Goal: Task Accomplishment & Management: Complete application form

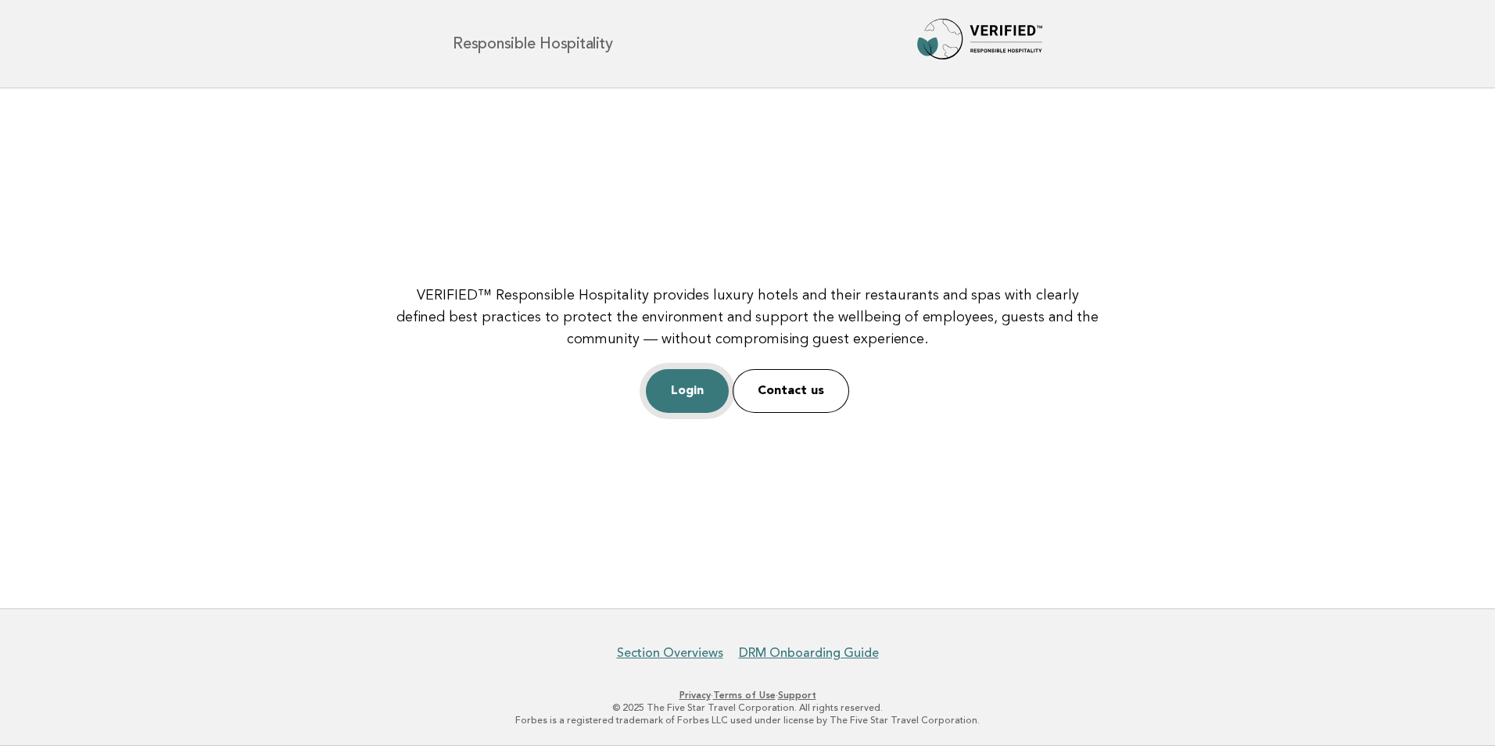
click at [710, 392] on link "Login" at bounding box center [687, 391] width 83 height 44
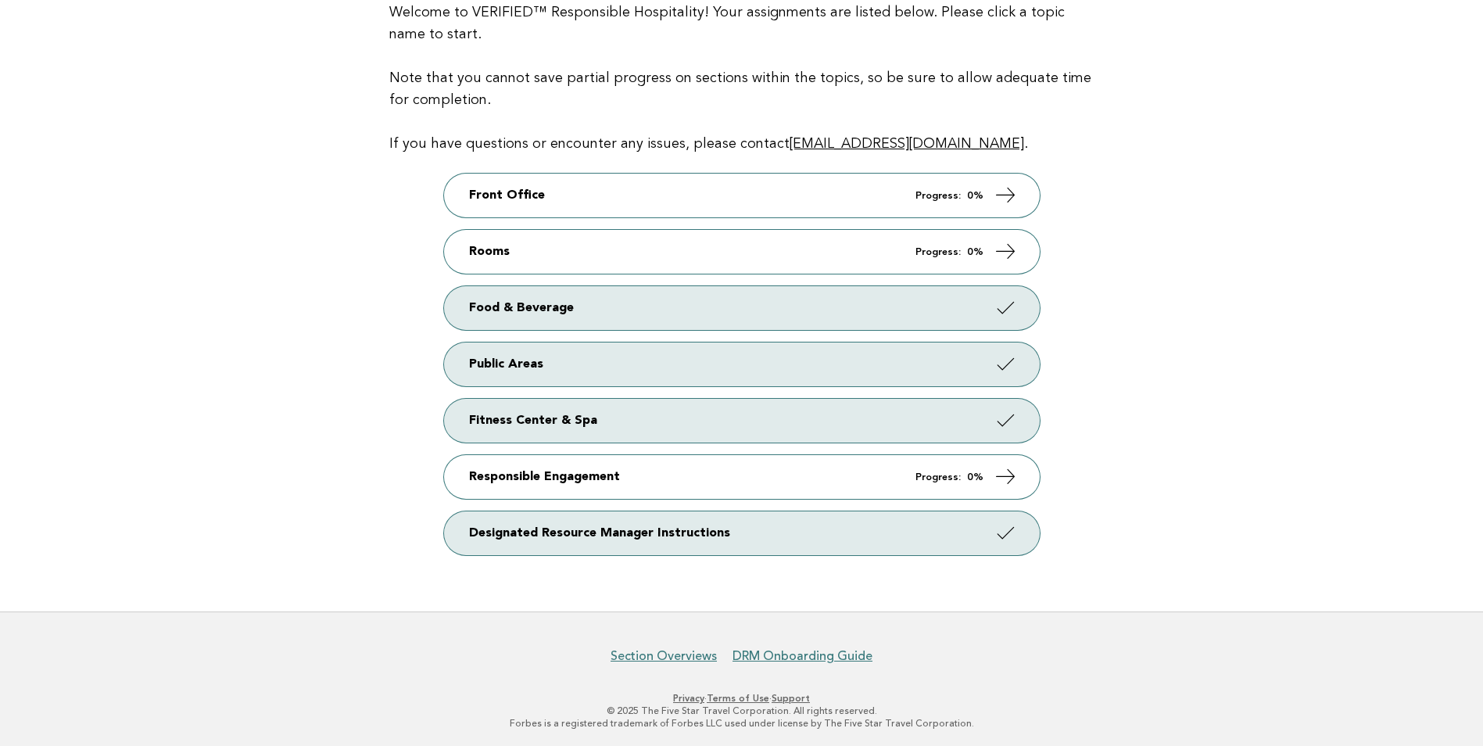
scroll to position [192, 0]
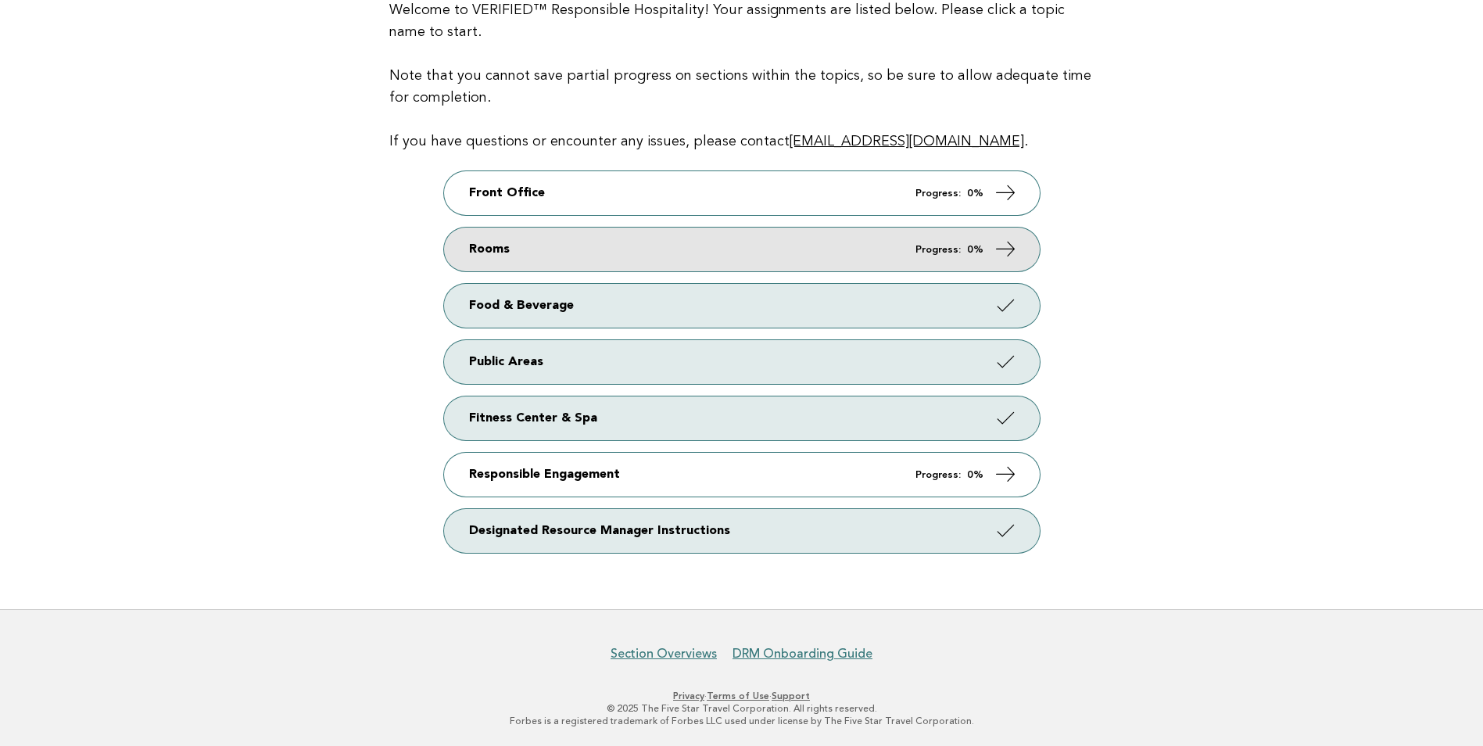
click at [924, 242] on link "Rooms Progress: 0%" at bounding box center [742, 249] width 596 height 44
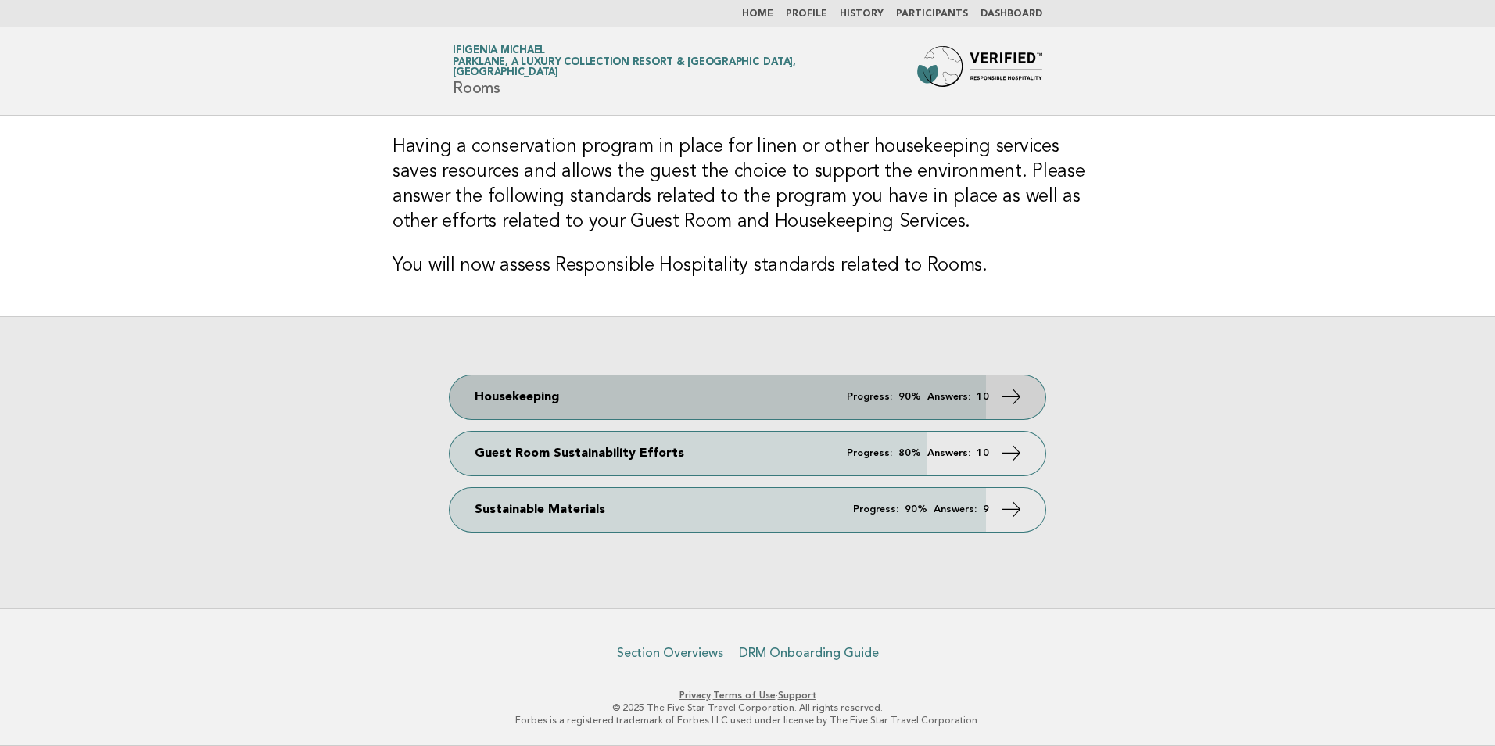
click at [885, 396] on em "Progress:" at bounding box center [869, 397] width 45 height 10
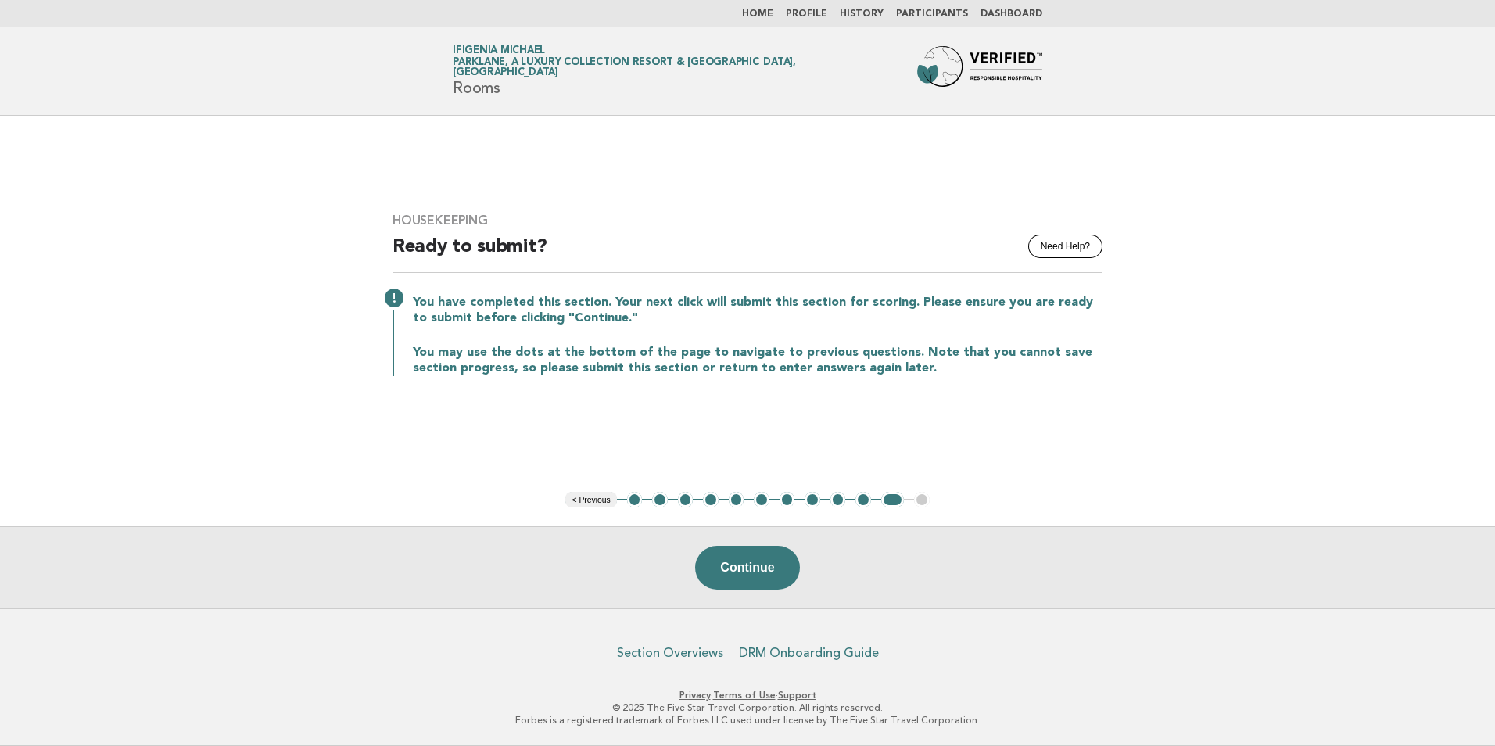
click at [586, 500] on button "< Previous" at bounding box center [590, 500] width 51 height 16
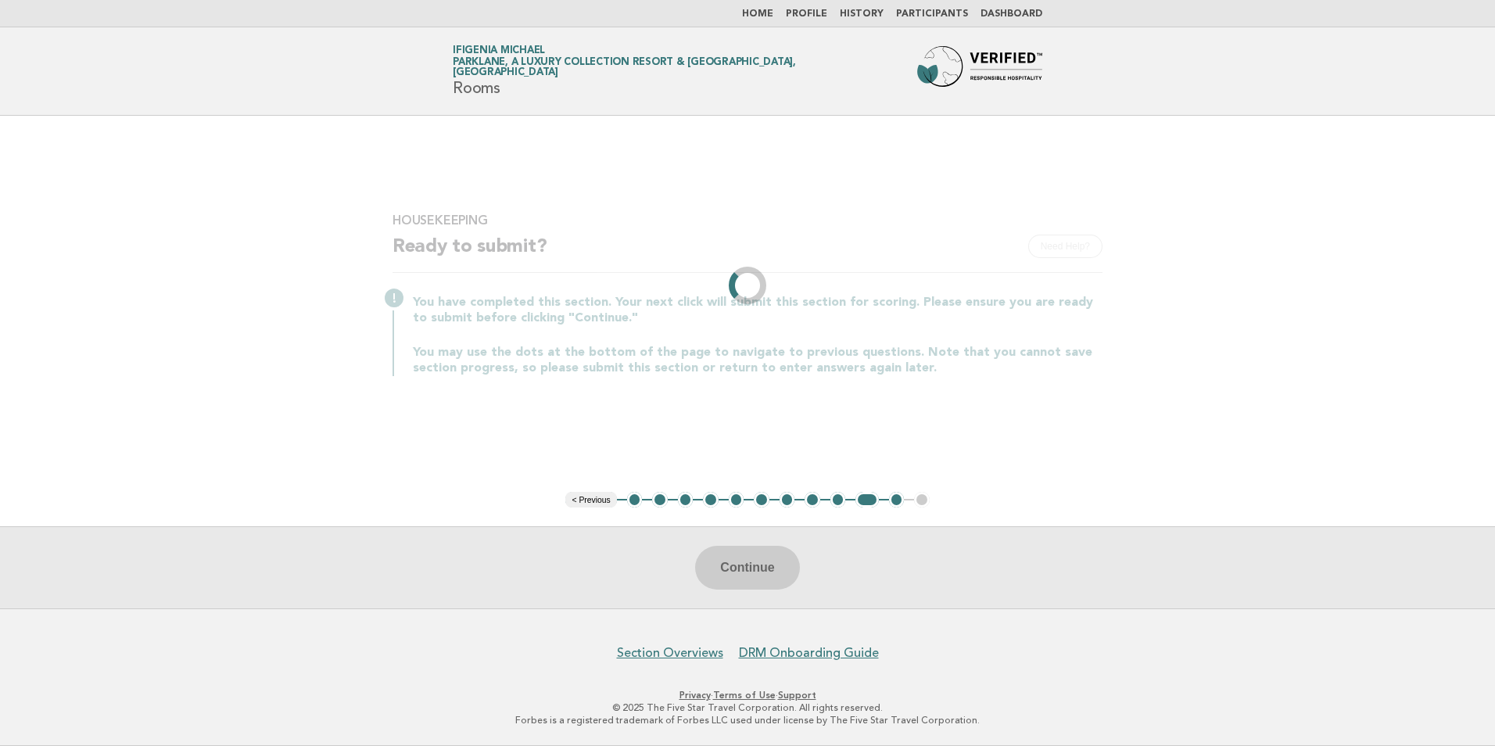
click at [586, 500] on li "< Previous" at bounding box center [590, 500] width 51 height 16
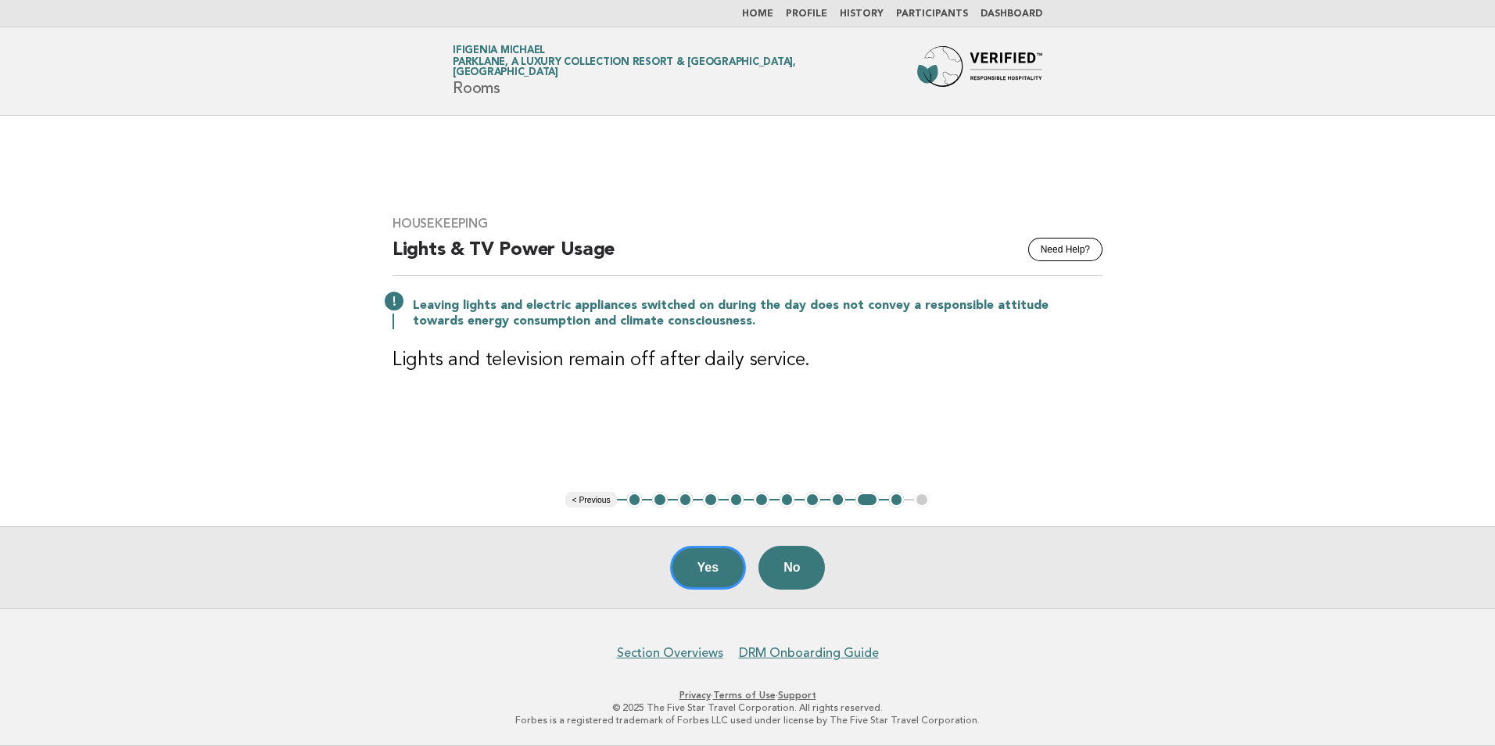
click at [586, 500] on button "< Previous" at bounding box center [590, 500] width 51 height 16
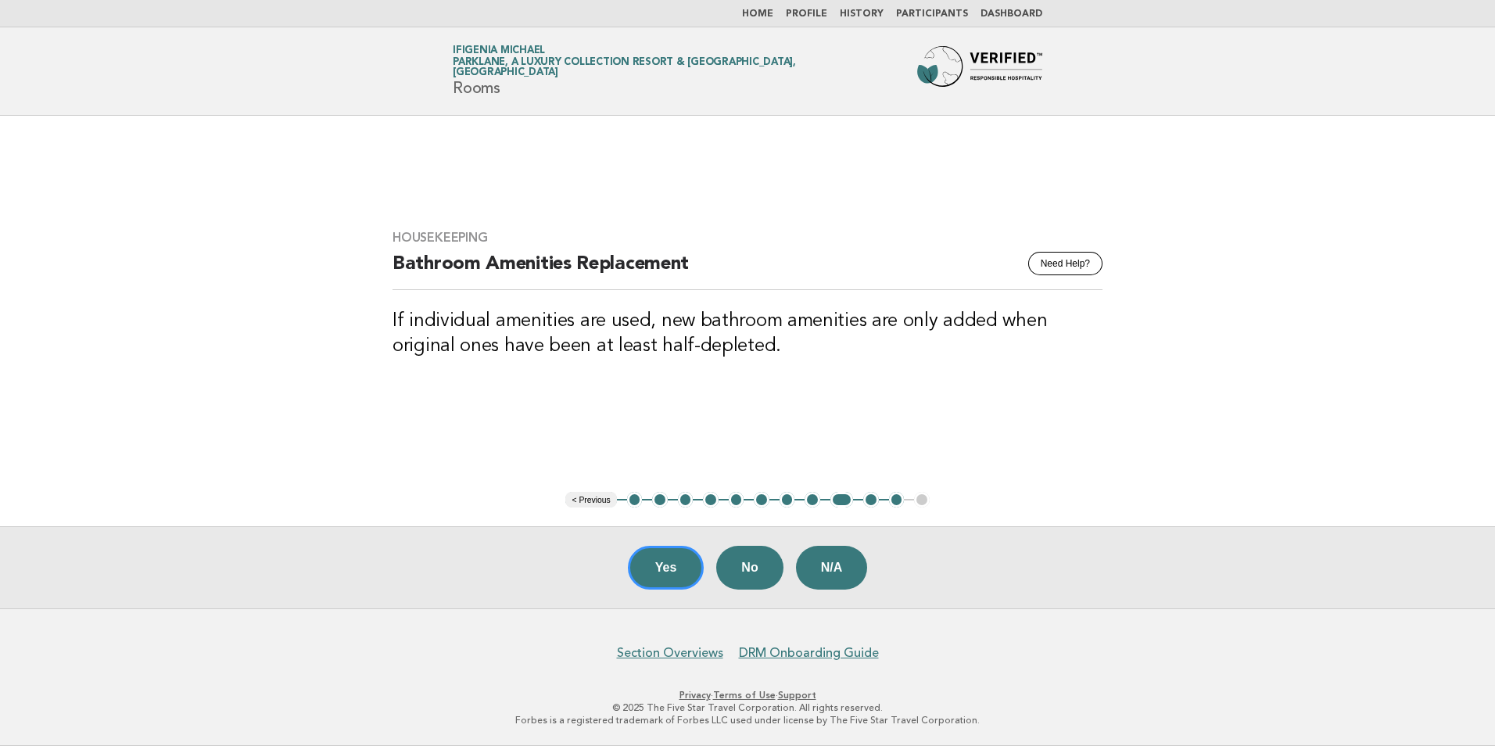
click at [586, 500] on button "< Previous" at bounding box center [590, 500] width 51 height 16
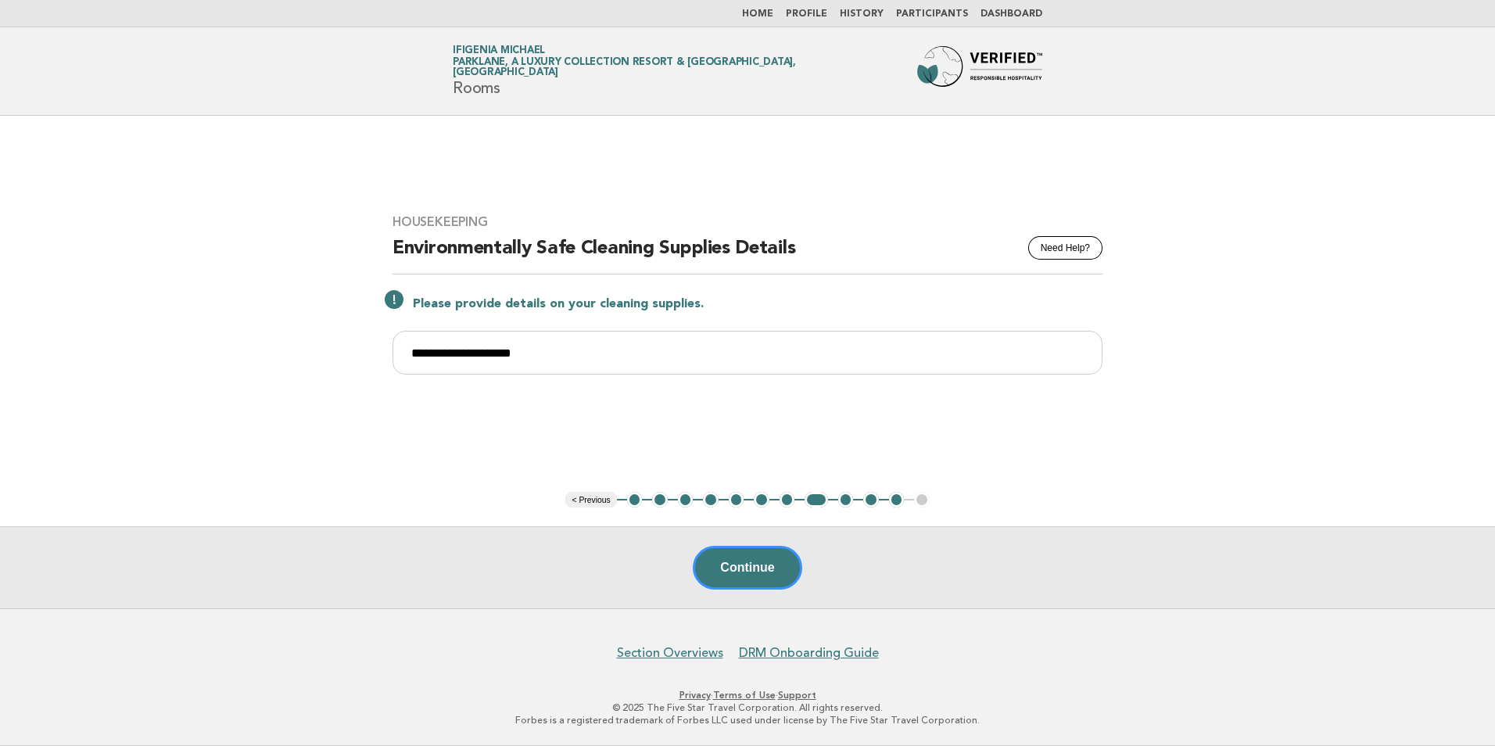
click at [586, 500] on button "< Previous" at bounding box center [590, 500] width 51 height 16
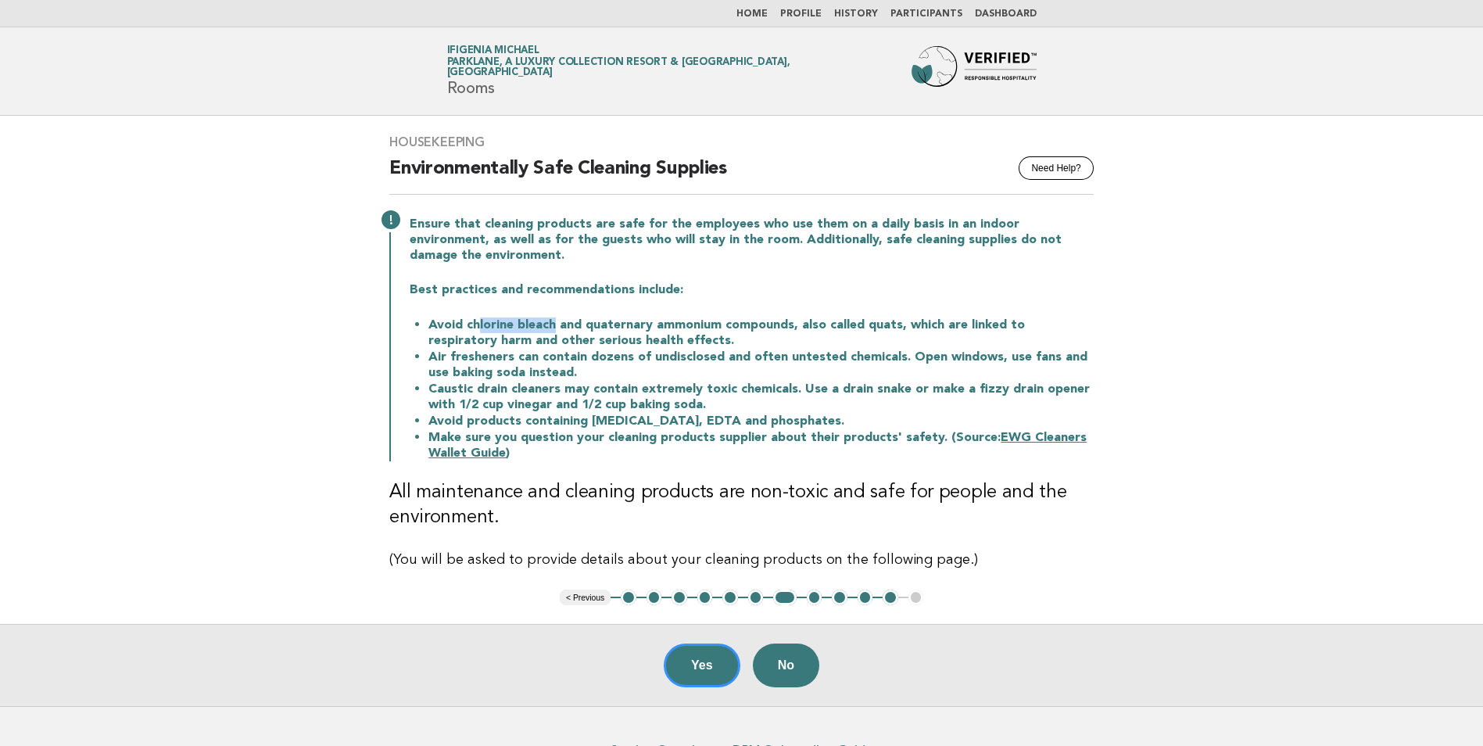
drag, startPoint x: 475, startPoint y: 328, endPoint x: 554, endPoint y: 319, distance: 79.4
click at [554, 319] on li "Avoid chlorine bleach and quaternary ammonium compounds, also called quats, whi…" at bounding box center [760, 333] width 665 height 32
drag, startPoint x: 435, startPoint y: 389, endPoint x: 790, endPoint y: 389, distance: 354.9
click at [790, 389] on li "Caustic drain cleaners may contain extremely toxic chemicals. Use a drain snake…" at bounding box center [760, 397] width 665 height 32
drag, startPoint x: 456, startPoint y: 425, endPoint x: 790, endPoint y: 423, distance: 333.8
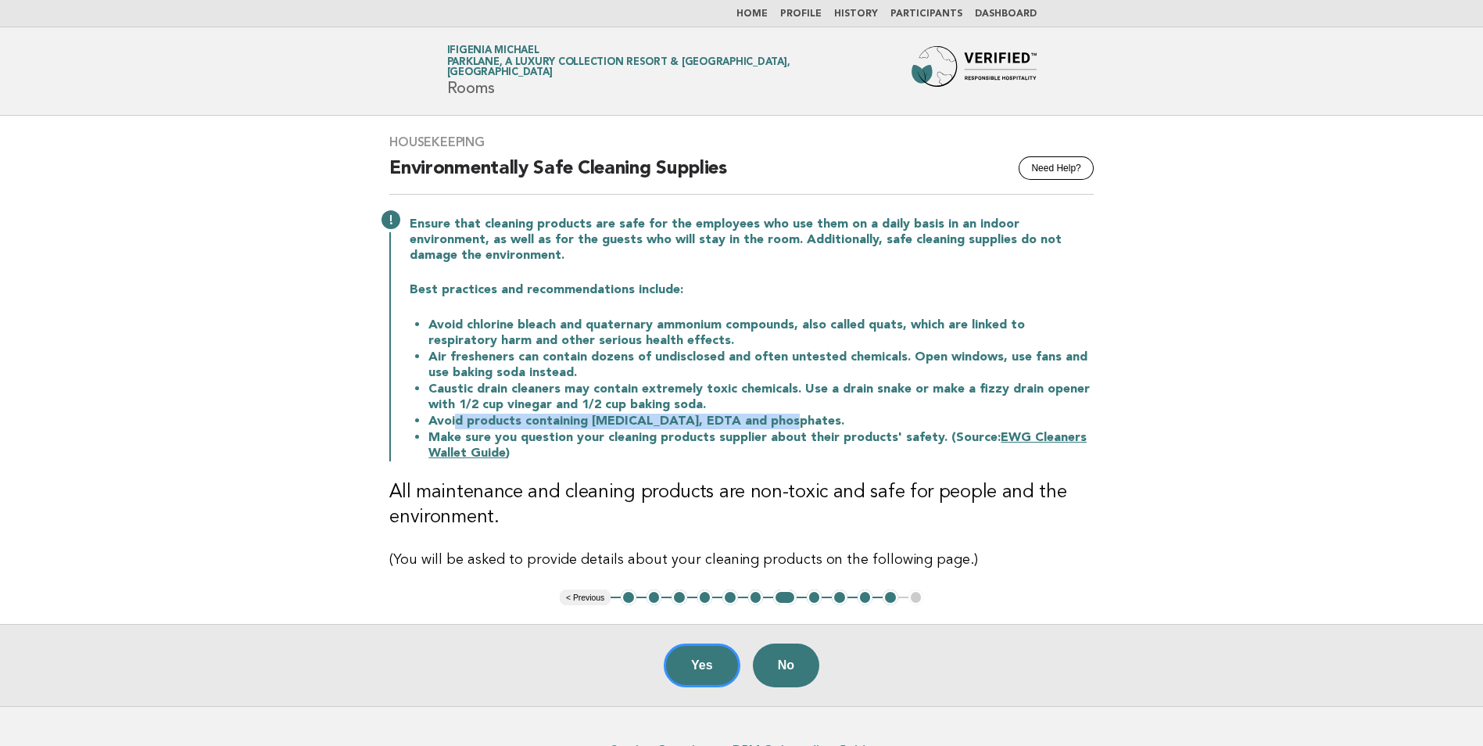
click at [790, 423] on li "Avoid products containing ammonia, EDTA and phosphates." at bounding box center [760, 421] width 665 height 16
click at [686, 666] on button "Yes" at bounding box center [702, 665] width 77 height 44
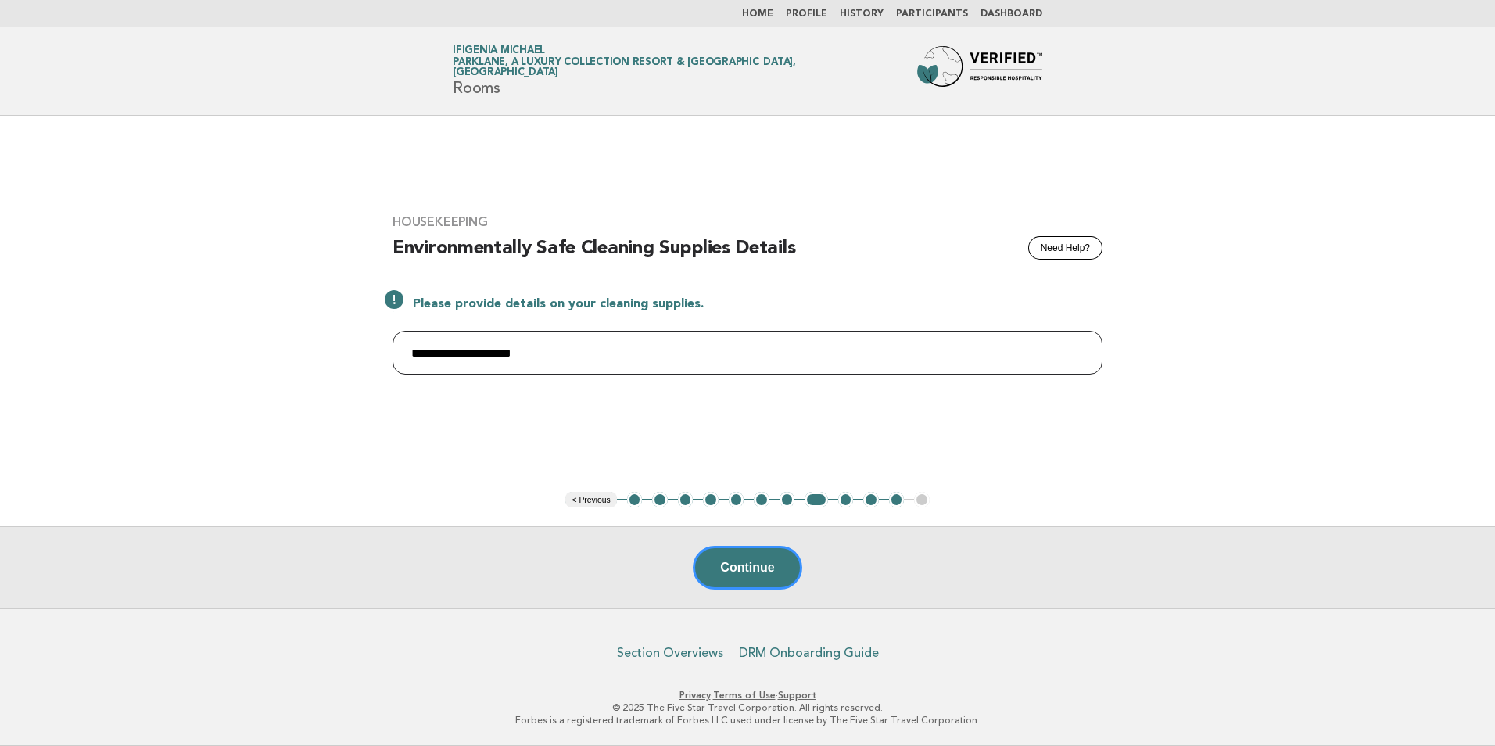
drag, startPoint x: 565, startPoint y: 356, endPoint x: 401, endPoint y: 344, distance: 164.6
click at [401, 344] on input "**********" at bounding box center [747, 353] width 710 height 44
click at [421, 356] on input "**********" at bounding box center [747, 353] width 710 height 44
click at [592, 354] on input "**********" at bounding box center [747, 353] width 710 height 44
click at [432, 350] on input "**********" at bounding box center [747, 353] width 710 height 44
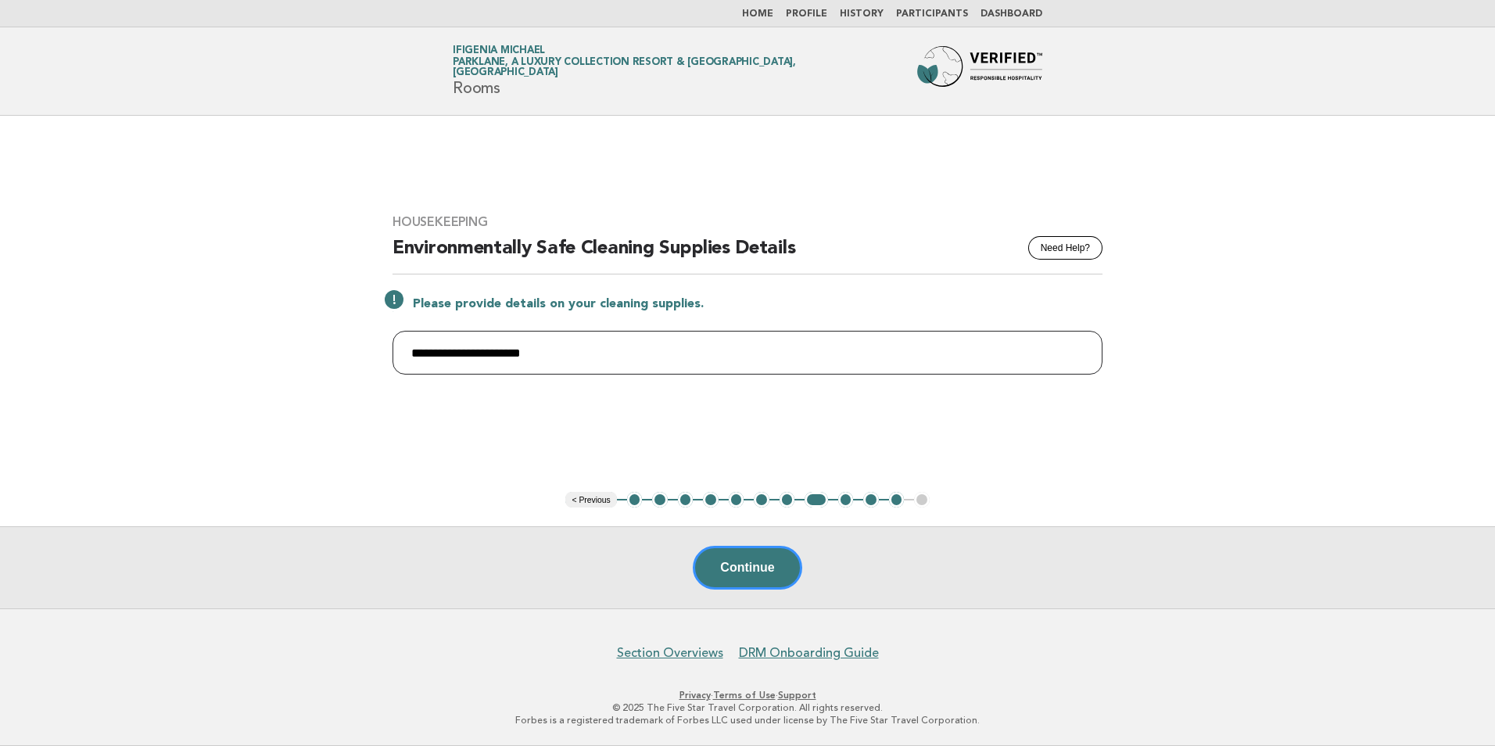
click at [436, 349] on input "**********" at bounding box center [747, 353] width 710 height 44
click at [574, 353] on input "**********" at bounding box center [747, 353] width 710 height 44
click at [689, 352] on input "**********" at bounding box center [747, 353] width 710 height 44
type input "**********"
click at [740, 575] on button "Continue" at bounding box center [747, 568] width 109 height 44
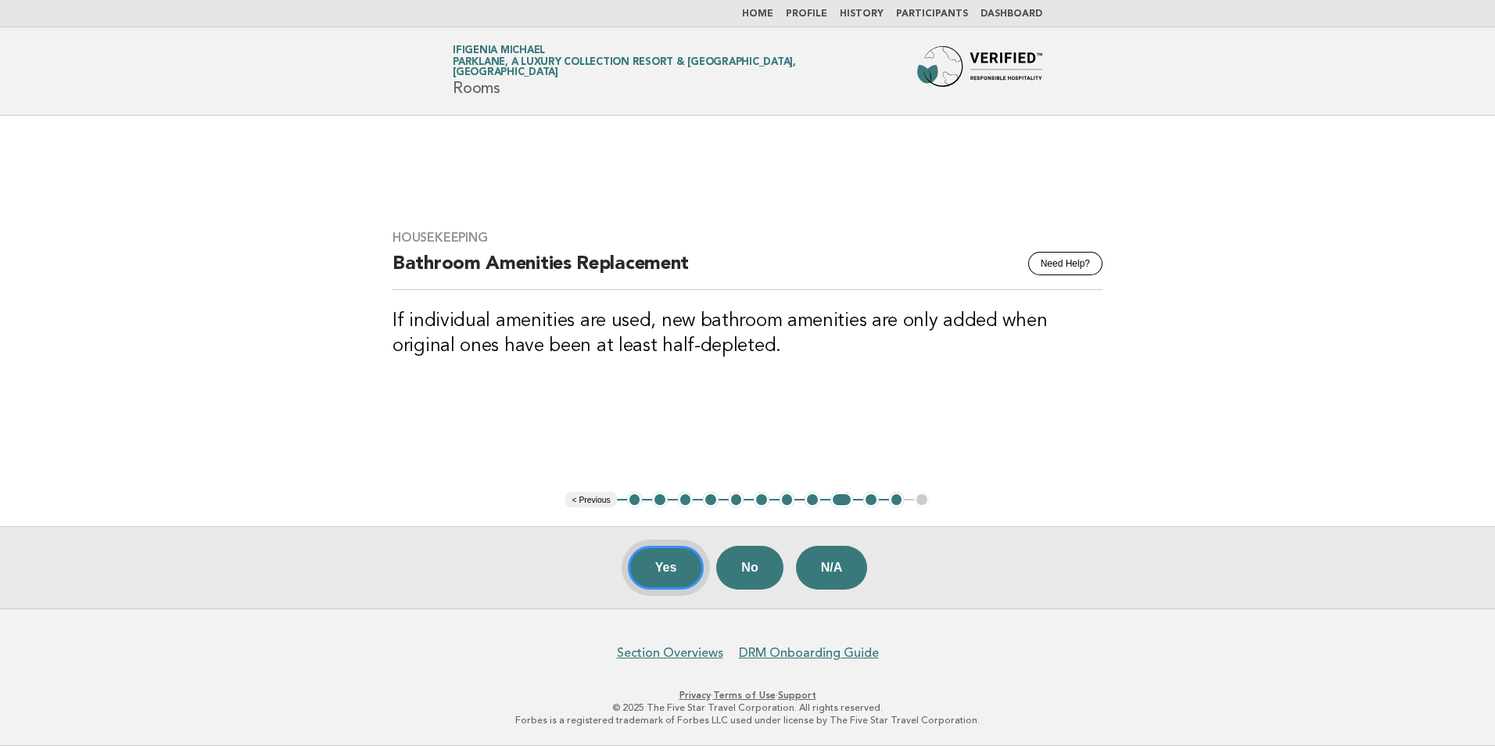
click at [670, 569] on button "Yes" at bounding box center [666, 568] width 77 height 44
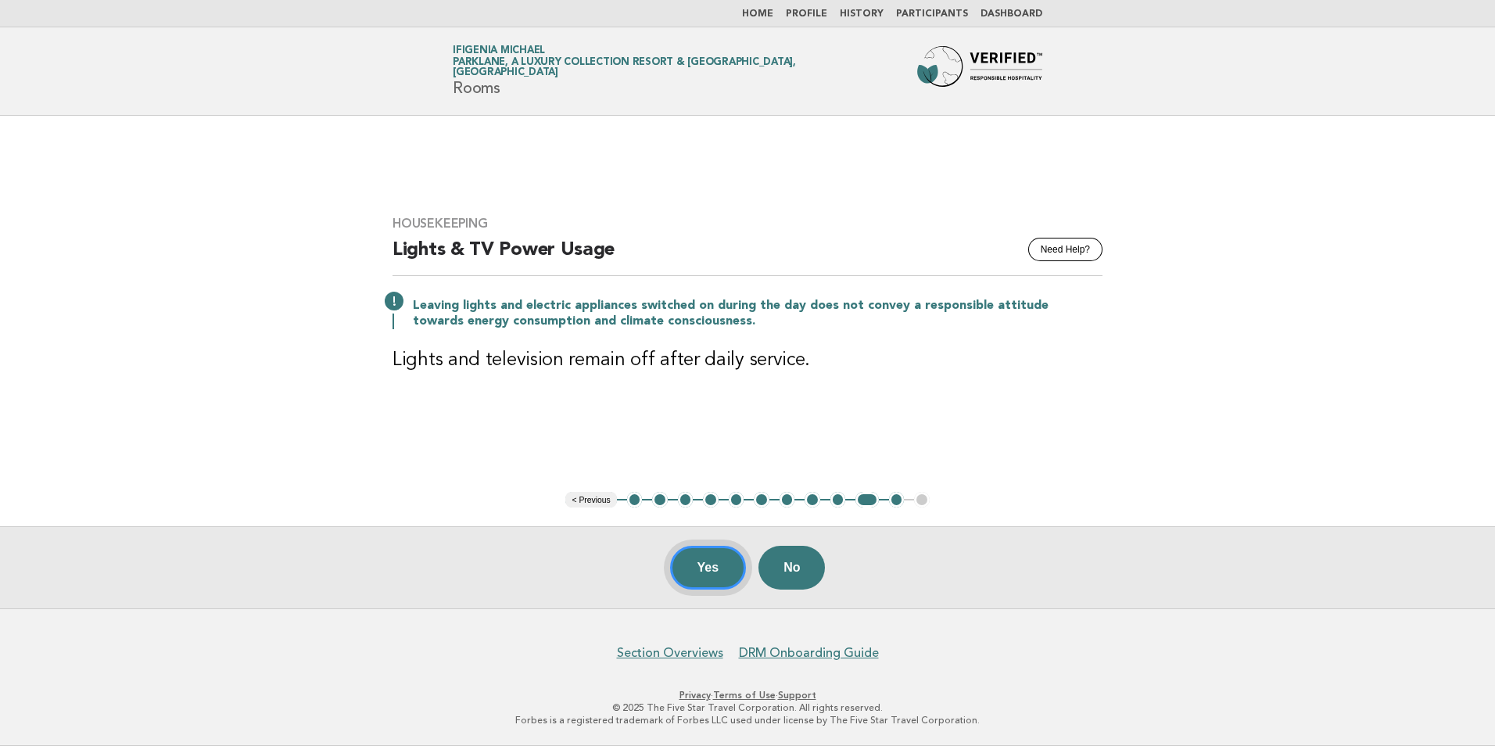
click at [713, 562] on button "Yes" at bounding box center [708, 568] width 77 height 44
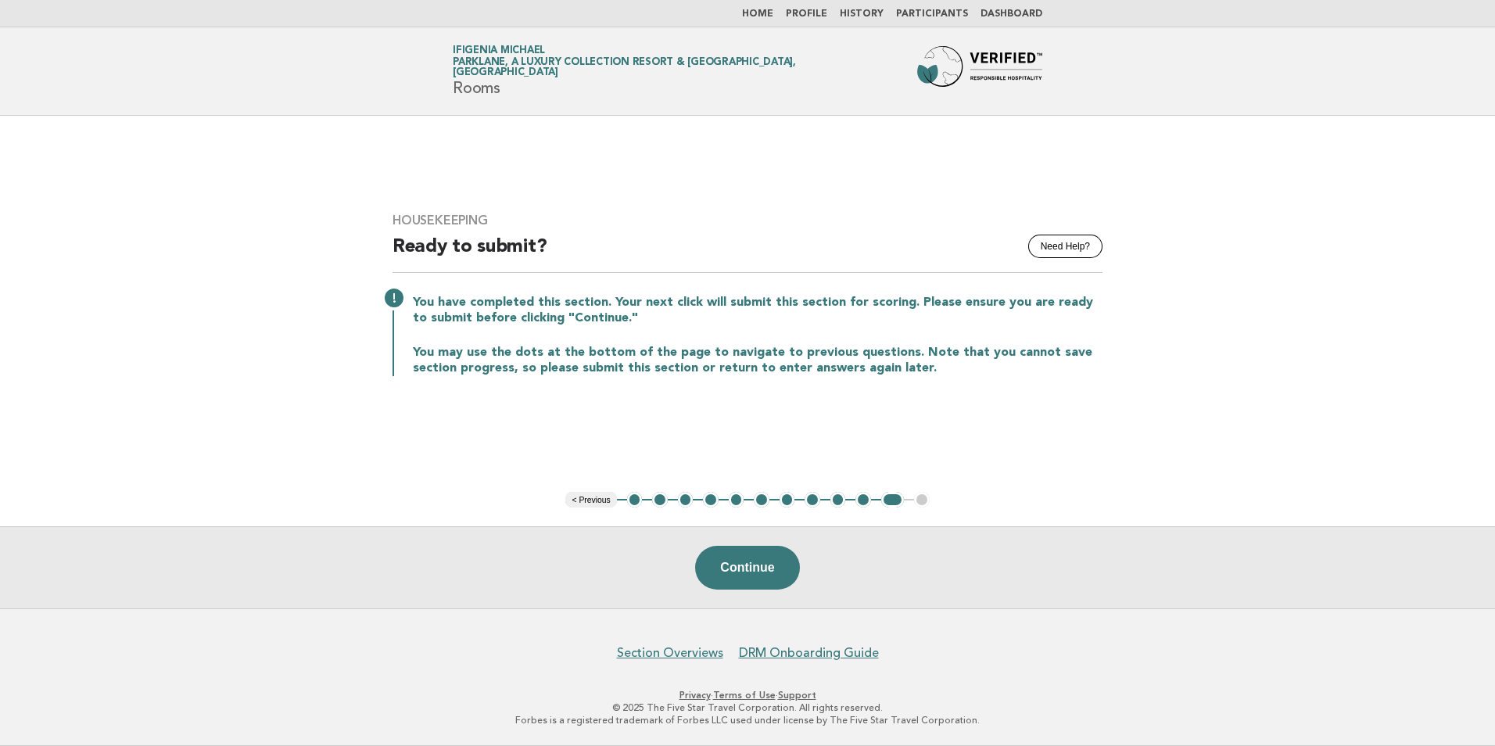
click at [658, 502] on button "2" at bounding box center [660, 500] width 16 height 16
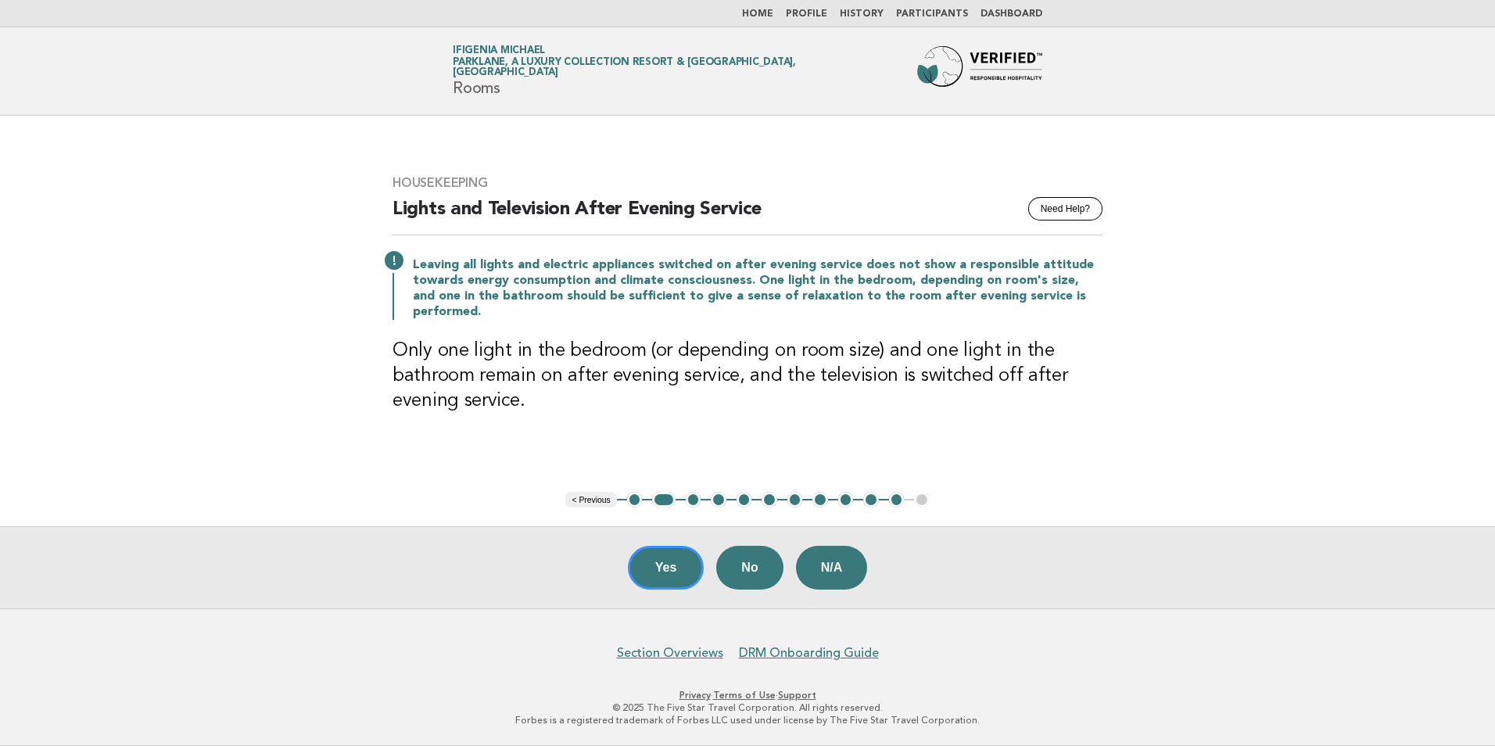
click at [635, 502] on button "1" at bounding box center [635, 500] width 16 height 16
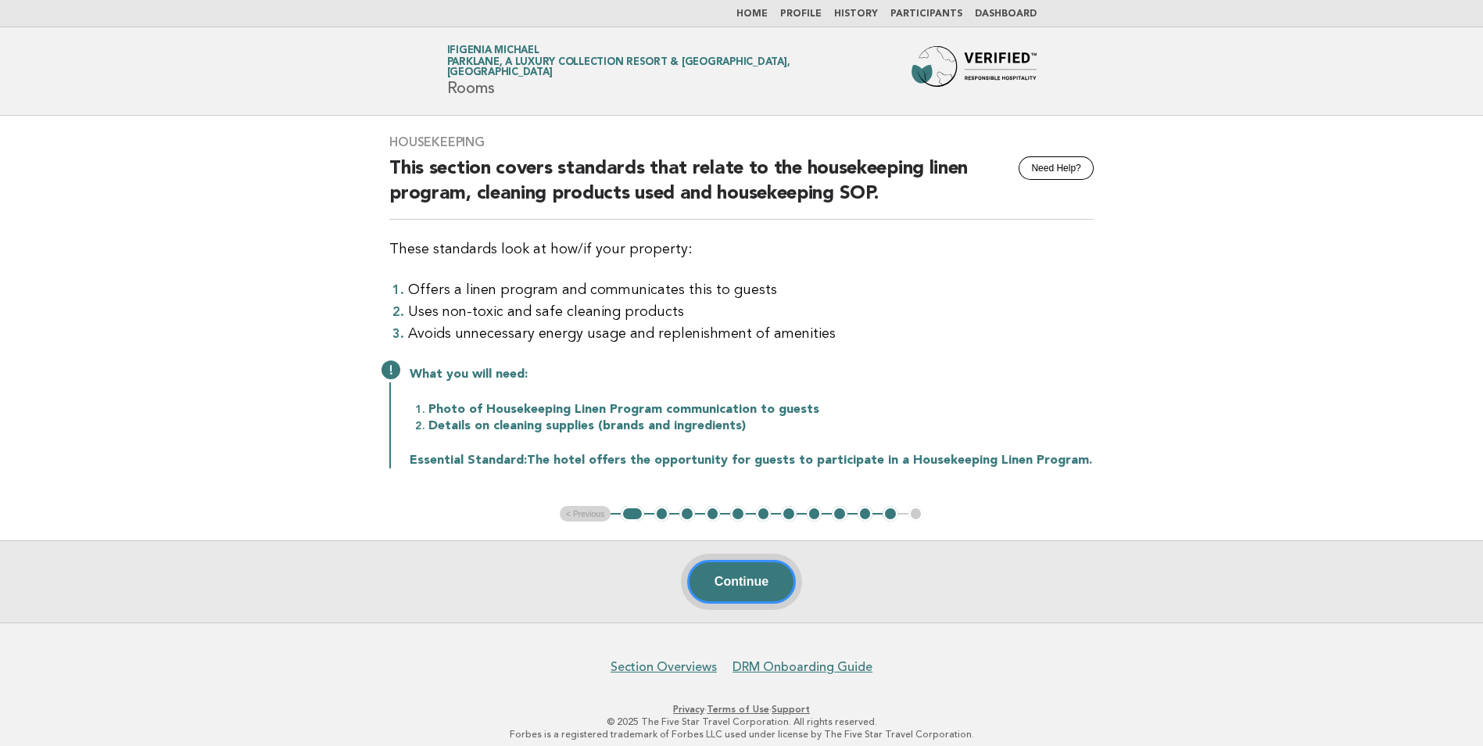
click at [725, 574] on button "Continue" at bounding box center [741, 582] width 109 height 44
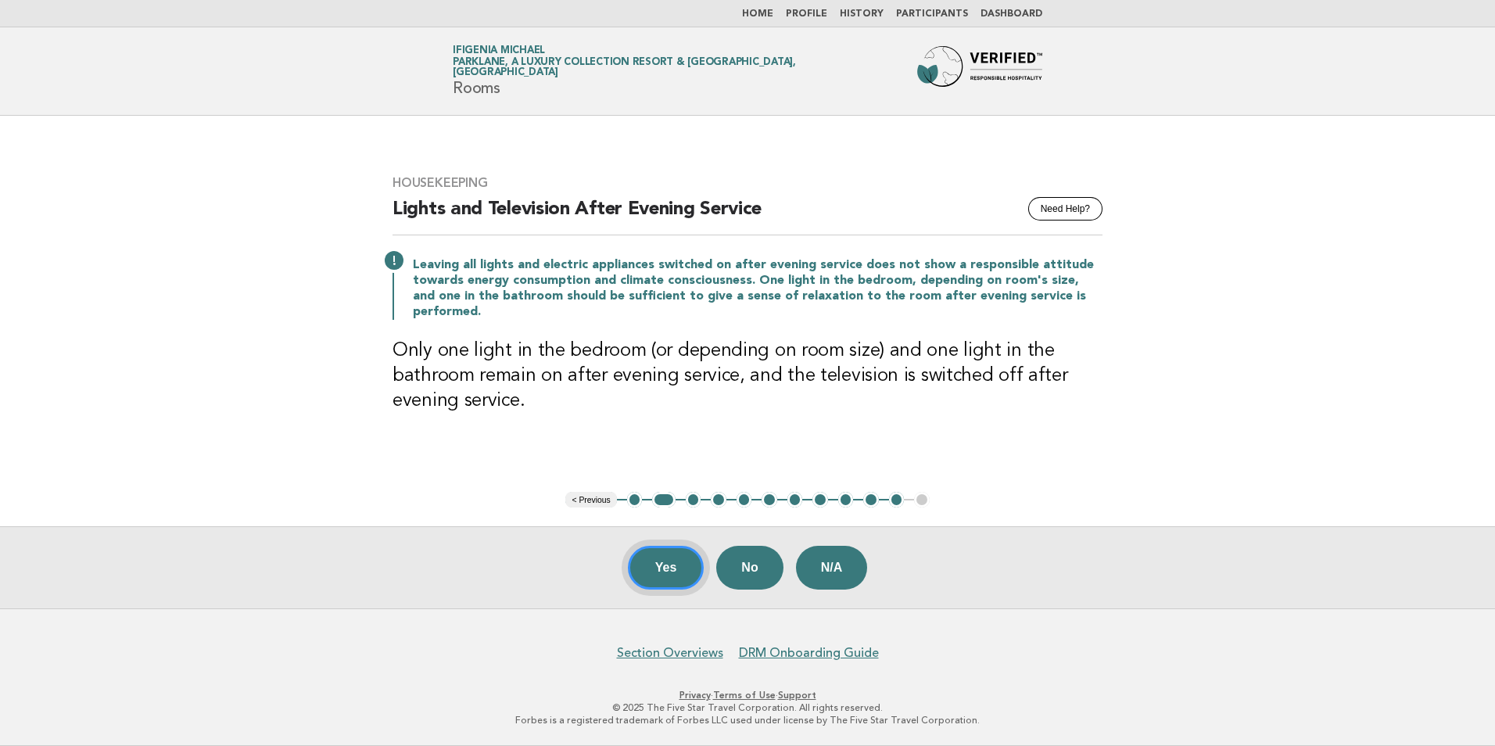
click at [666, 569] on button "Yes" at bounding box center [666, 568] width 77 height 44
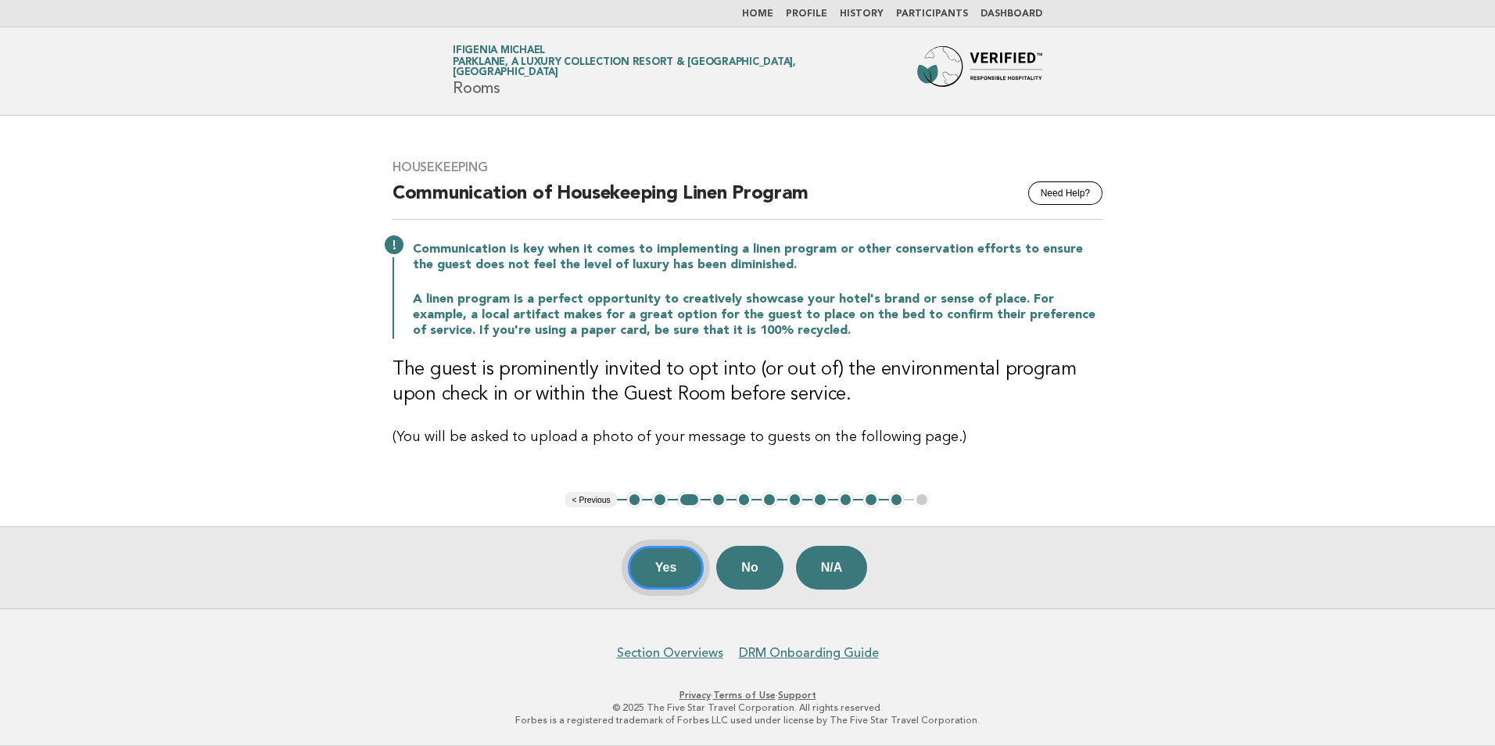
click at [663, 576] on button "Yes" at bounding box center [666, 568] width 77 height 44
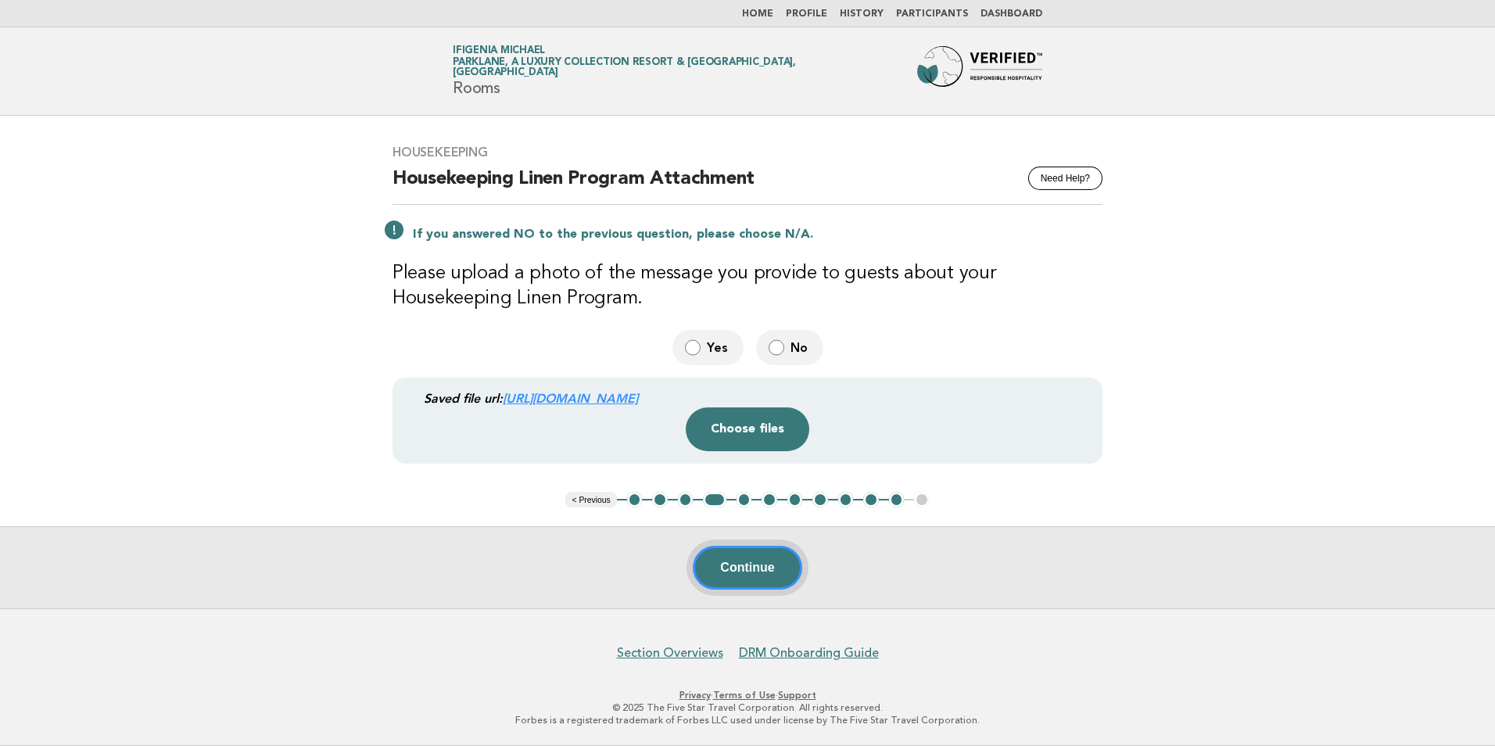
click at [745, 571] on button "Continue" at bounding box center [747, 568] width 109 height 44
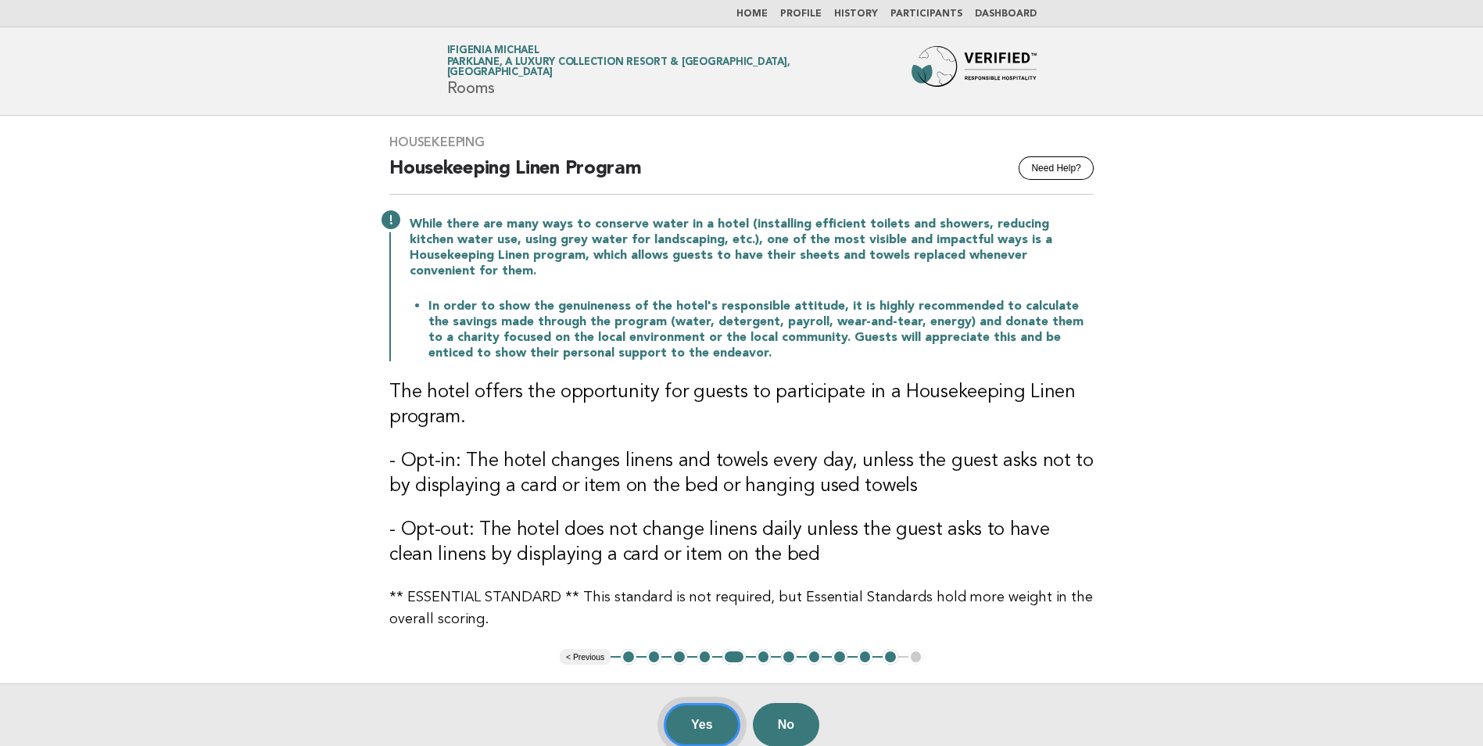
click at [699, 708] on button "Yes" at bounding box center [702, 725] width 77 height 44
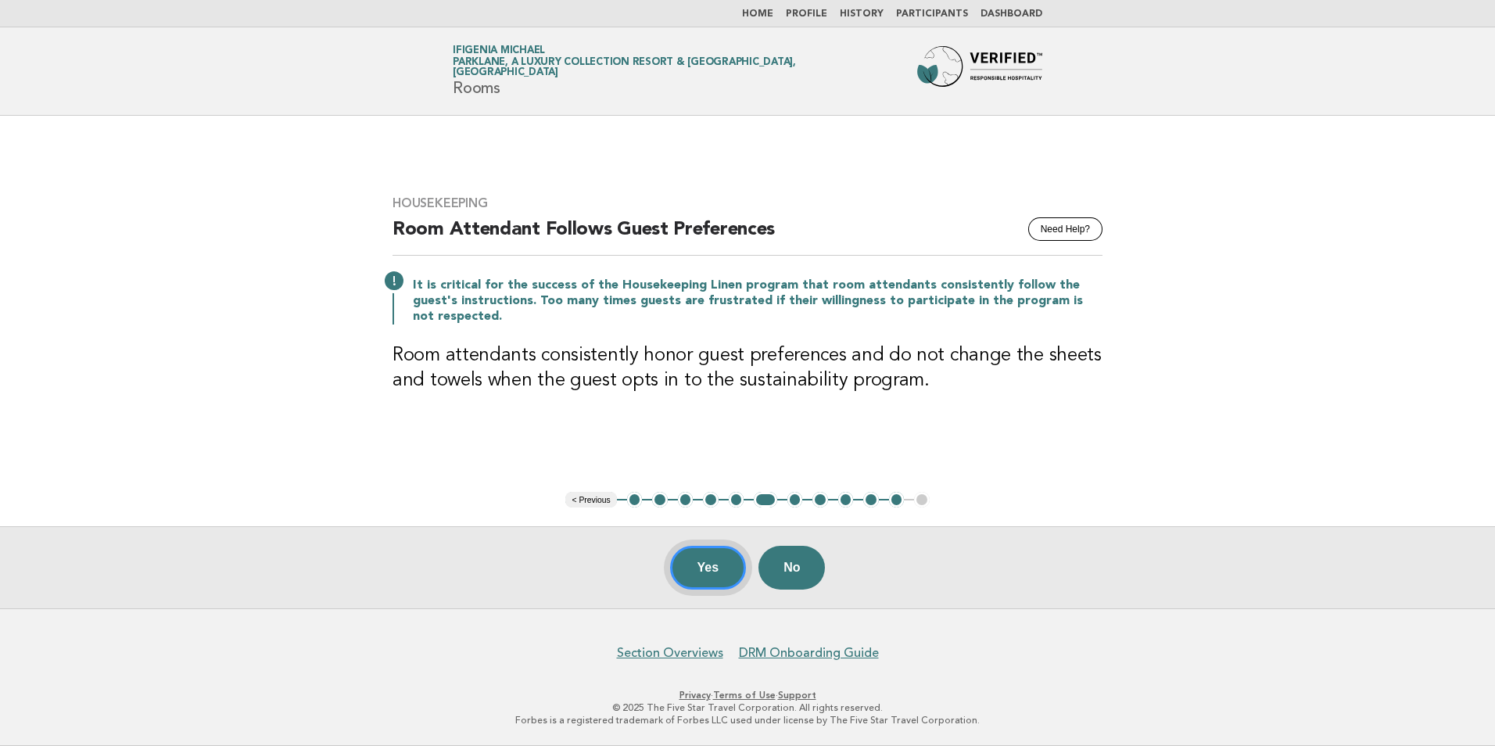
click at [719, 569] on button "Yes" at bounding box center [708, 568] width 77 height 44
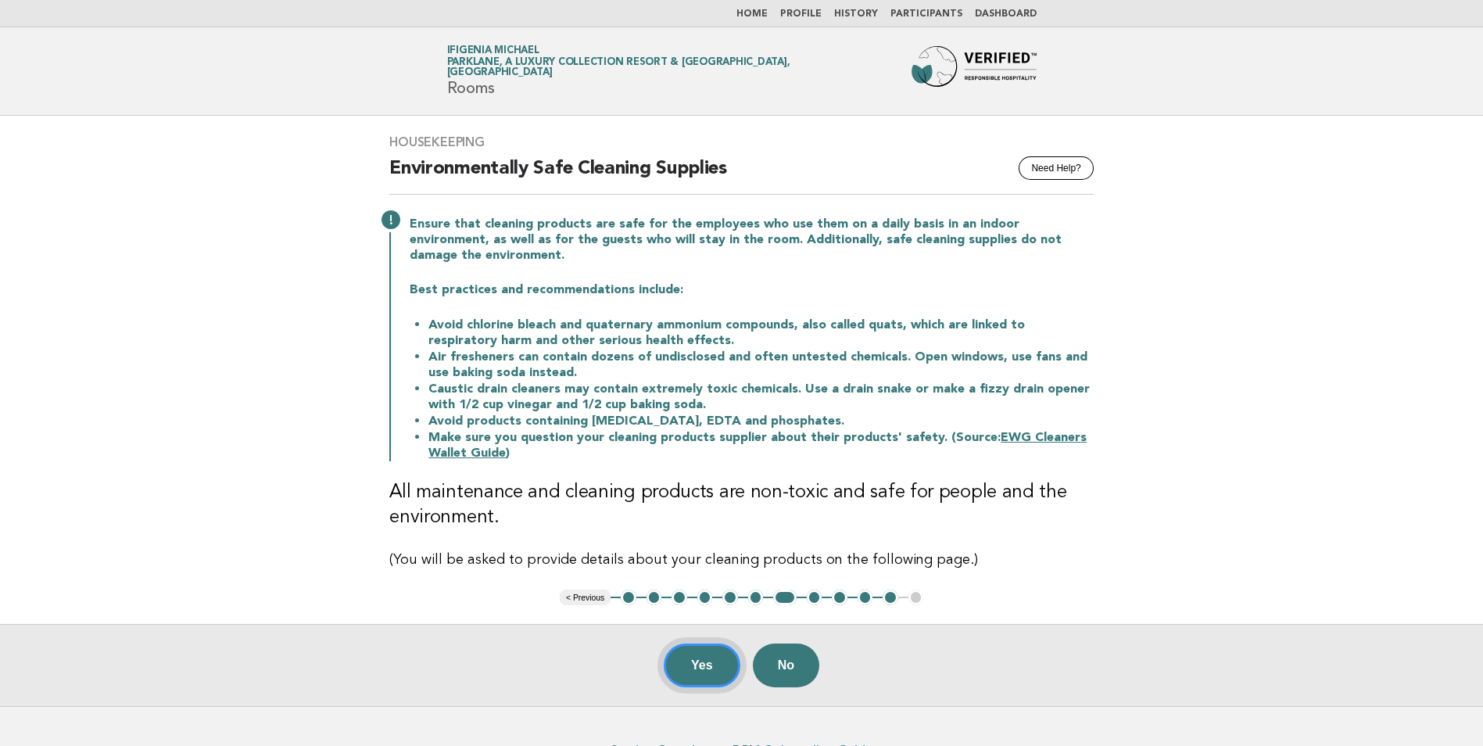
click at [720, 669] on button "Yes" at bounding box center [702, 665] width 77 height 44
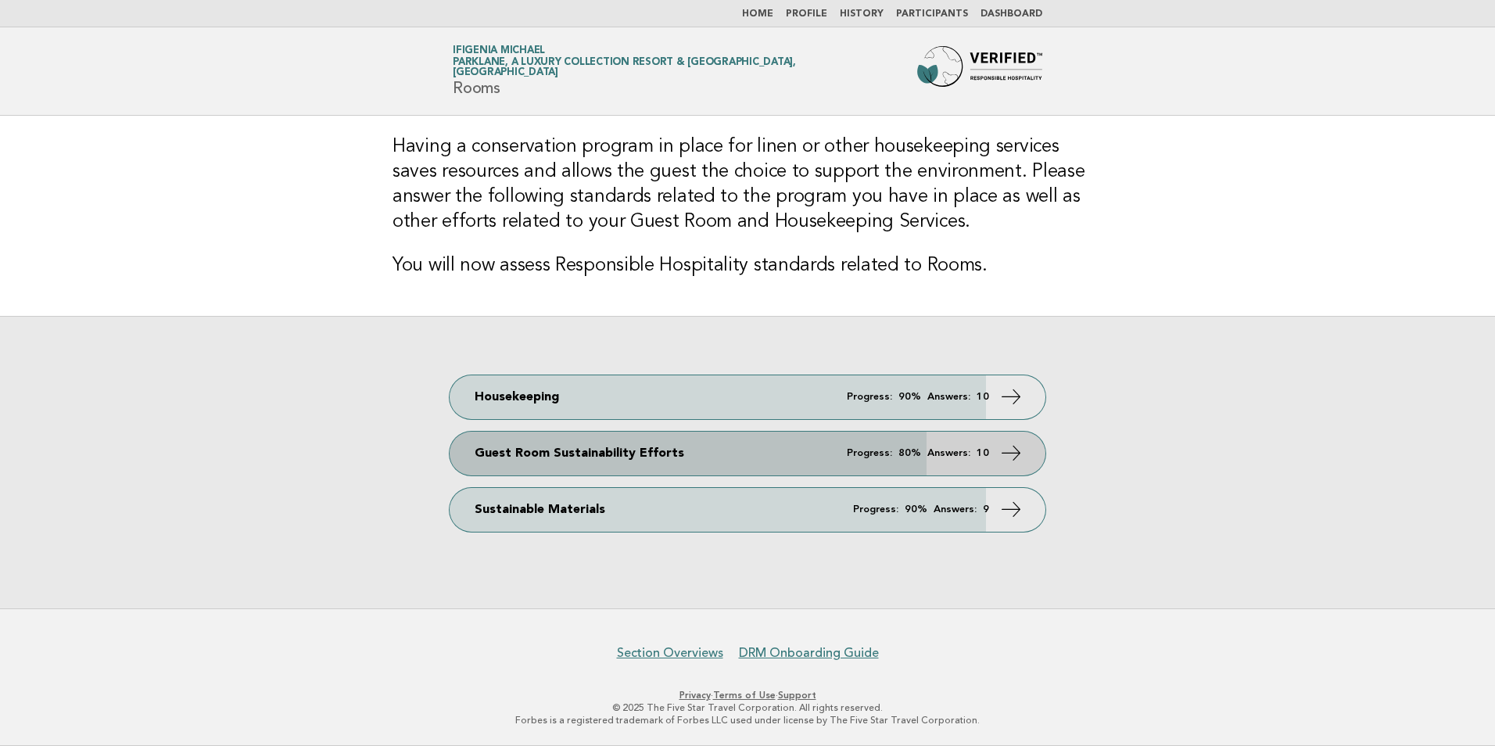
click at [645, 453] on link "Guest Room Sustainability Efforts Progress: 80% Answers: 10" at bounding box center [747, 454] width 596 height 44
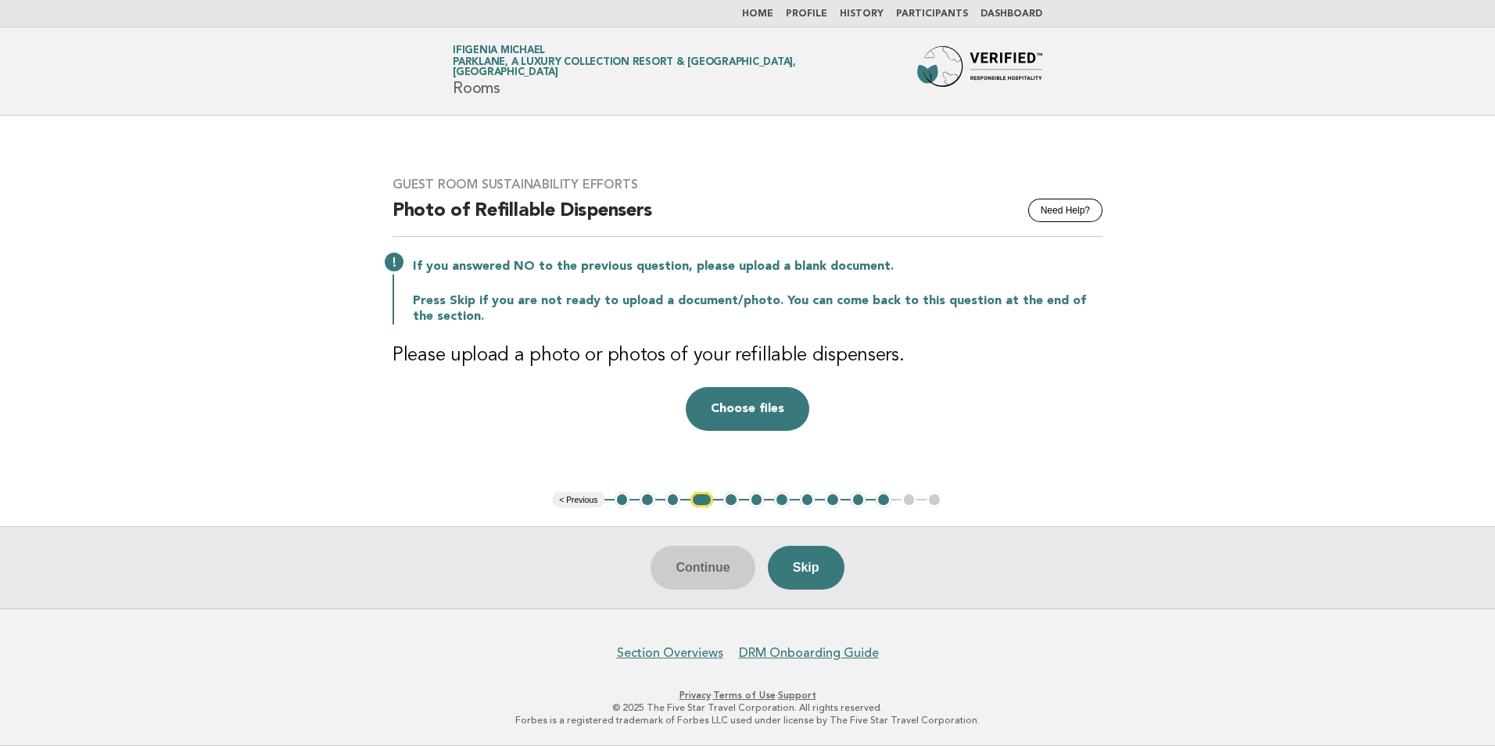
click at [584, 496] on button "< Previous" at bounding box center [578, 500] width 51 height 16
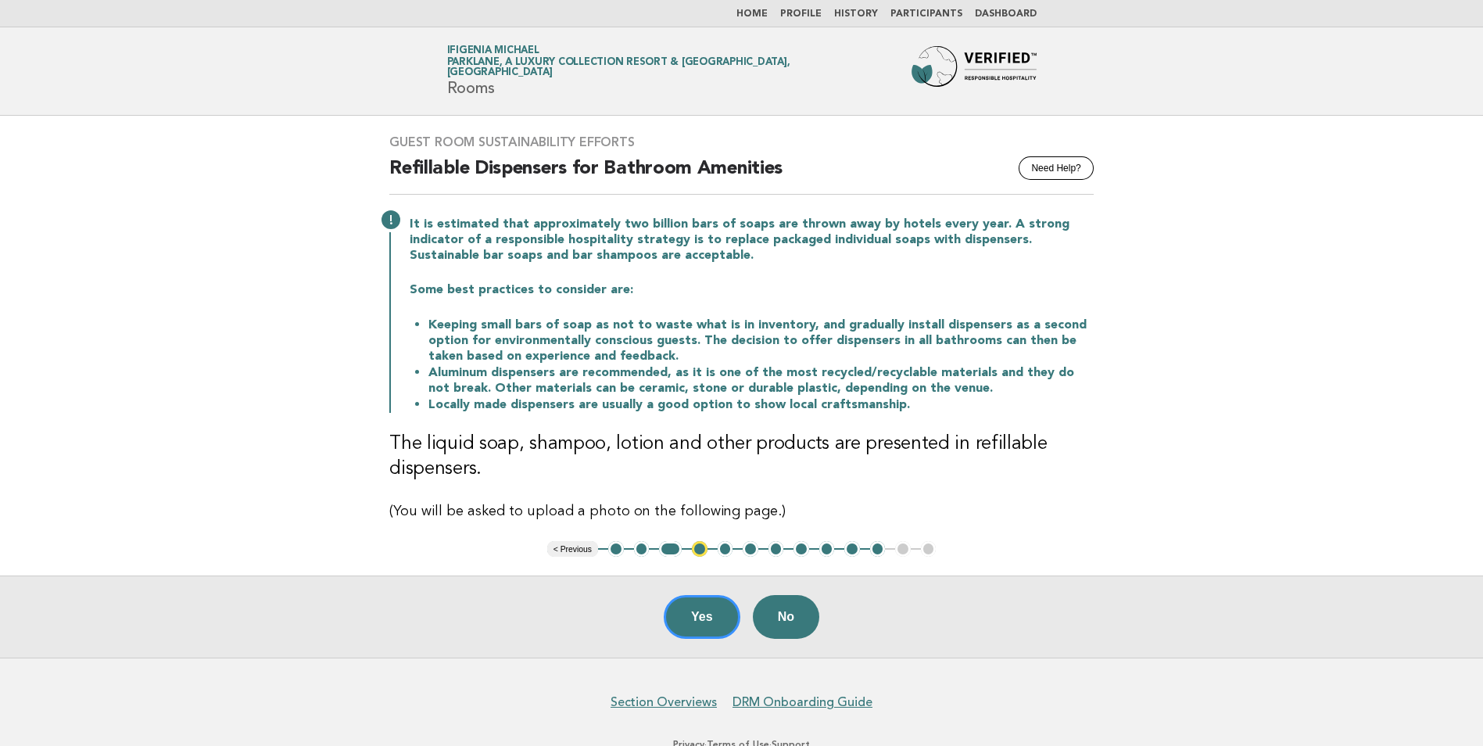
click at [581, 550] on button "< Previous" at bounding box center [572, 549] width 51 height 16
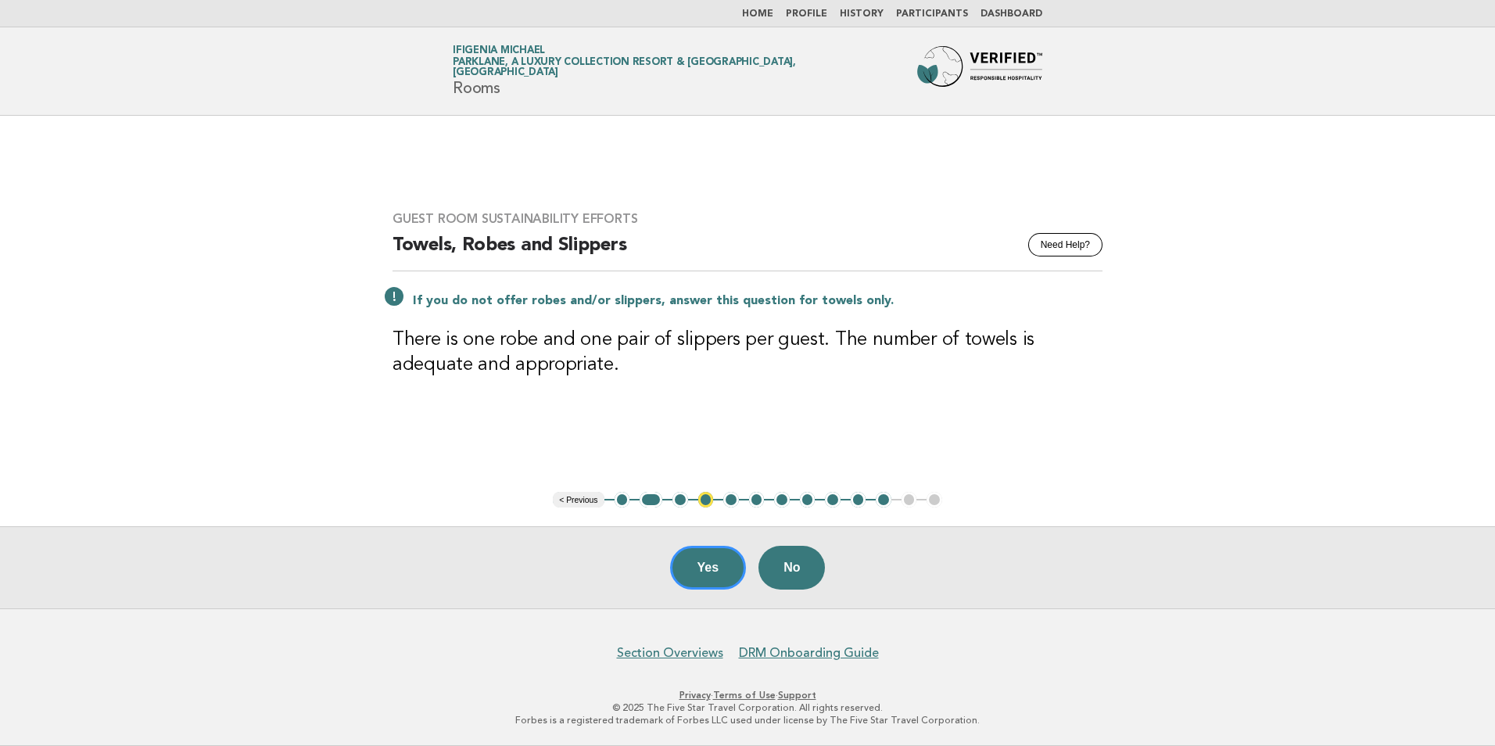
click at [571, 502] on button "< Previous" at bounding box center [578, 500] width 51 height 16
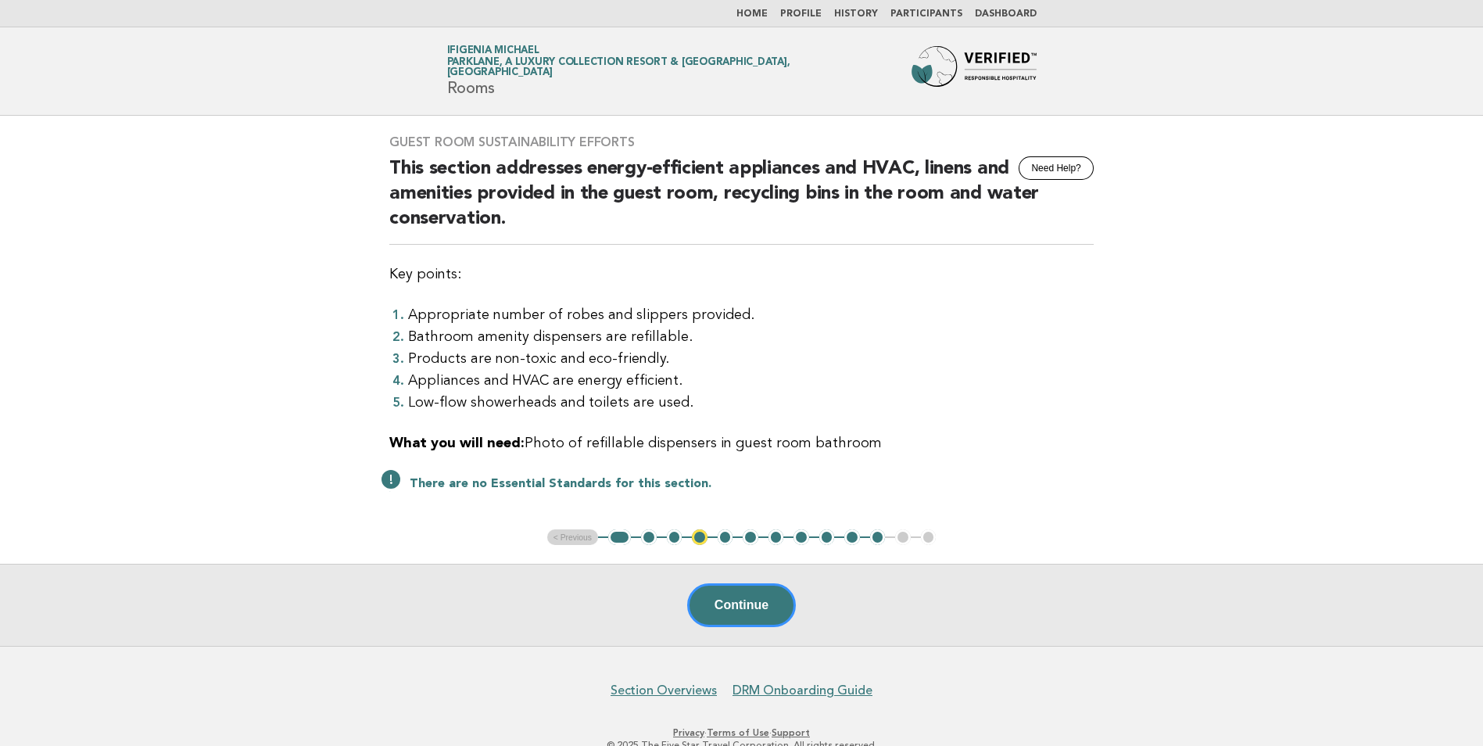
click at [572, 537] on ul "< Previous 1 2 3 4 5 6 7 8 9 10 11 12 13" at bounding box center [741, 537] width 389 height 16
click at [734, 599] on button "Continue" at bounding box center [741, 605] width 109 height 44
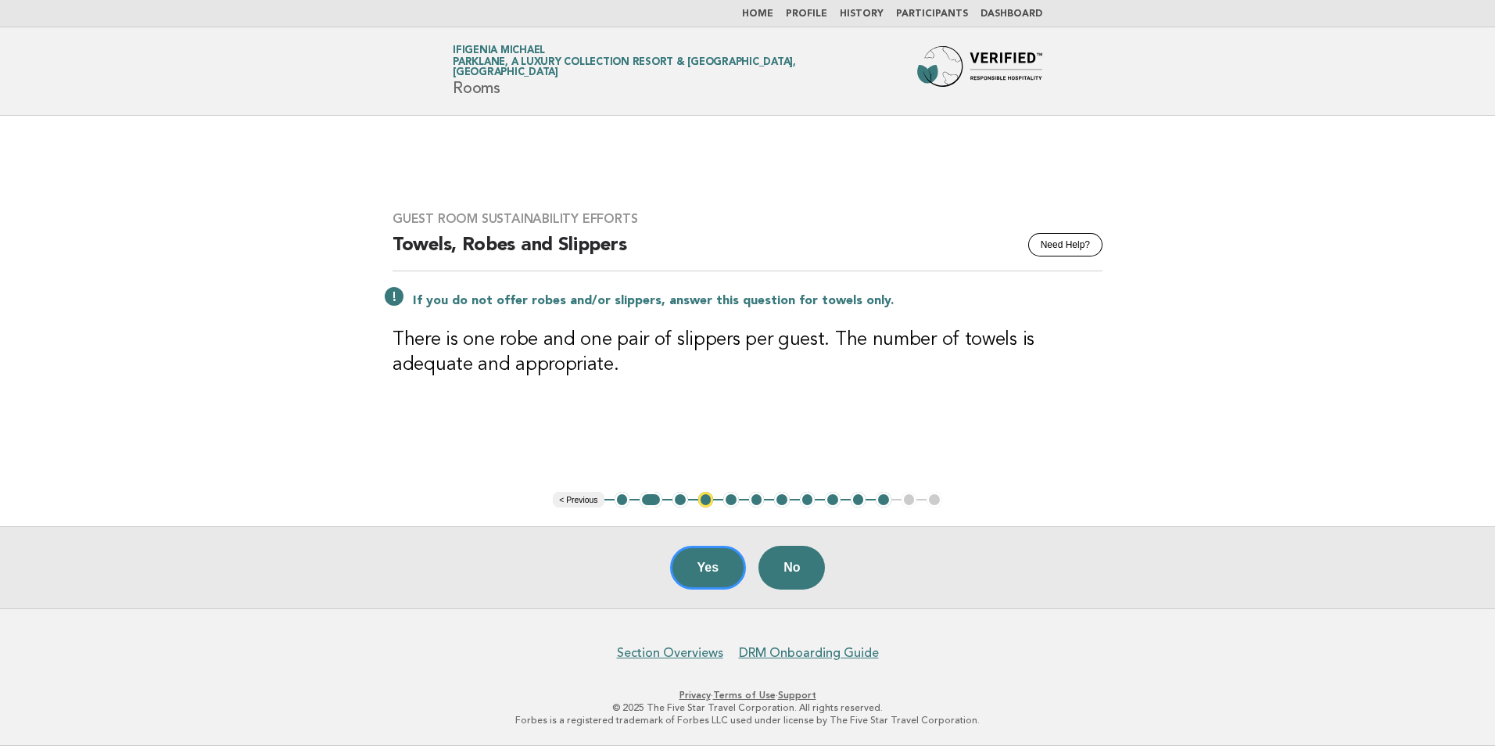
click at [647, 501] on button "2" at bounding box center [650, 500] width 23 height 16
click at [621, 501] on button "1" at bounding box center [622, 500] width 16 height 16
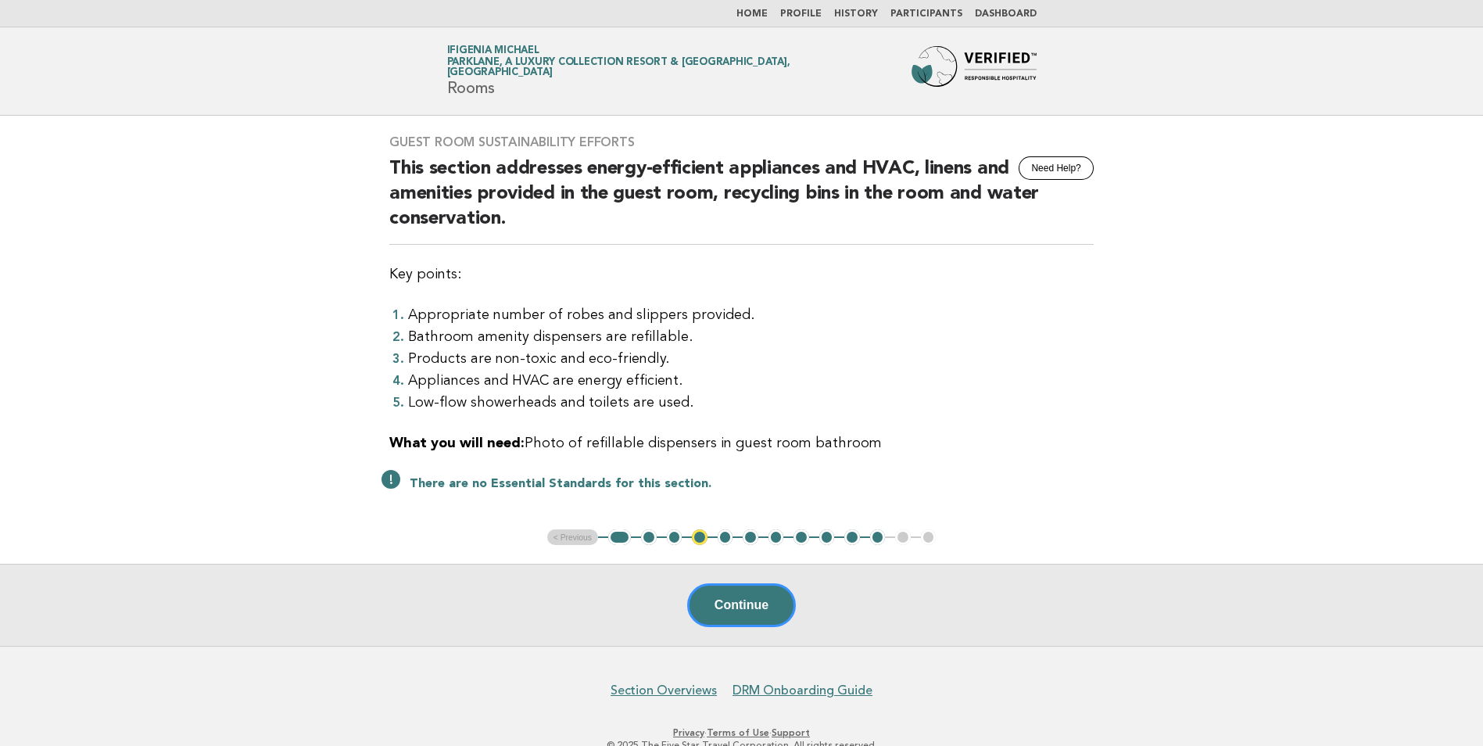
click at [647, 535] on button "2" at bounding box center [649, 537] width 16 height 16
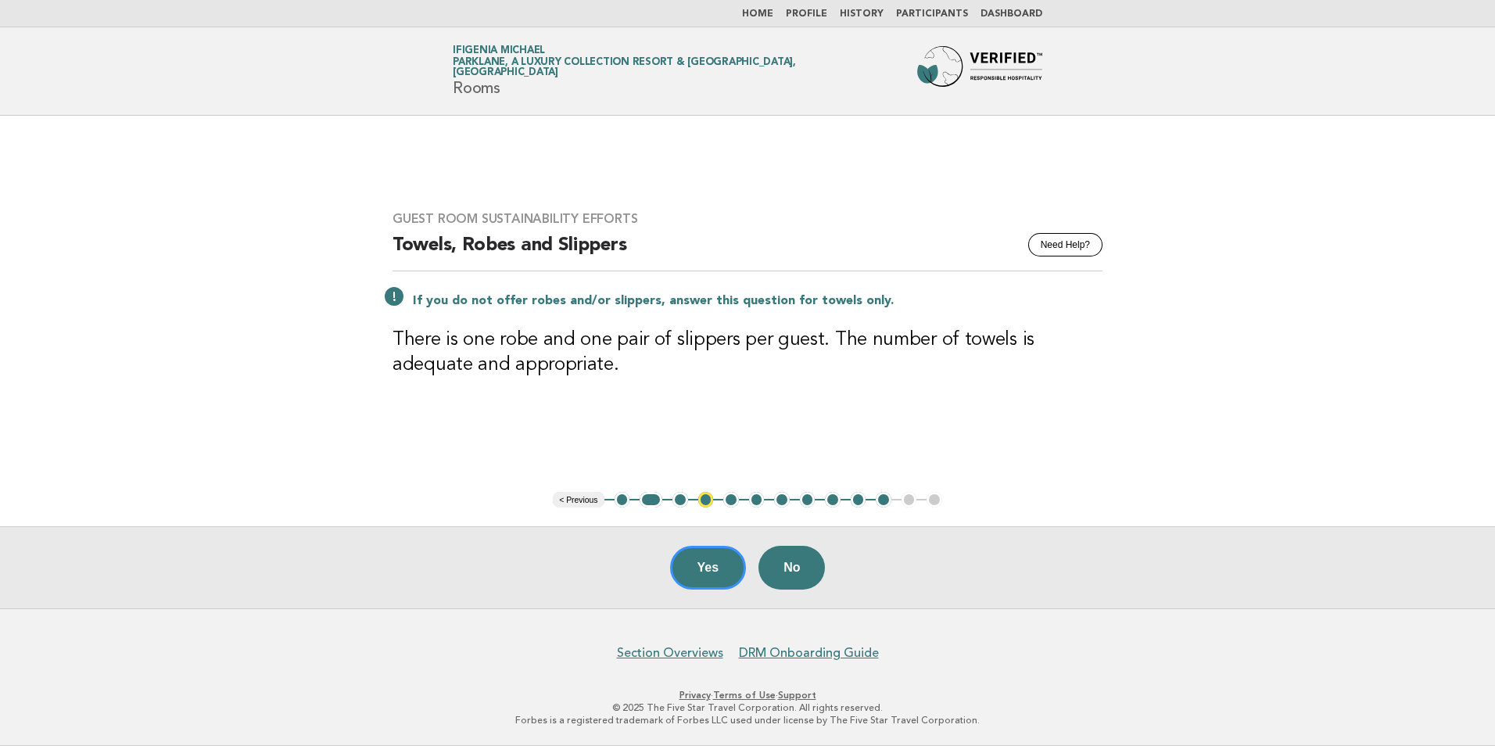
click at [675, 498] on button "3" at bounding box center [680, 500] width 16 height 16
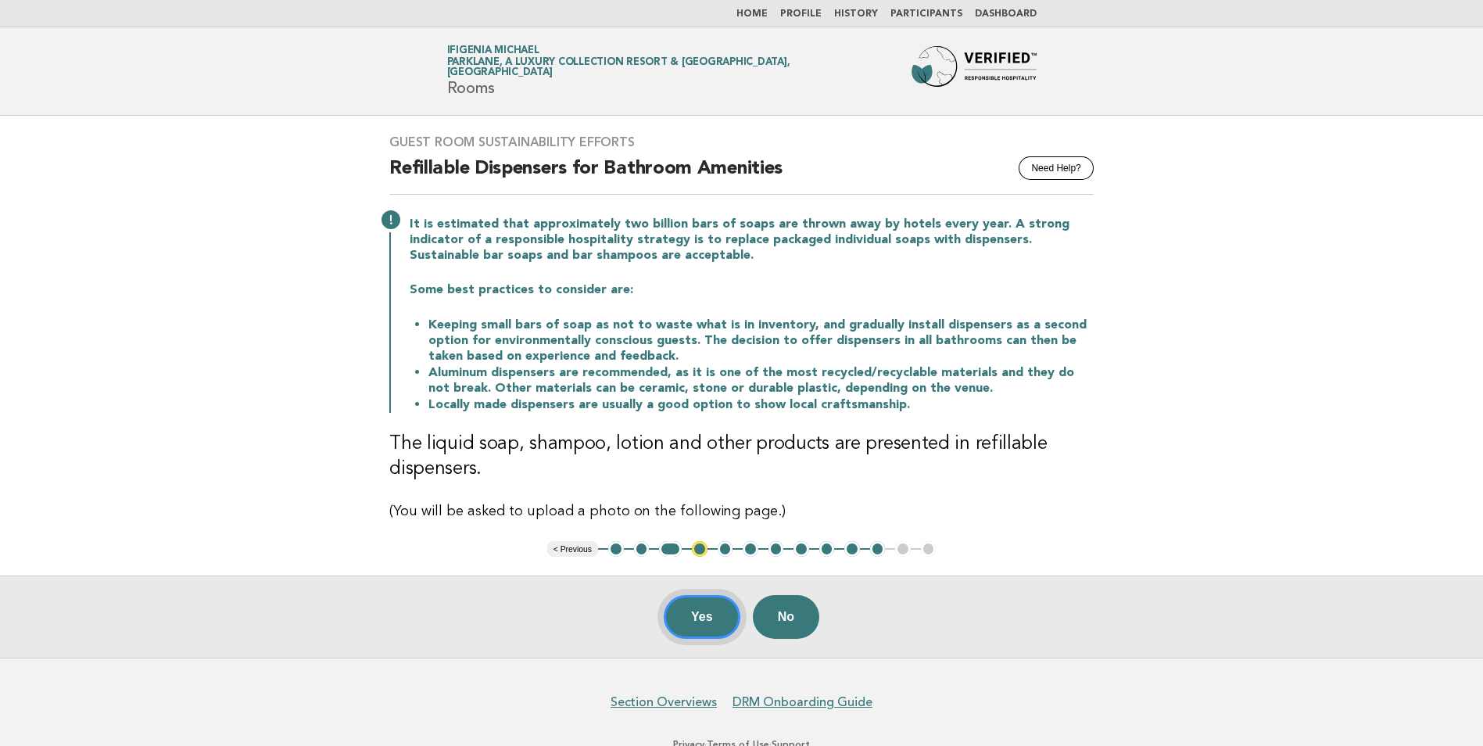
click at [693, 620] on button "Yes" at bounding box center [702, 617] width 77 height 44
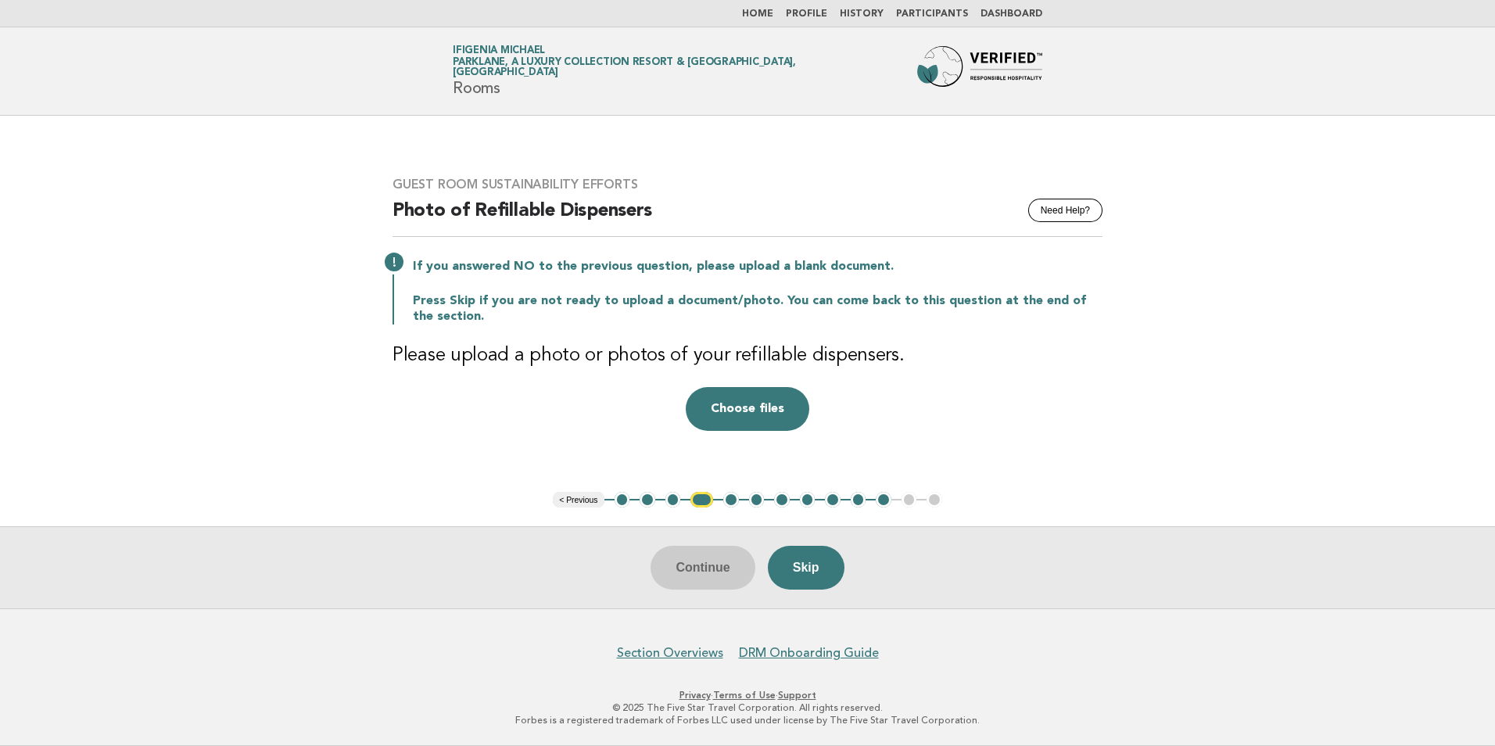
click at [699, 572] on div "Continue Skip" at bounding box center [747, 567] width 1495 height 82
click at [803, 570] on button "Skip" at bounding box center [806, 568] width 77 height 44
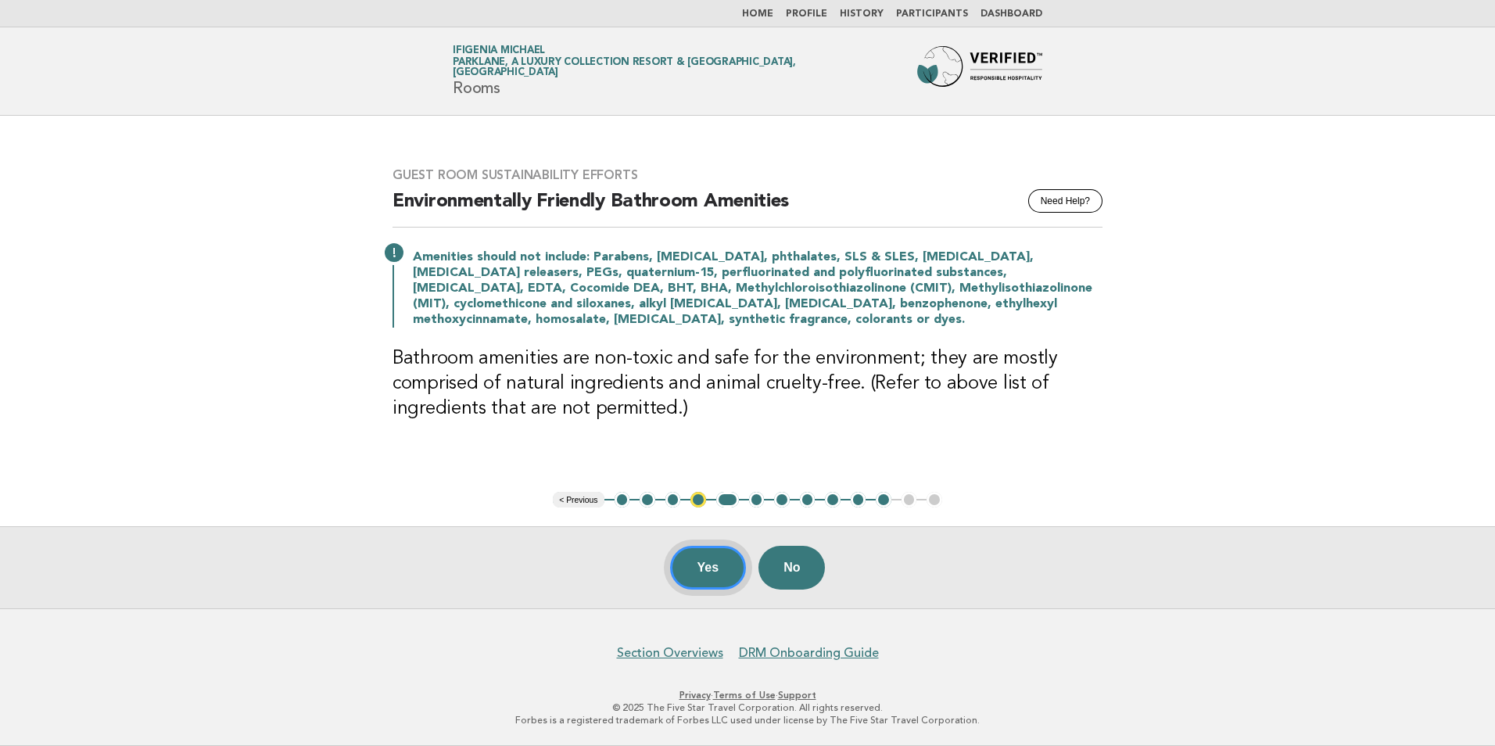
click at [704, 561] on button "Yes" at bounding box center [708, 568] width 77 height 44
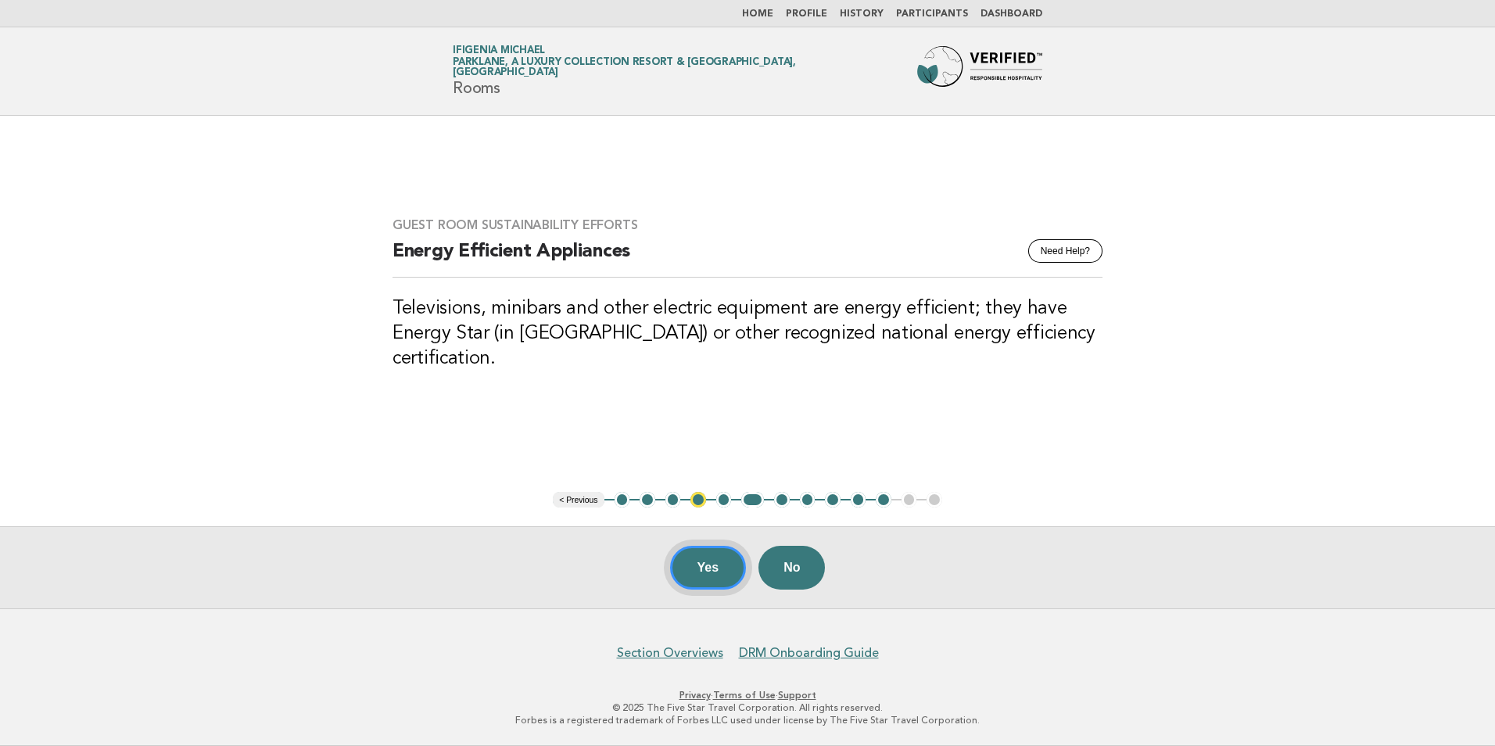
click at [711, 557] on button "Yes" at bounding box center [708, 568] width 77 height 44
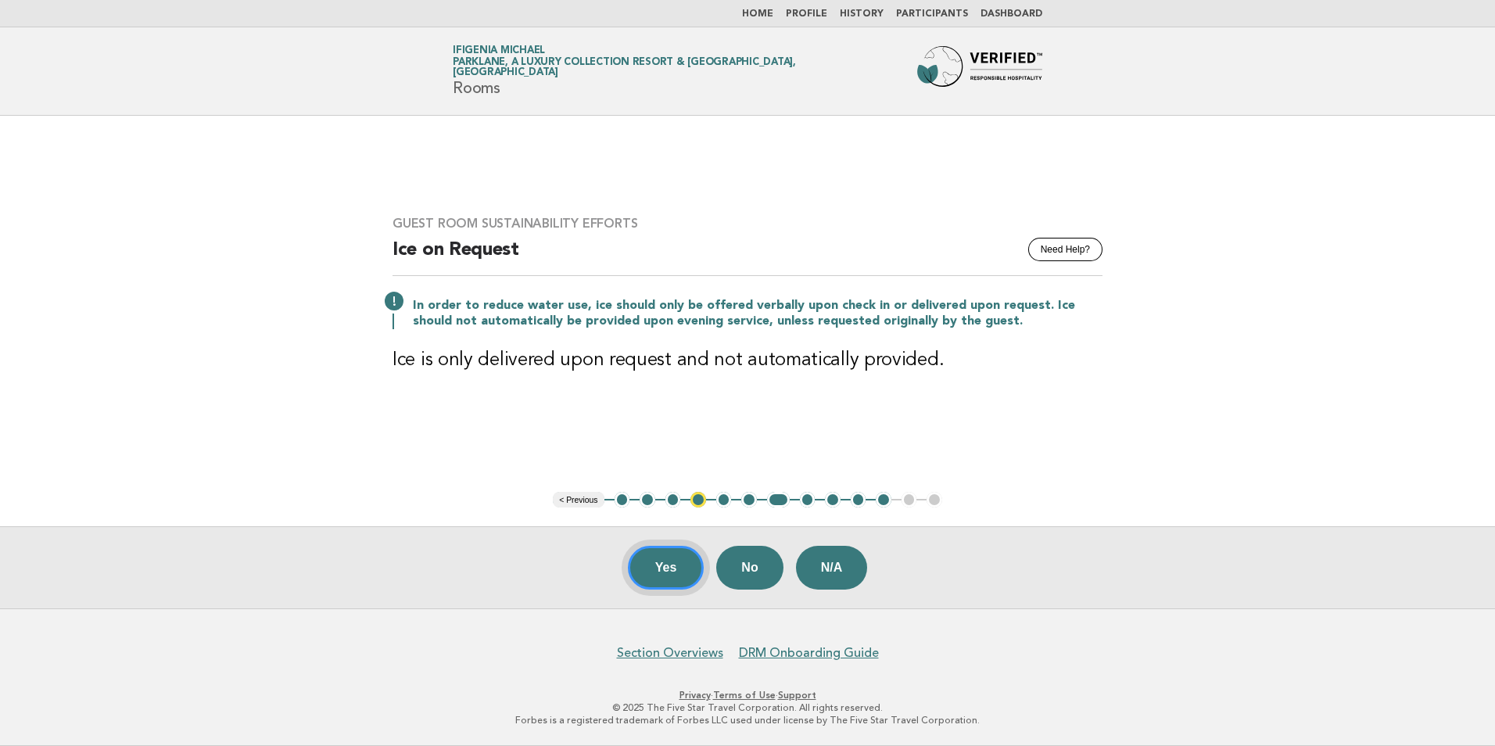
click at [683, 565] on button "Yes" at bounding box center [666, 568] width 77 height 44
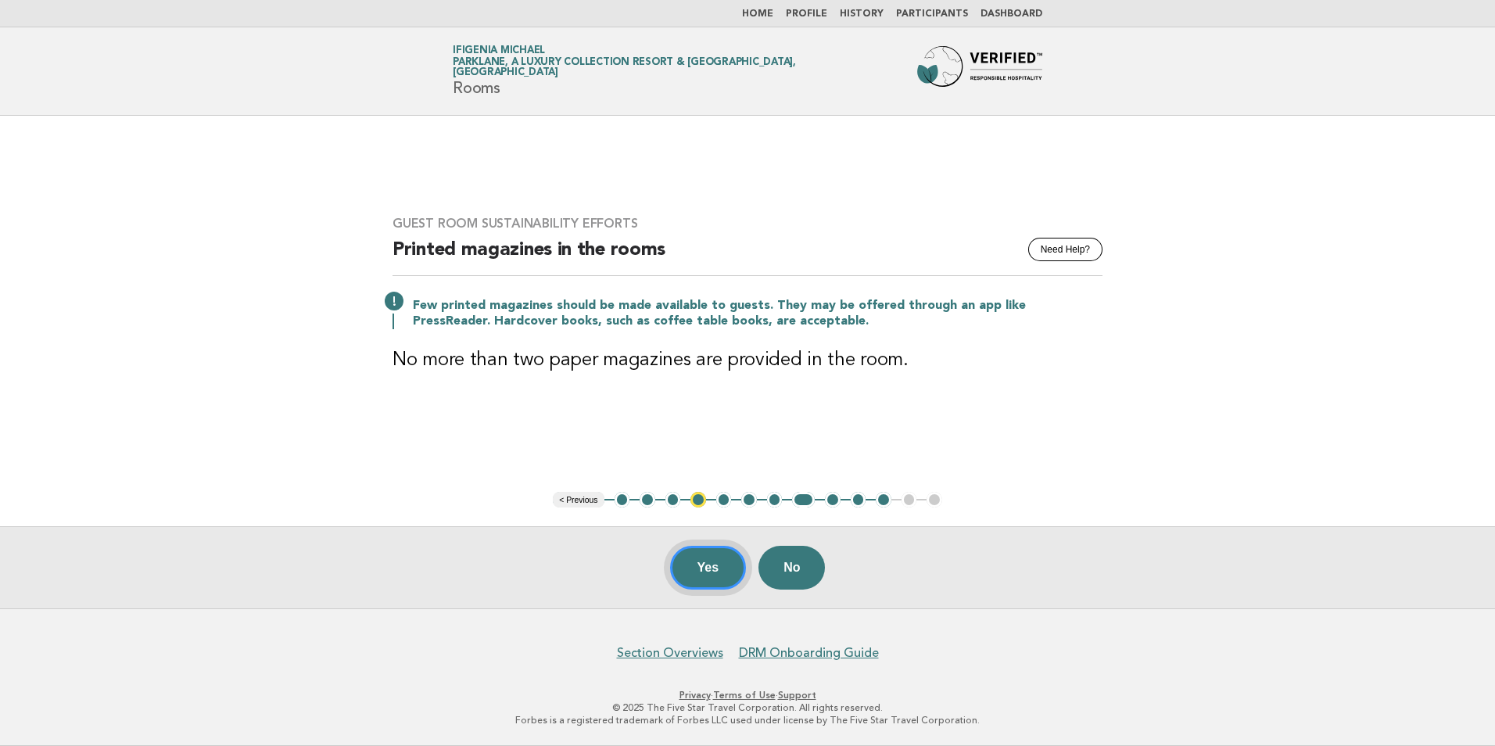
click at [722, 576] on button "Yes" at bounding box center [708, 568] width 77 height 44
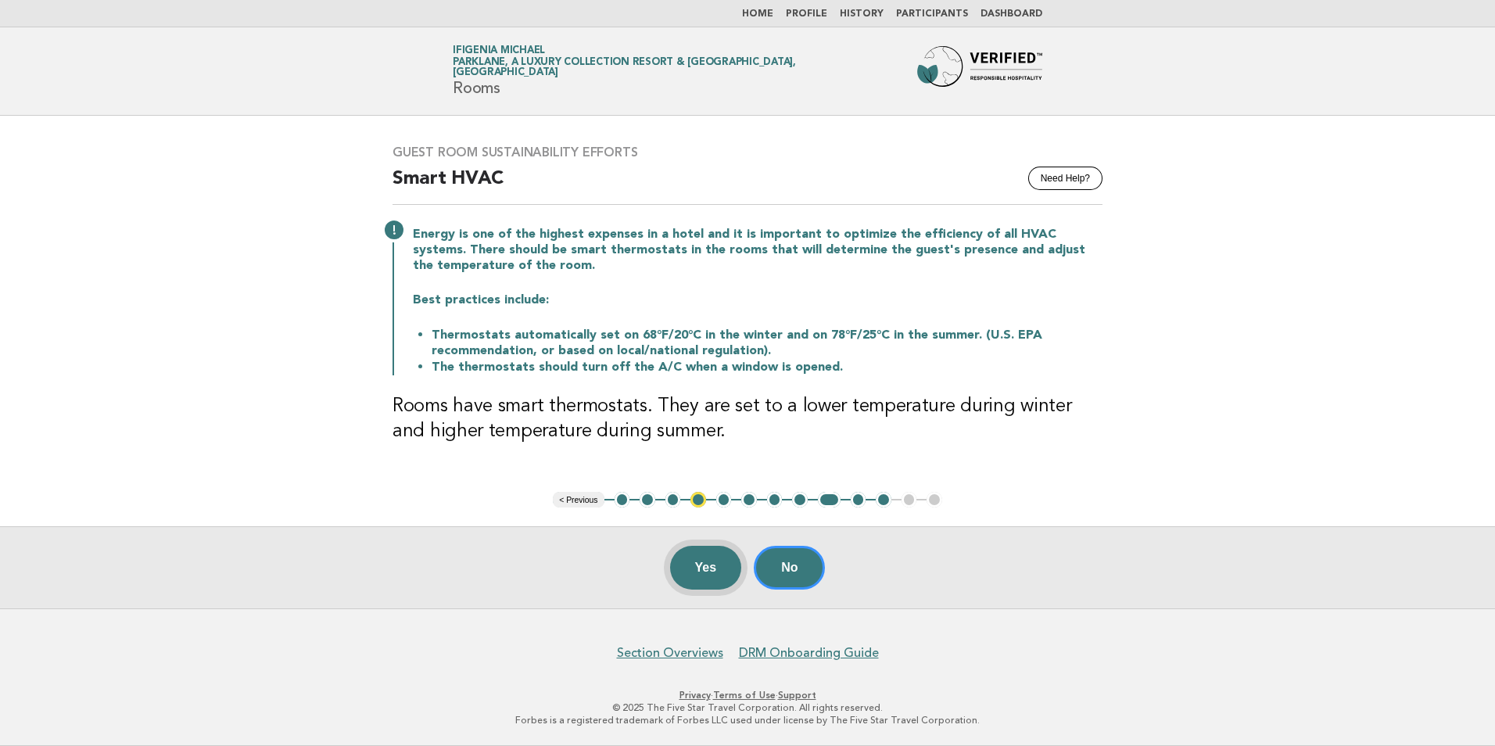
click at [699, 567] on button "Yes" at bounding box center [706, 568] width 72 height 44
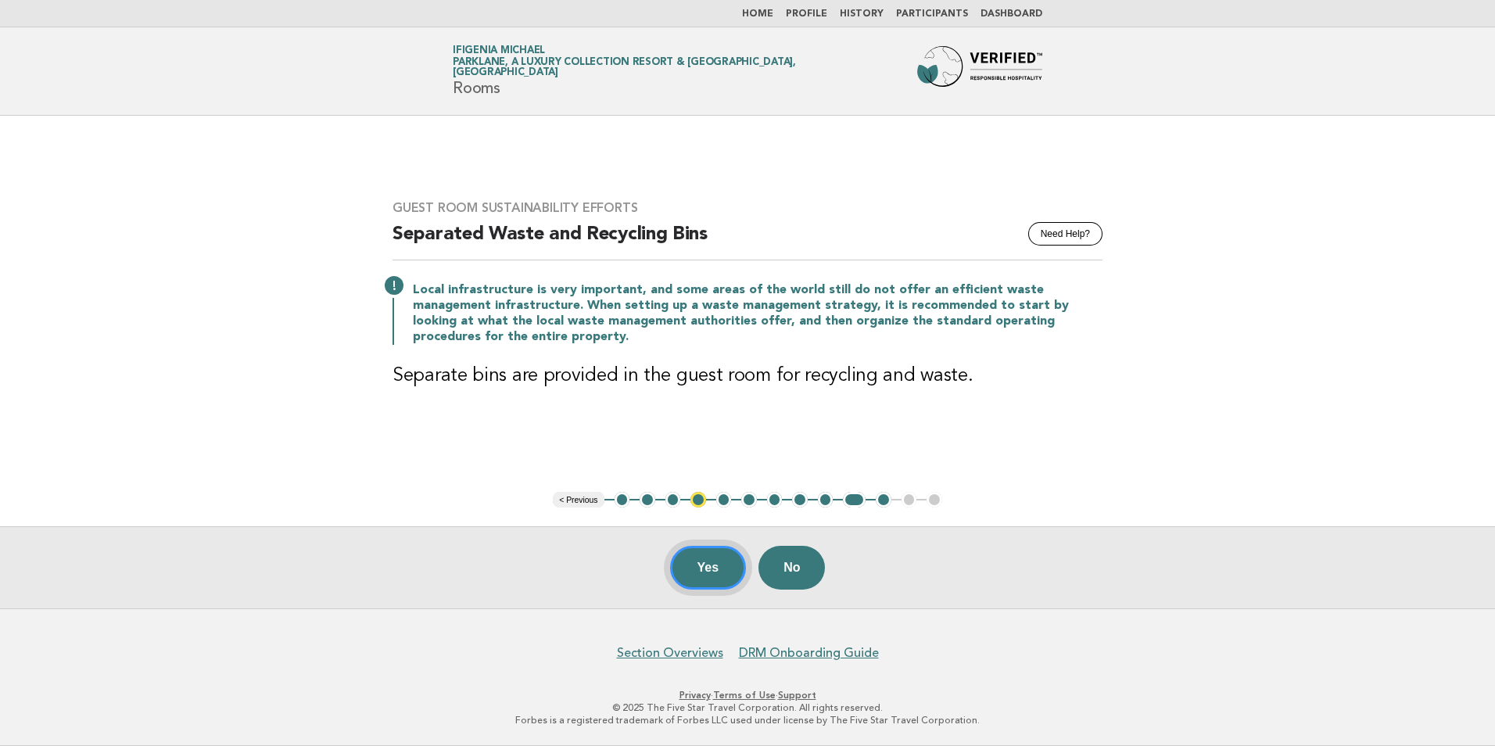
click at [708, 567] on button "Yes" at bounding box center [708, 568] width 77 height 44
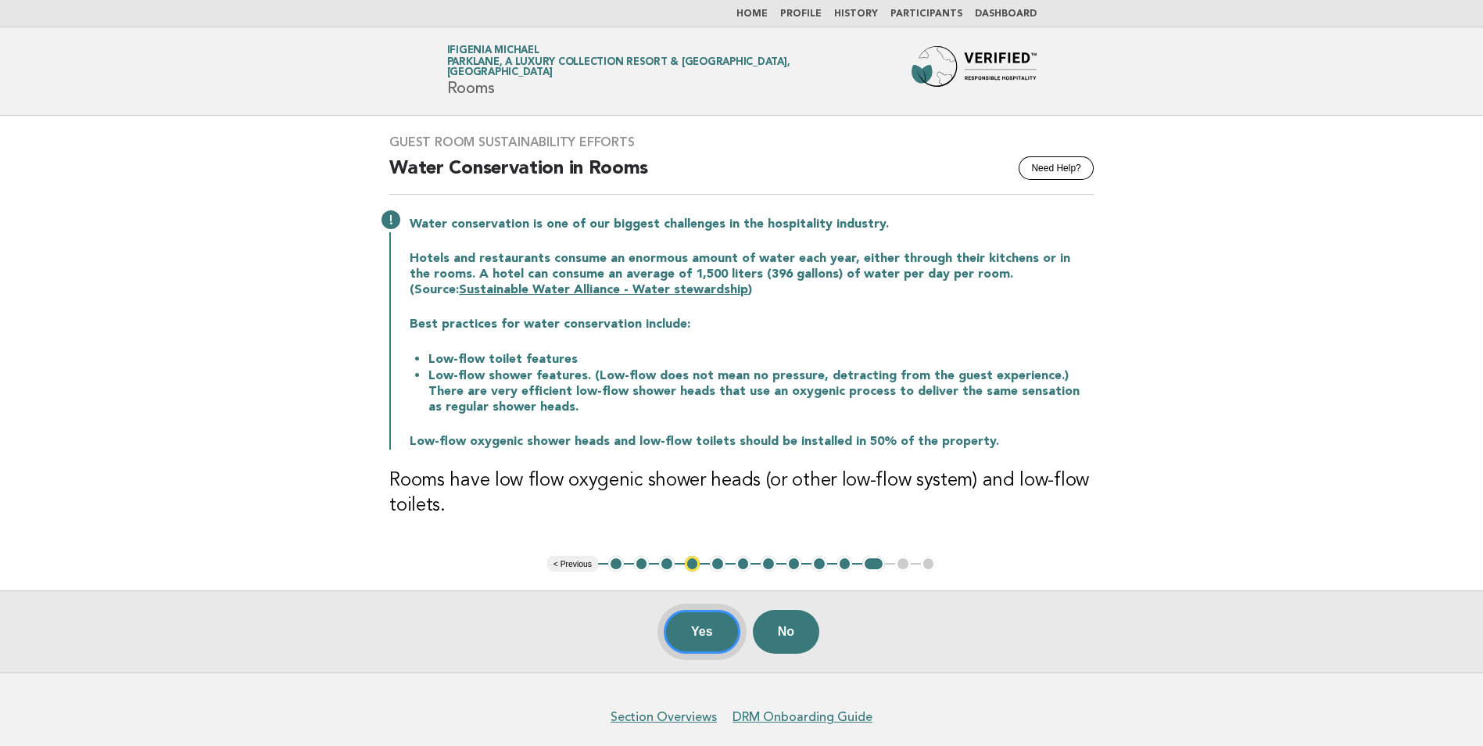
click at [713, 636] on button "Yes" at bounding box center [702, 632] width 77 height 44
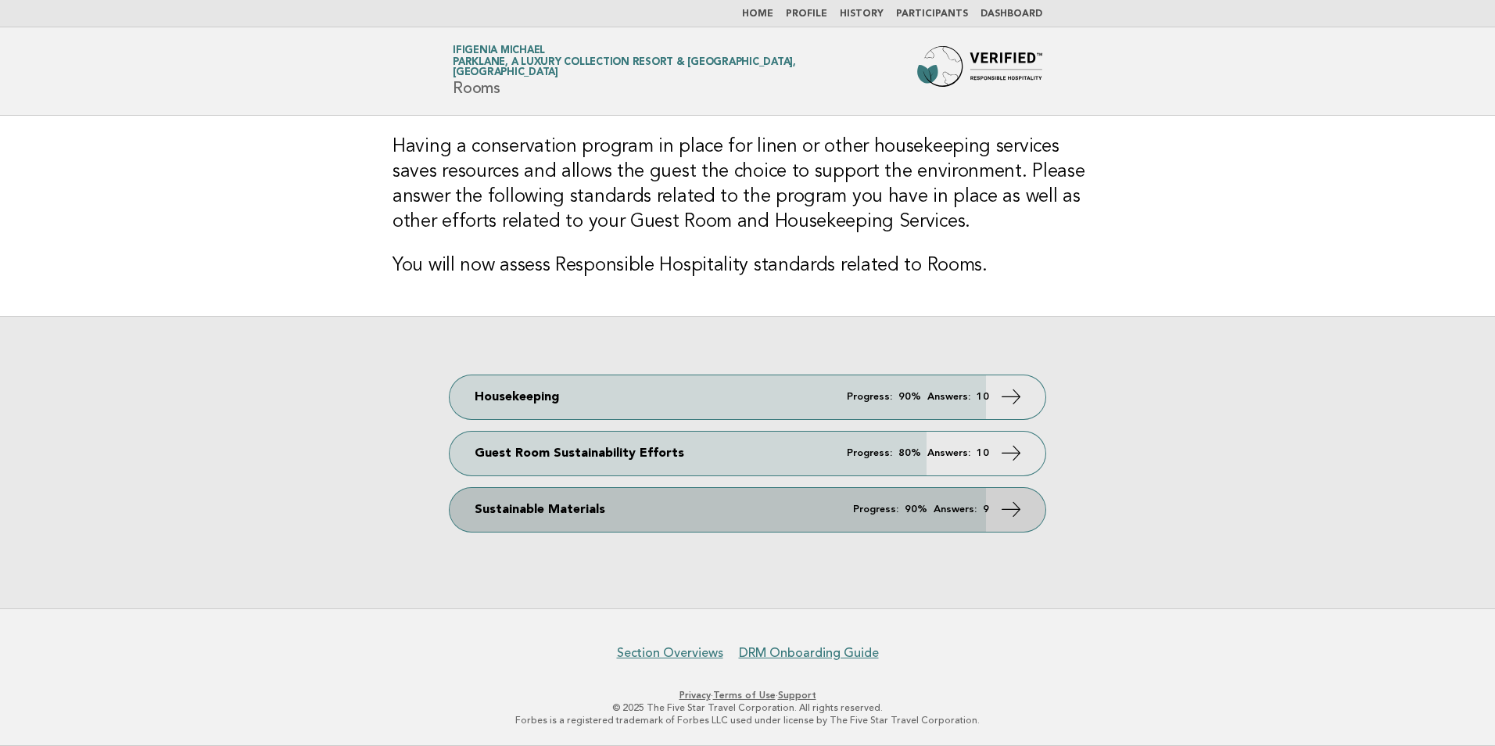
drag, startPoint x: 894, startPoint y: 509, endPoint x: 861, endPoint y: 496, distance: 35.1
click at [894, 509] on em "Progress:" at bounding box center [875, 509] width 45 height 10
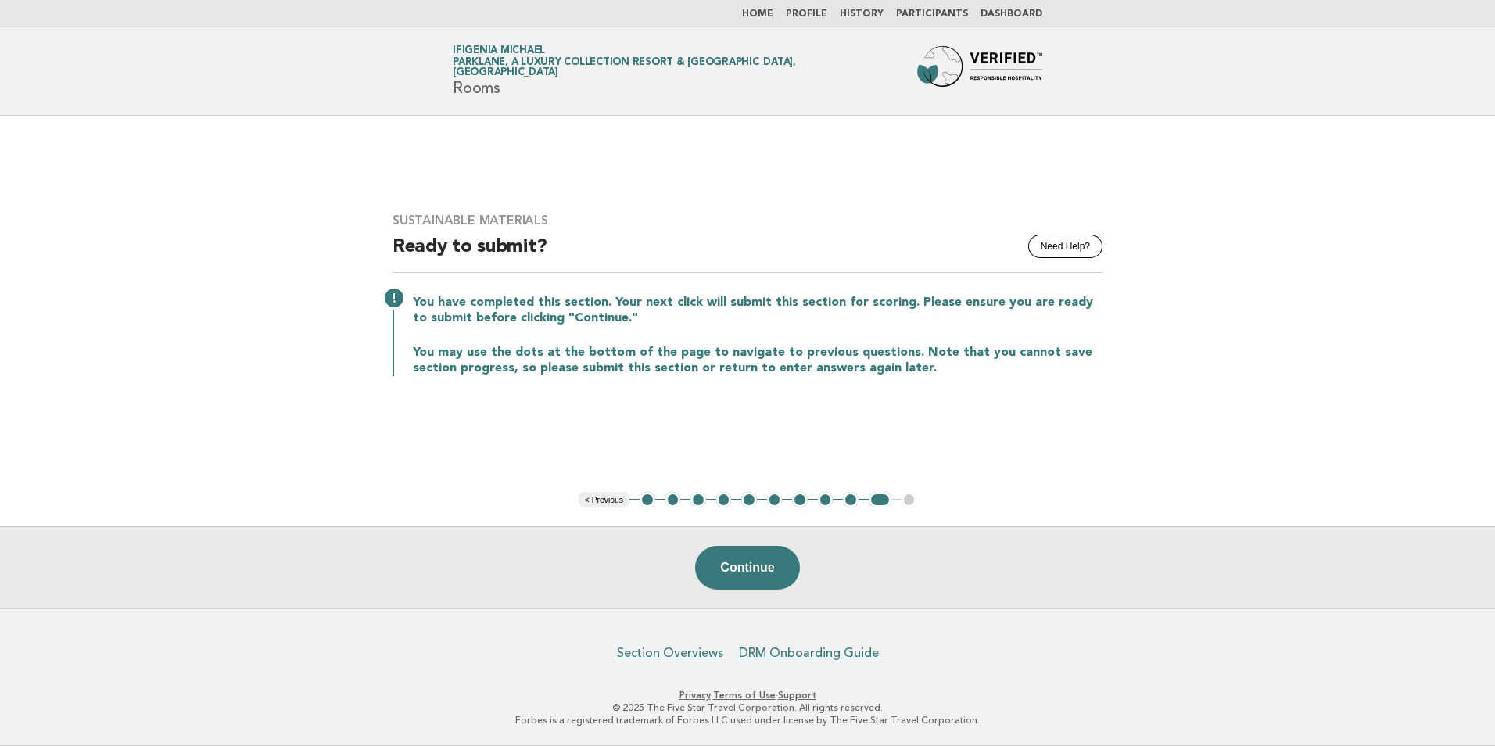
click at [597, 499] on button "< Previous" at bounding box center [603, 500] width 51 height 16
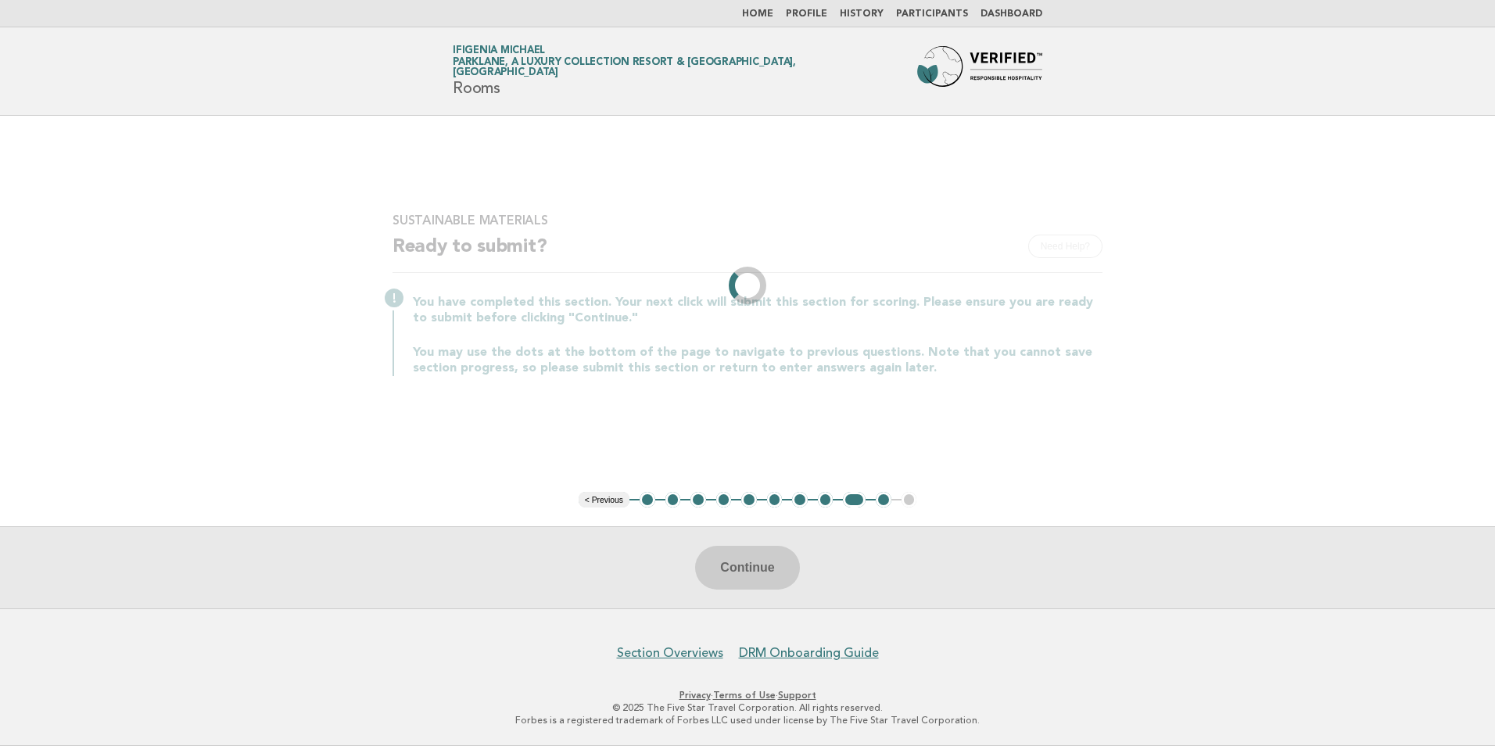
click at [597, 499] on li "< Previous" at bounding box center [603, 500] width 51 height 16
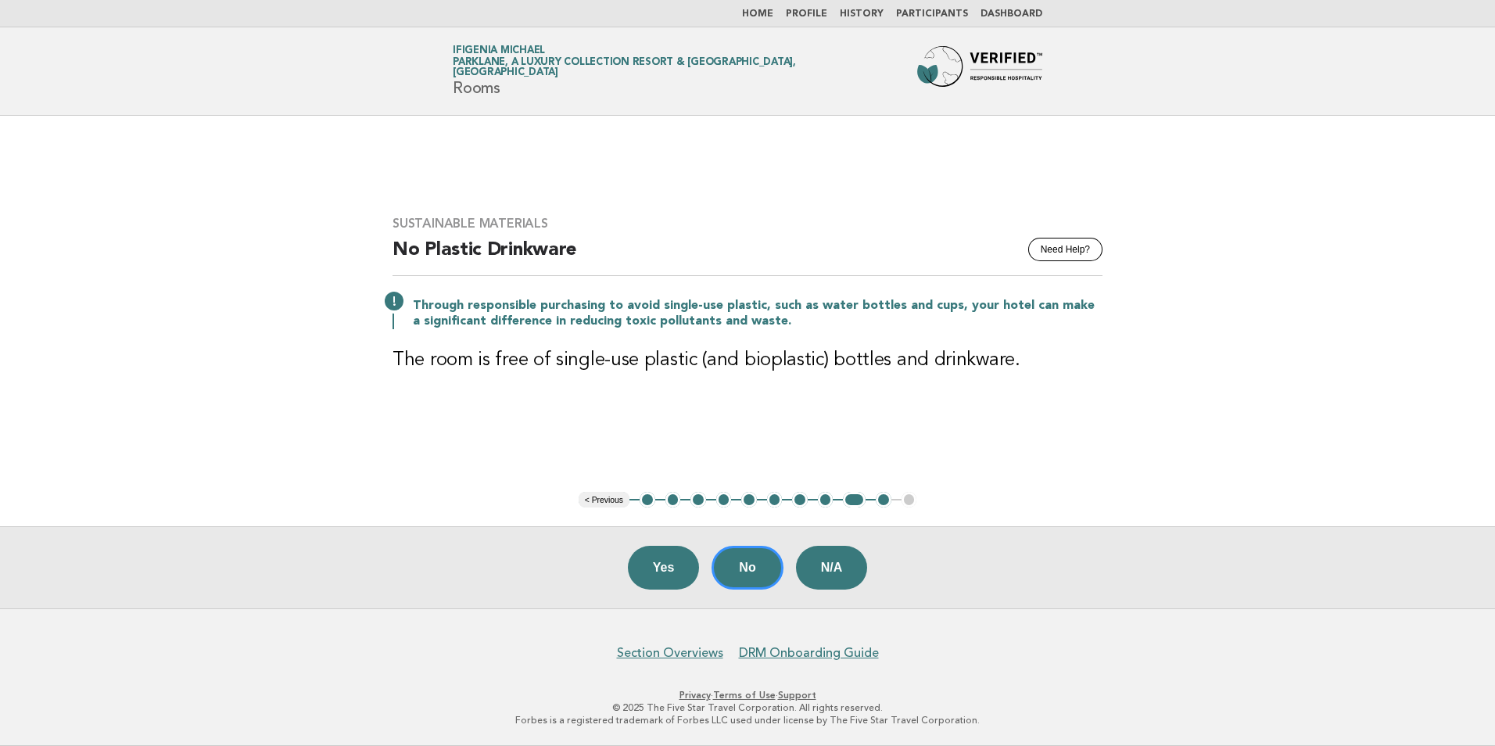
click at [597, 499] on button "< Previous" at bounding box center [603, 500] width 51 height 16
click at [597, 499] on li "< Previous" at bounding box center [603, 500] width 51 height 16
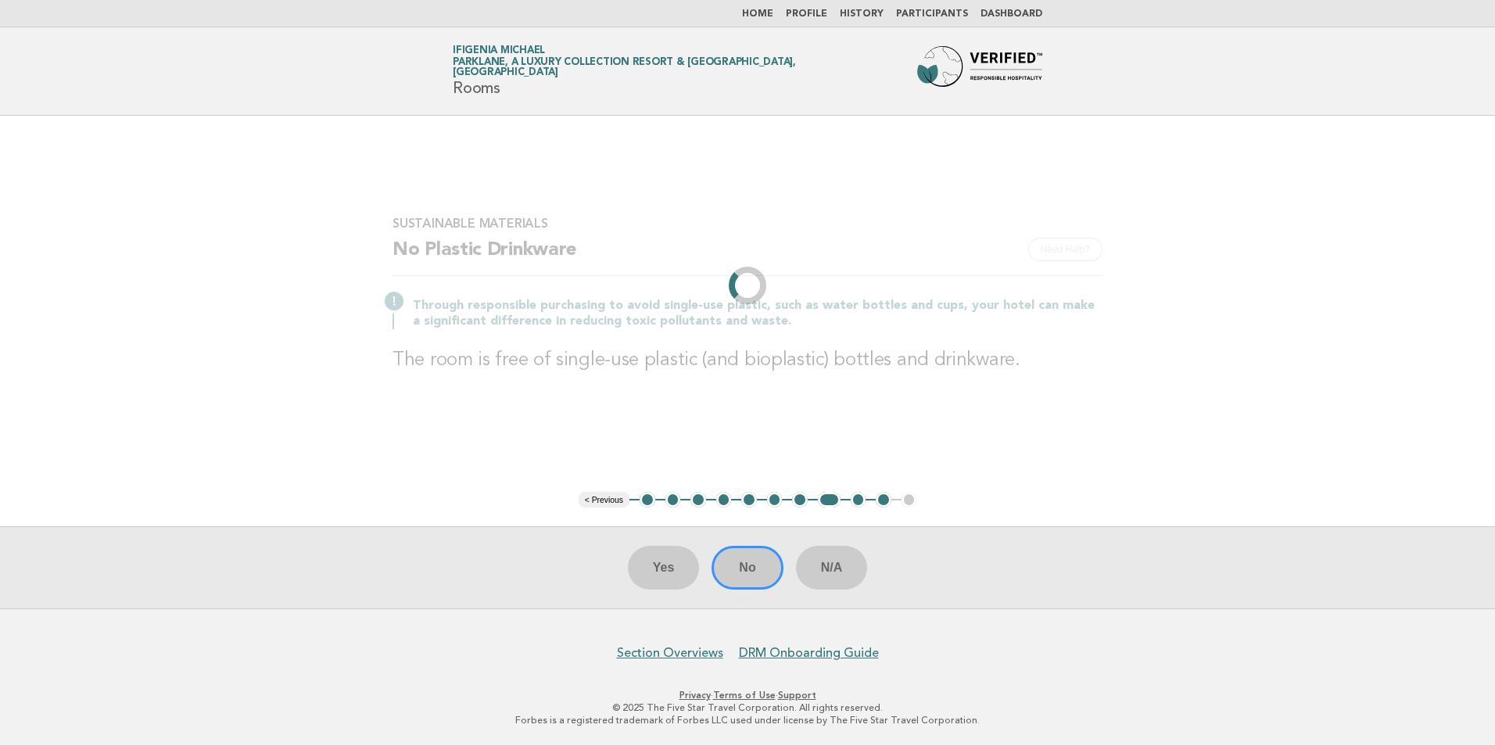
click at [597, 499] on li "< Previous" at bounding box center [603, 500] width 51 height 16
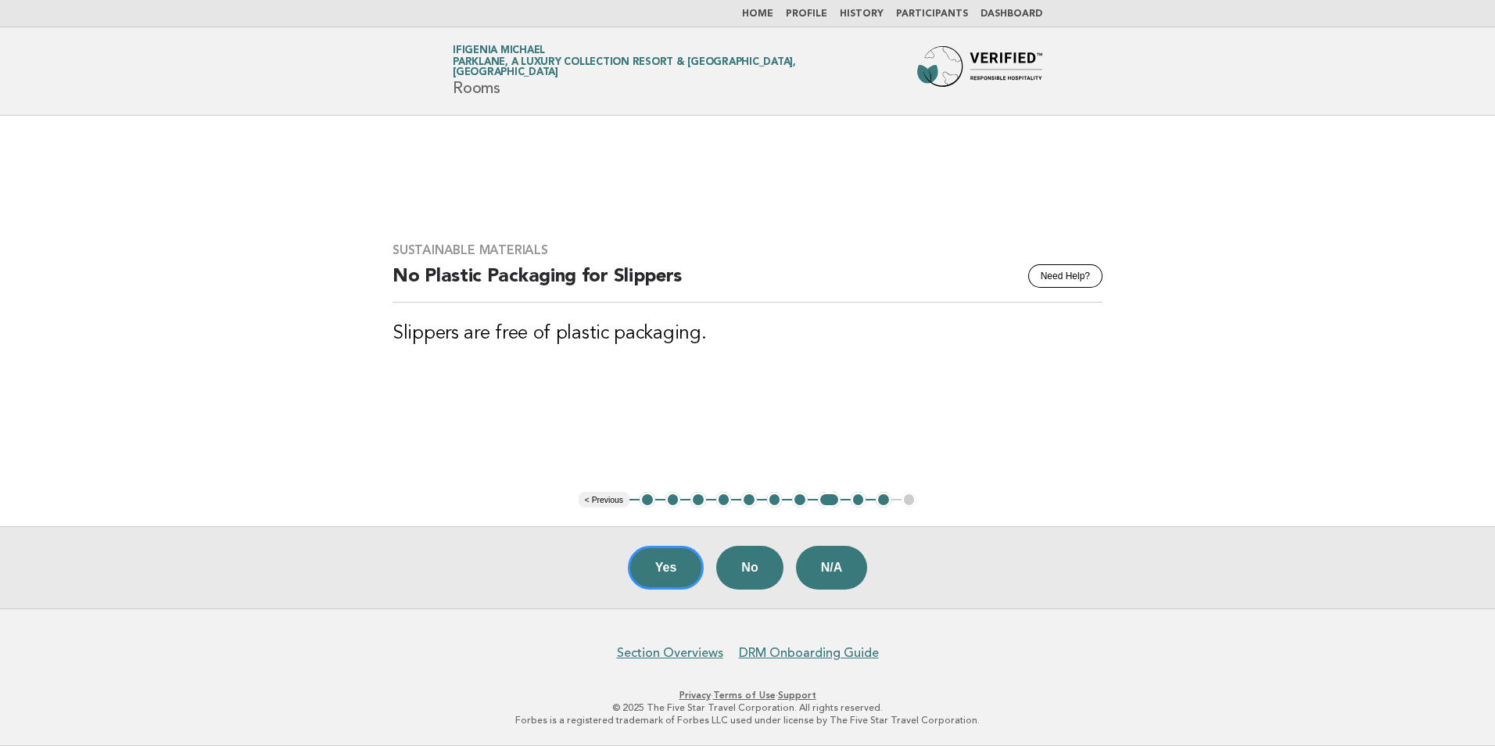
click at [597, 499] on button "< Previous" at bounding box center [603, 500] width 51 height 16
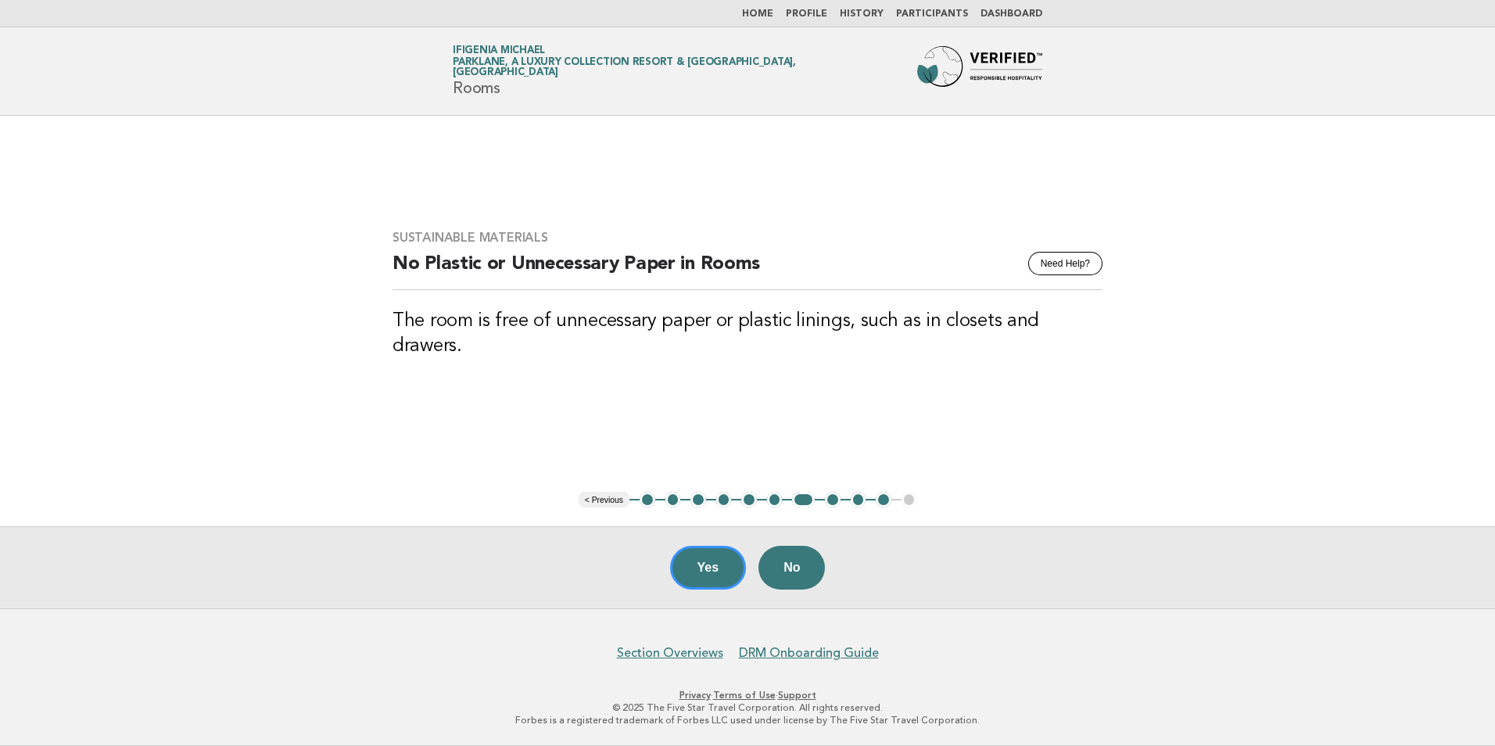
click at [597, 499] on button "< Previous" at bounding box center [603, 500] width 51 height 16
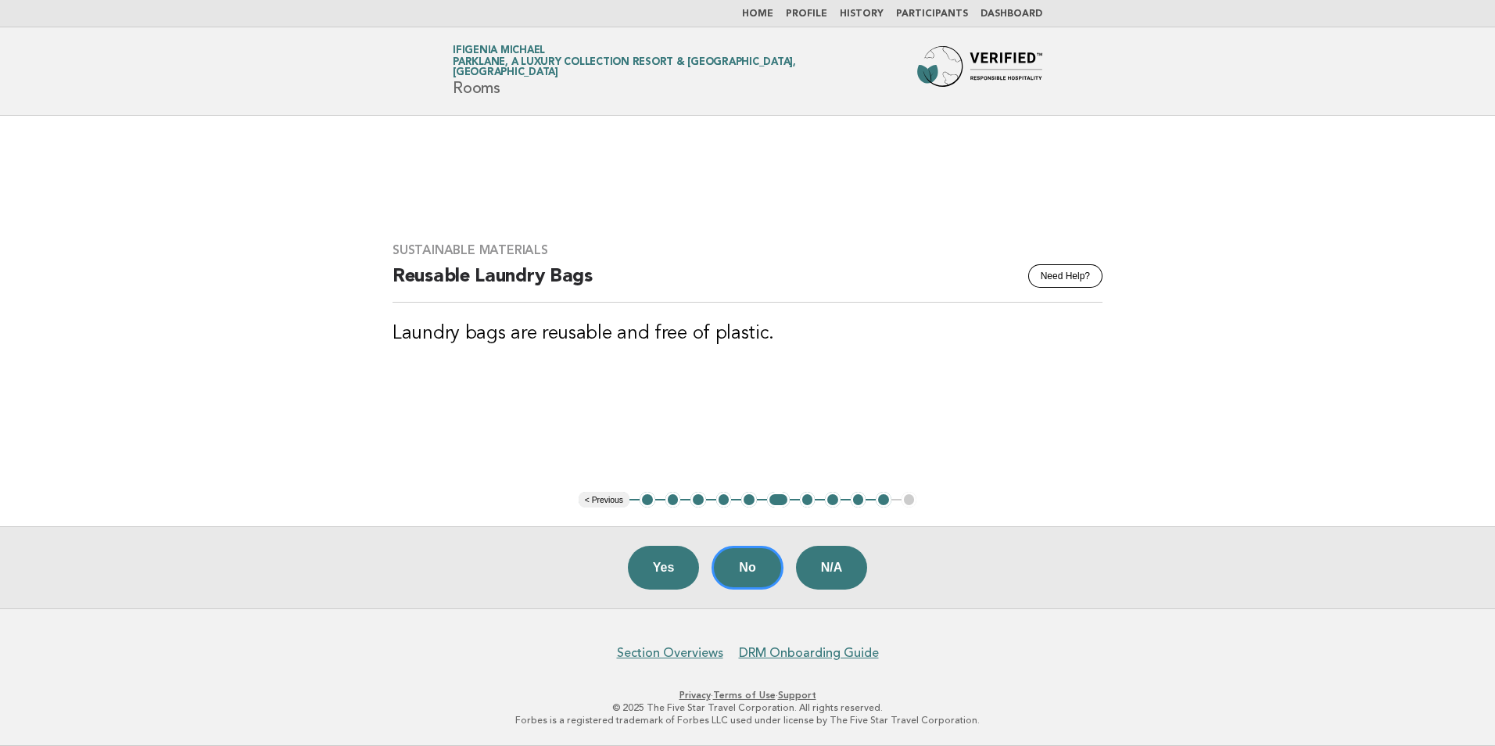
click at [597, 499] on button "< Previous" at bounding box center [603, 500] width 51 height 16
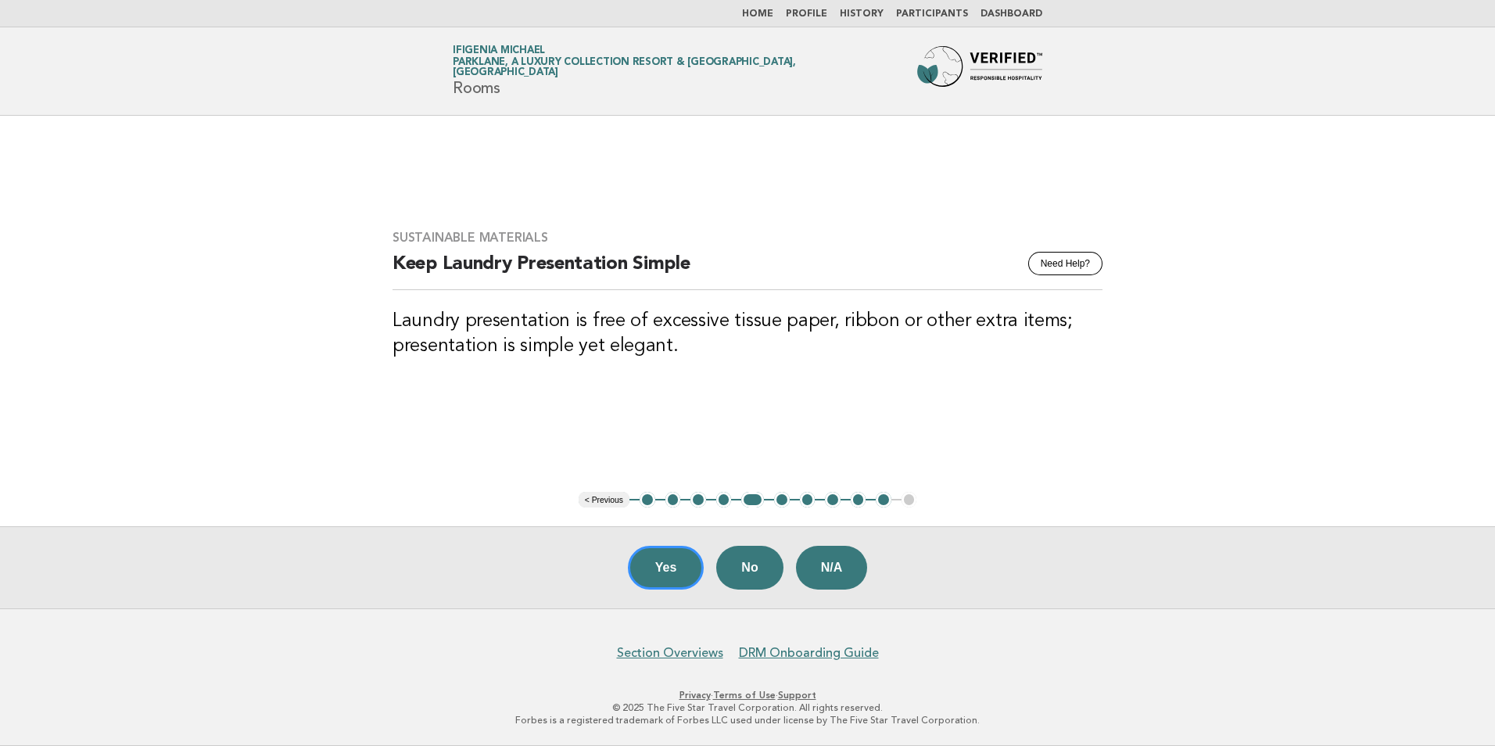
click at [597, 498] on button "< Previous" at bounding box center [603, 500] width 51 height 16
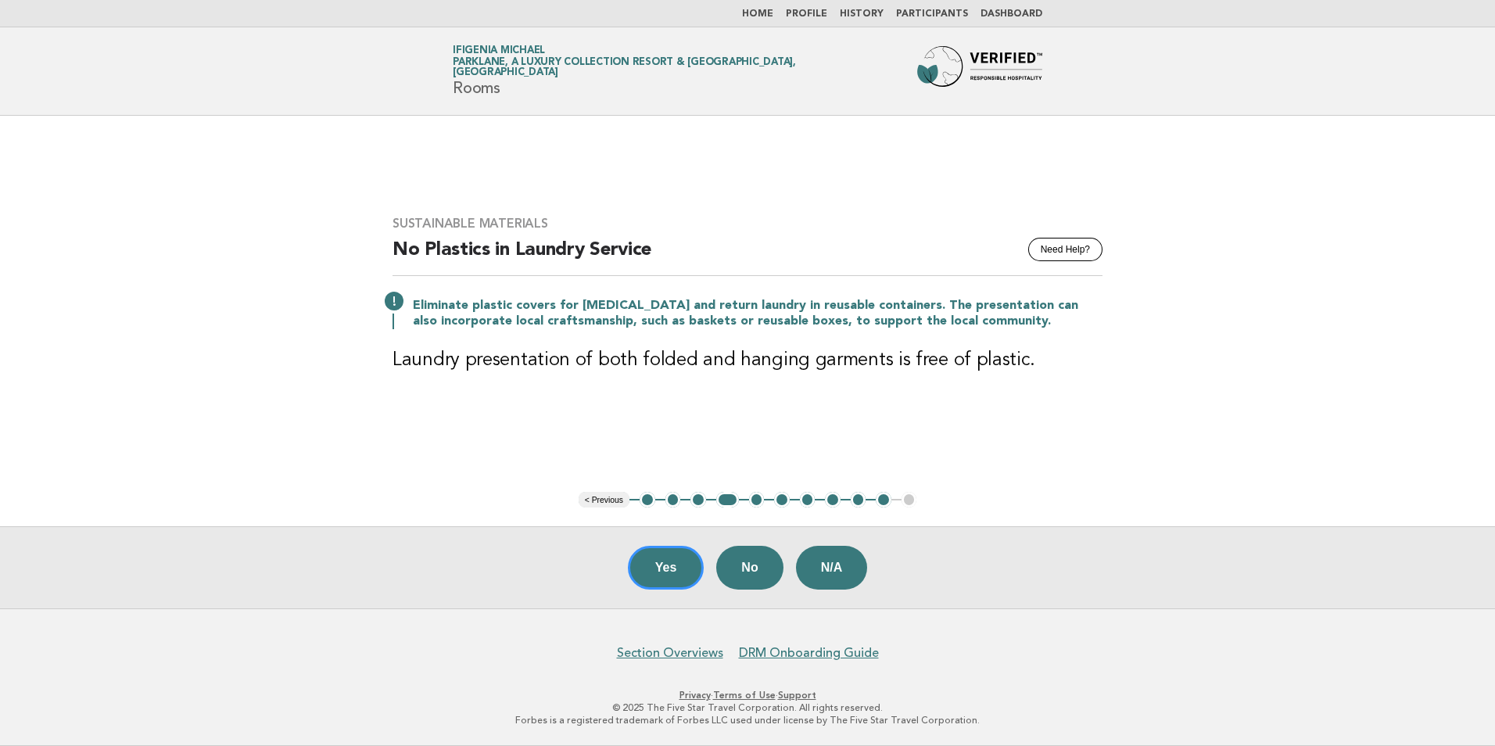
click at [597, 498] on button "< Previous" at bounding box center [603, 500] width 51 height 16
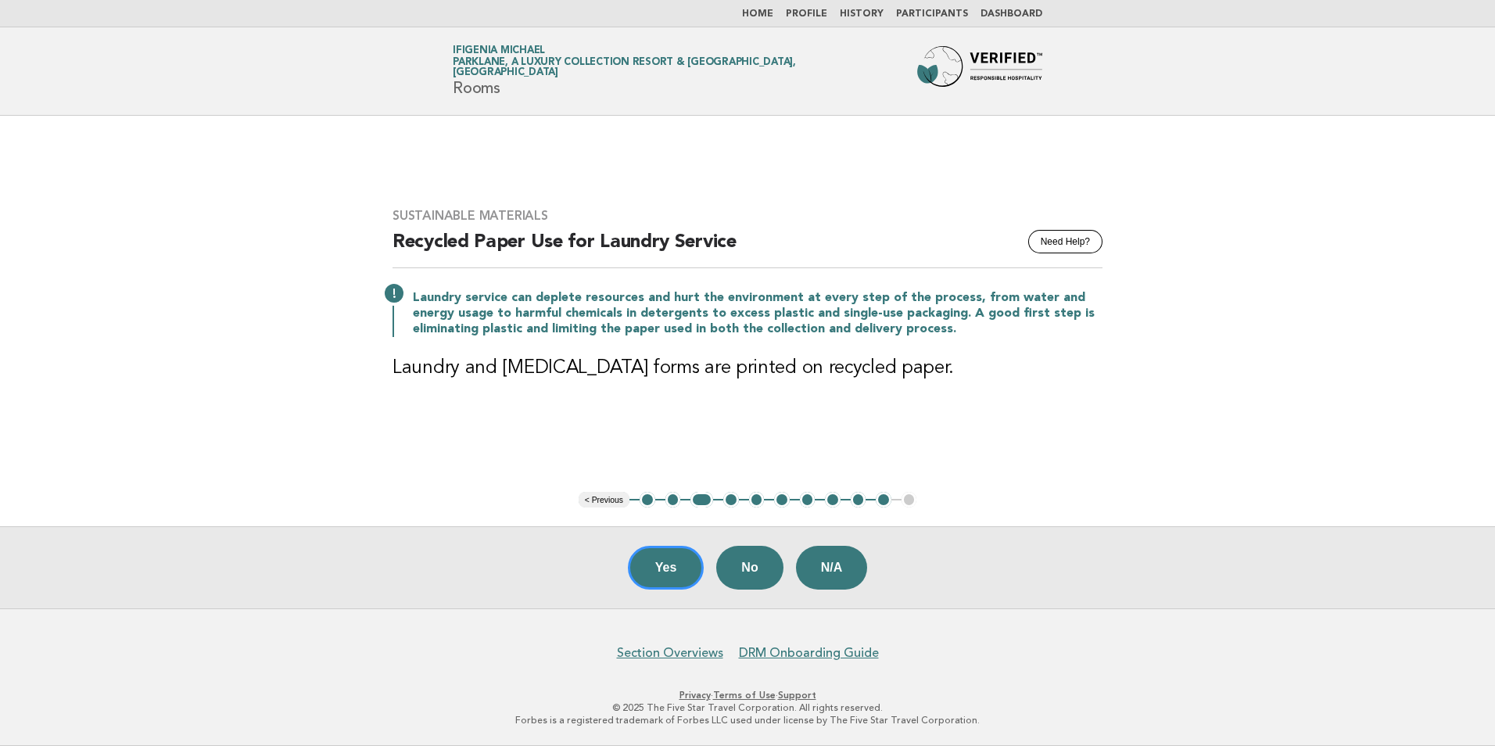
click at [597, 498] on button "< Previous" at bounding box center [603, 500] width 51 height 16
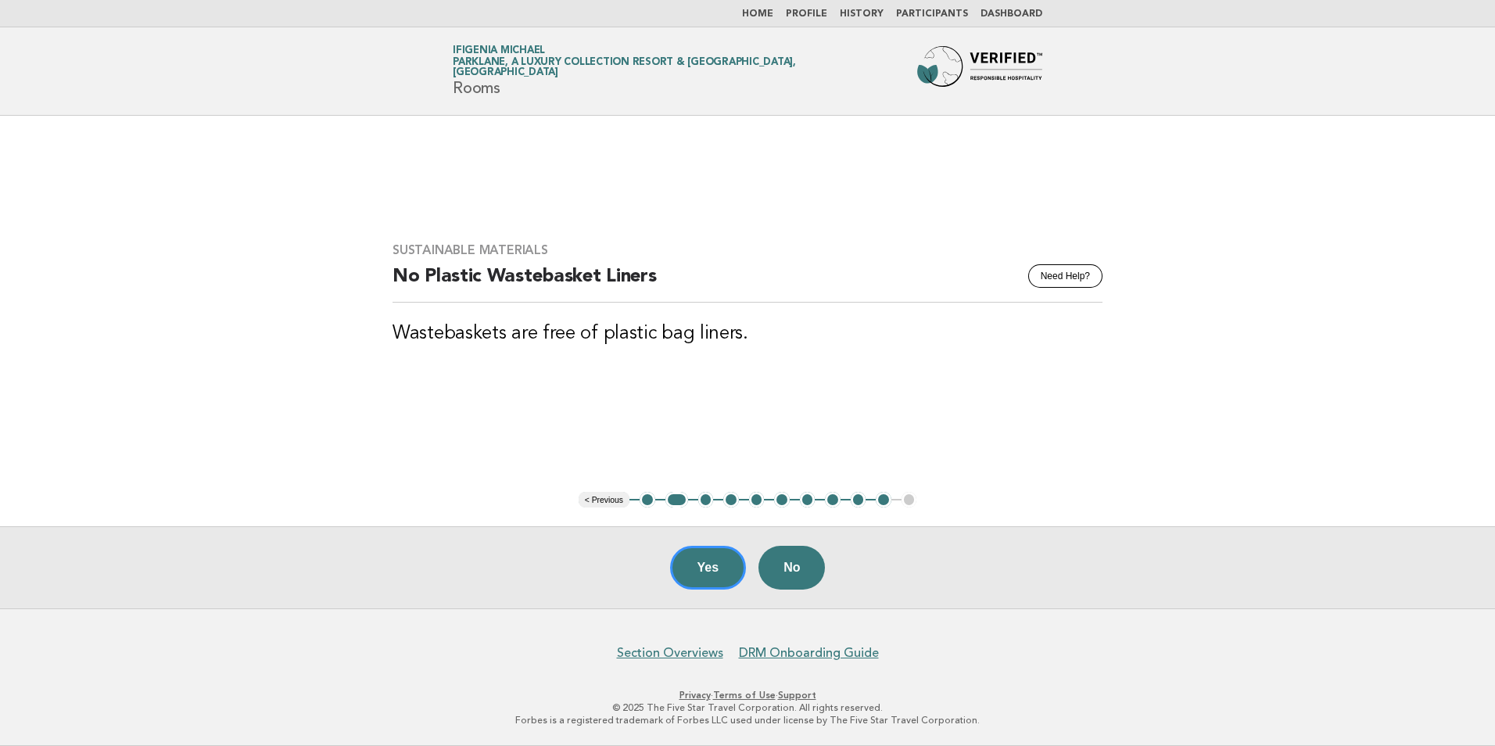
click at [597, 498] on button "< Previous" at bounding box center [603, 500] width 51 height 16
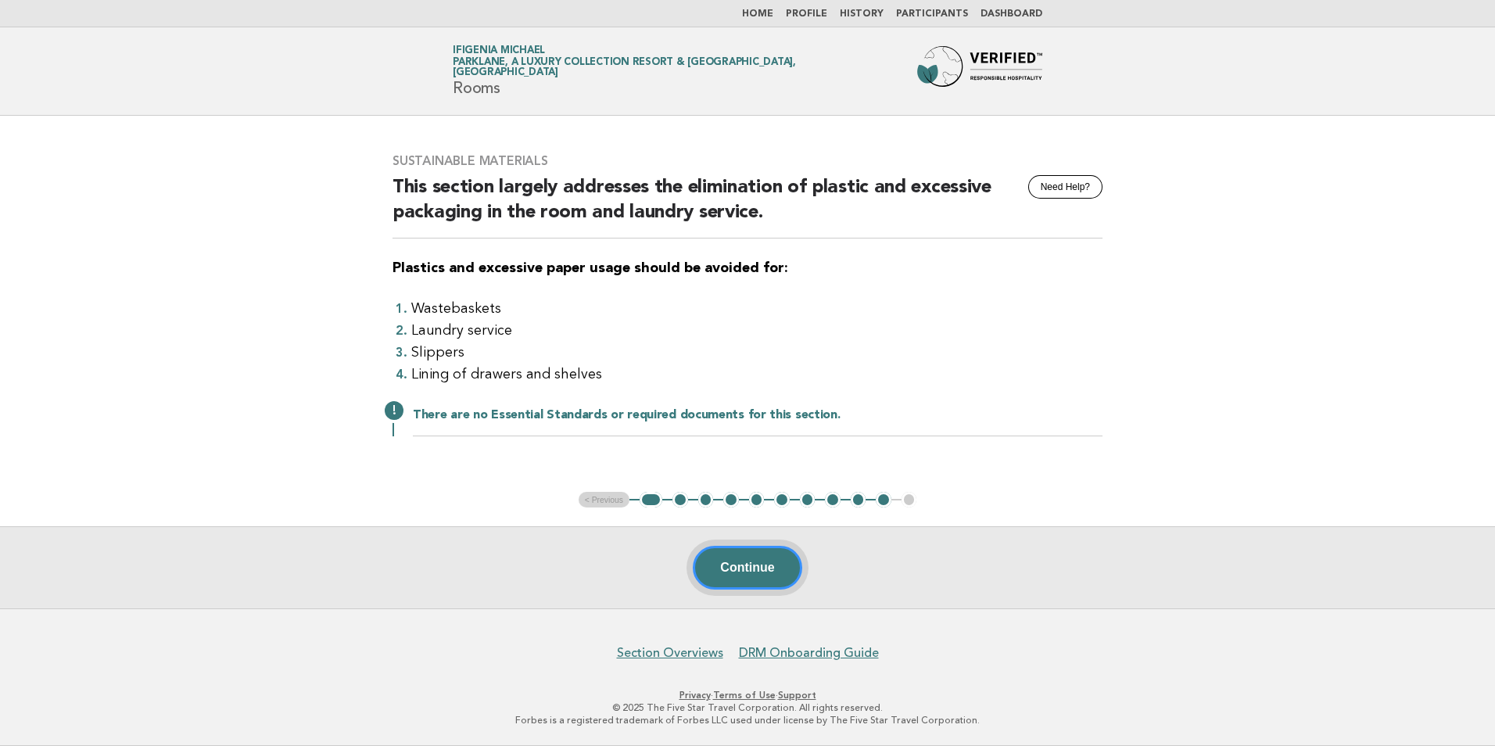
click at [747, 568] on button "Continue" at bounding box center [747, 568] width 109 height 44
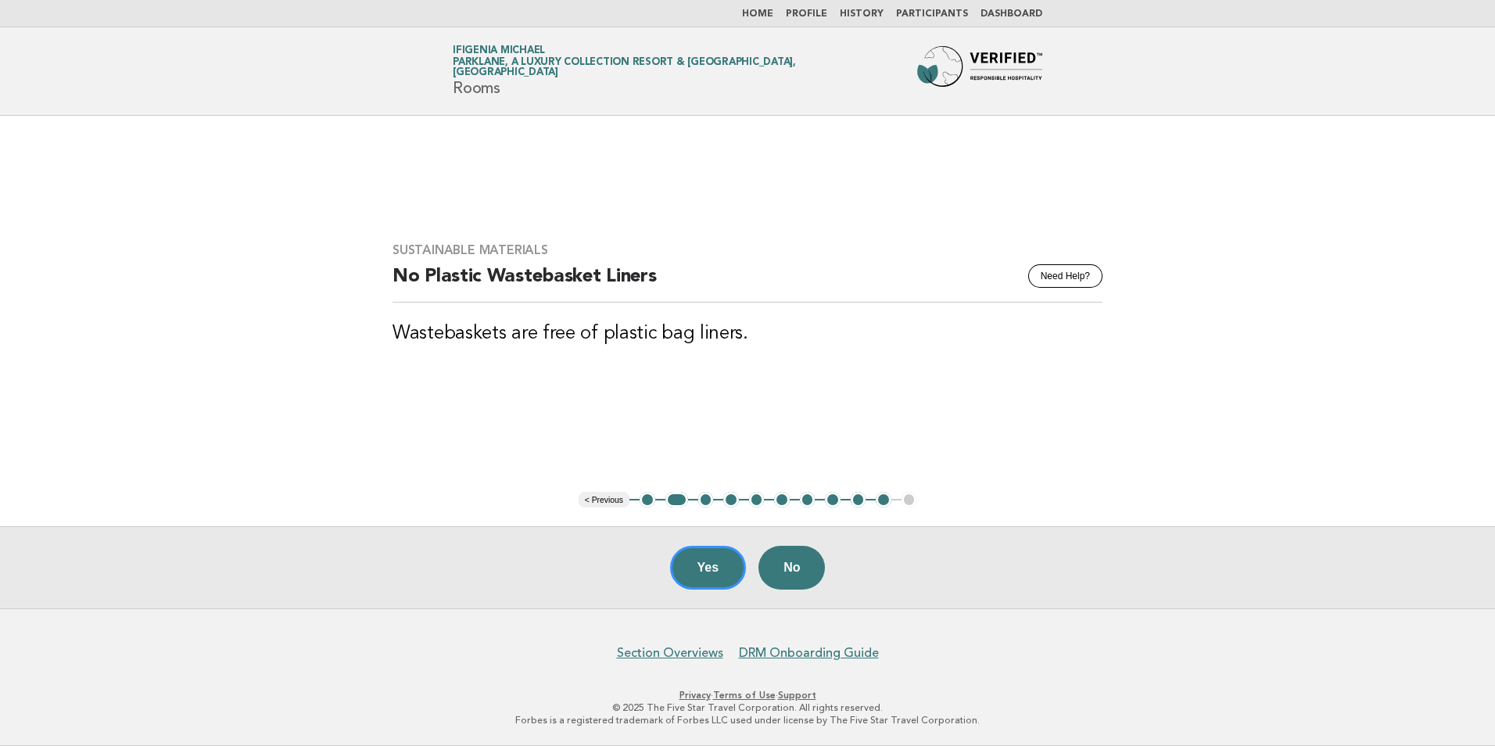
click at [701, 568] on button "Yes" at bounding box center [708, 568] width 77 height 44
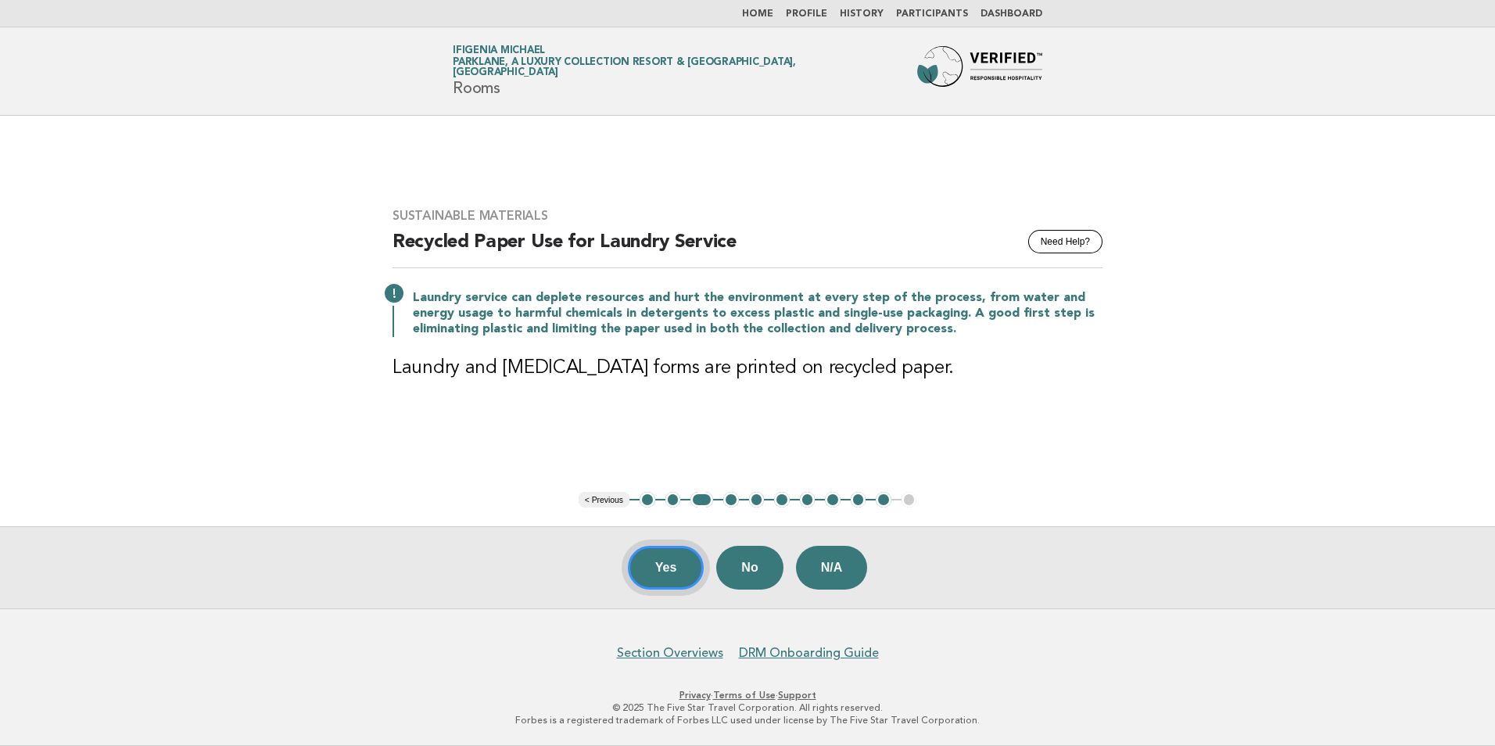
click at [661, 568] on button "Yes" at bounding box center [666, 568] width 77 height 44
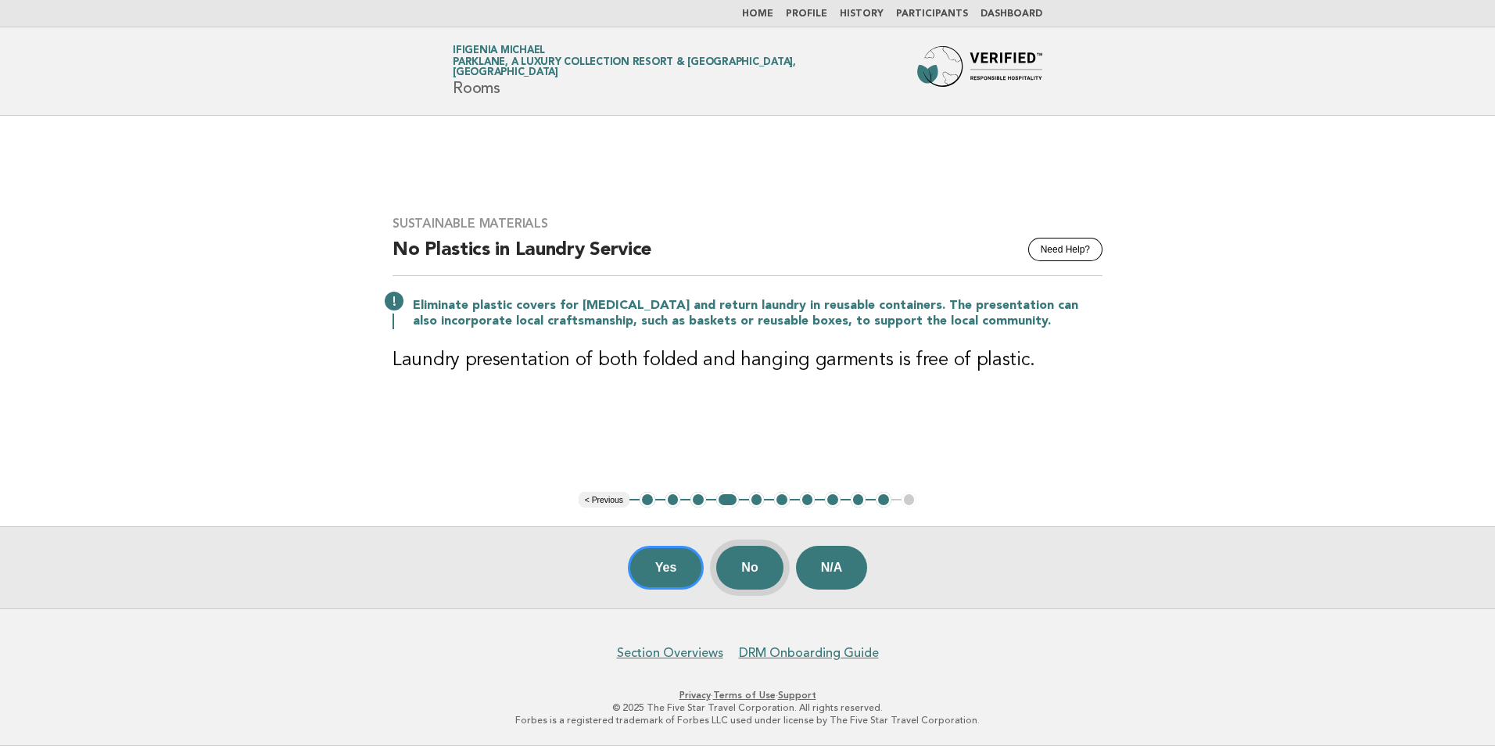
click at [746, 573] on button "No" at bounding box center [749, 568] width 66 height 44
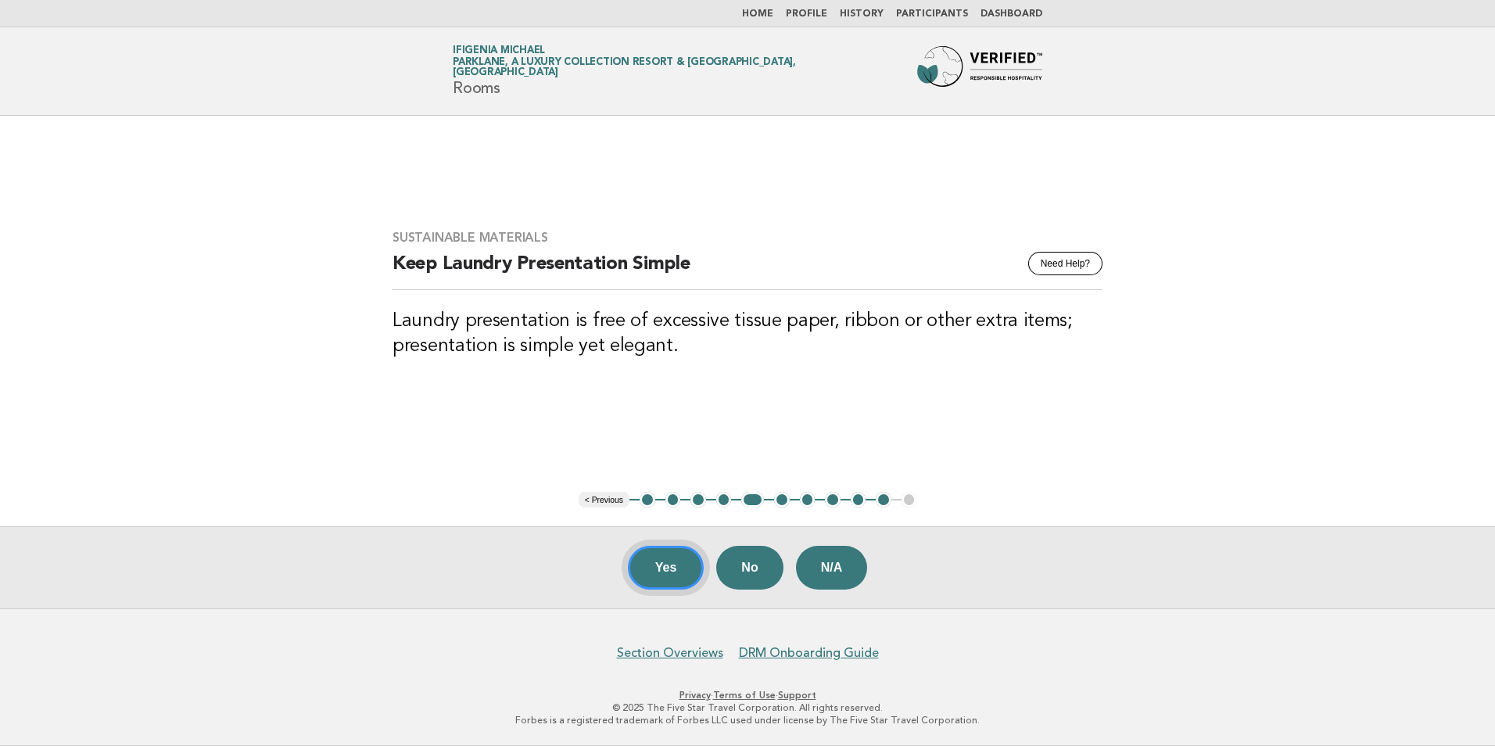
click at [642, 565] on button "Yes" at bounding box center [666, 568] width 77 height 44
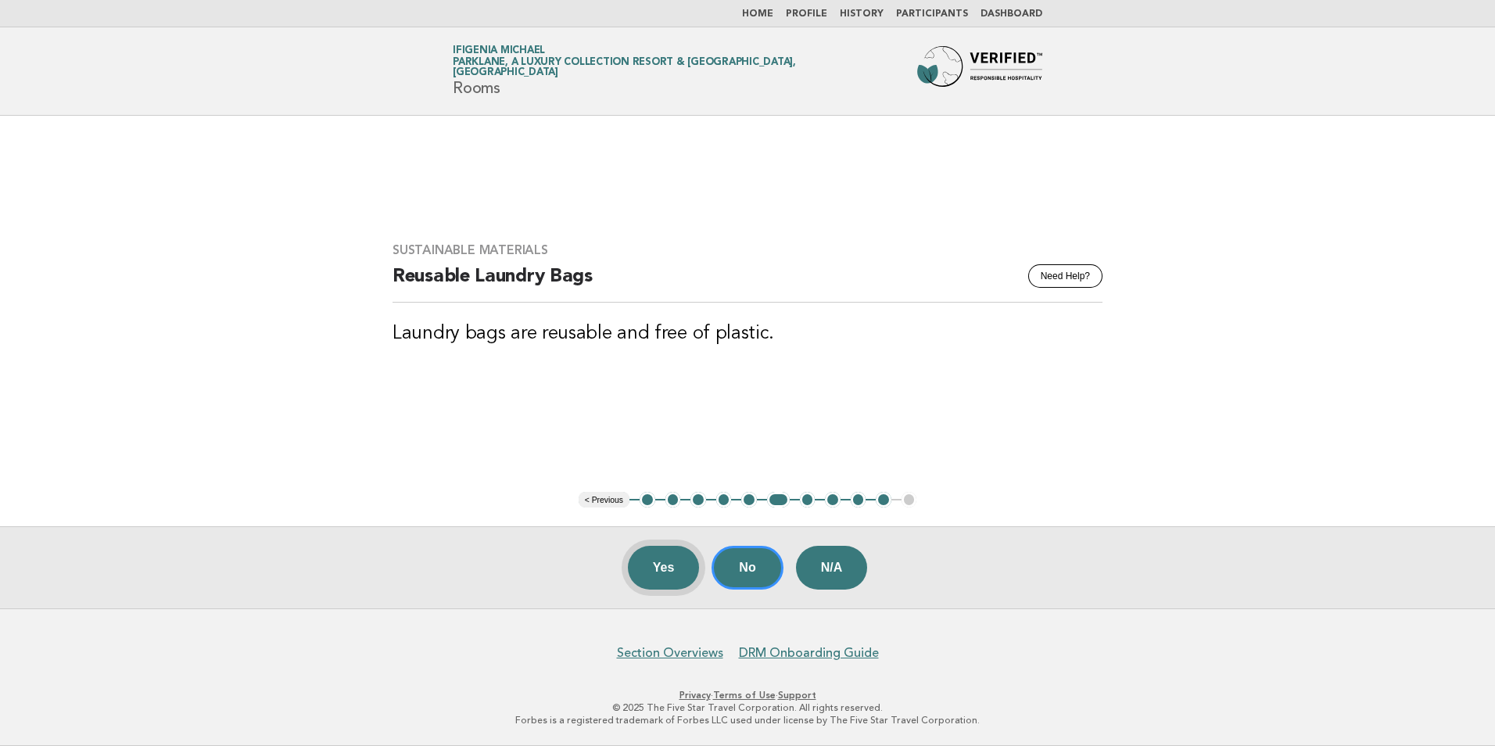
click at [649, 571] on button "Yes" at bounding box center [664, 568] width 72 height 44
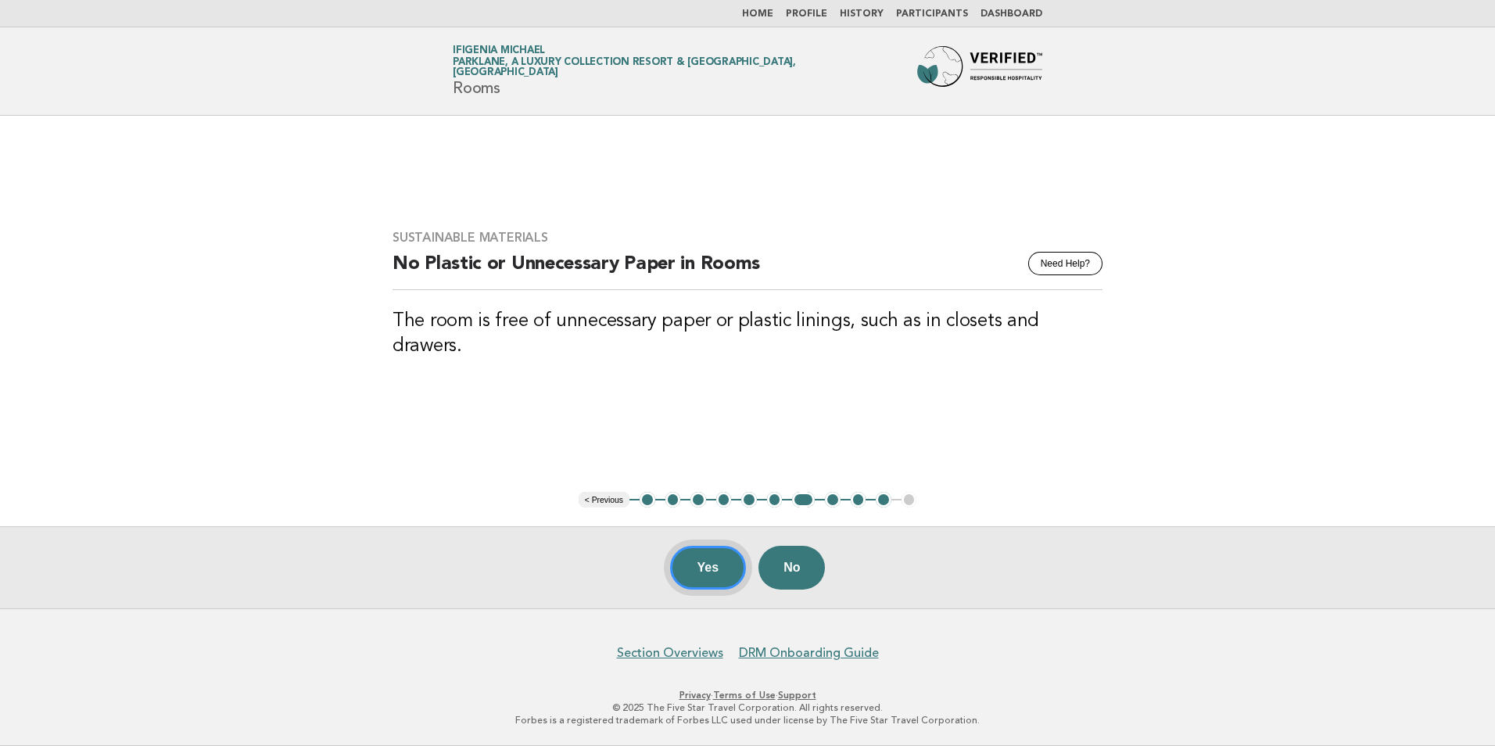
click at [721, 561] on button "Yes" at bounding box center [708, 568] width 77 height 44
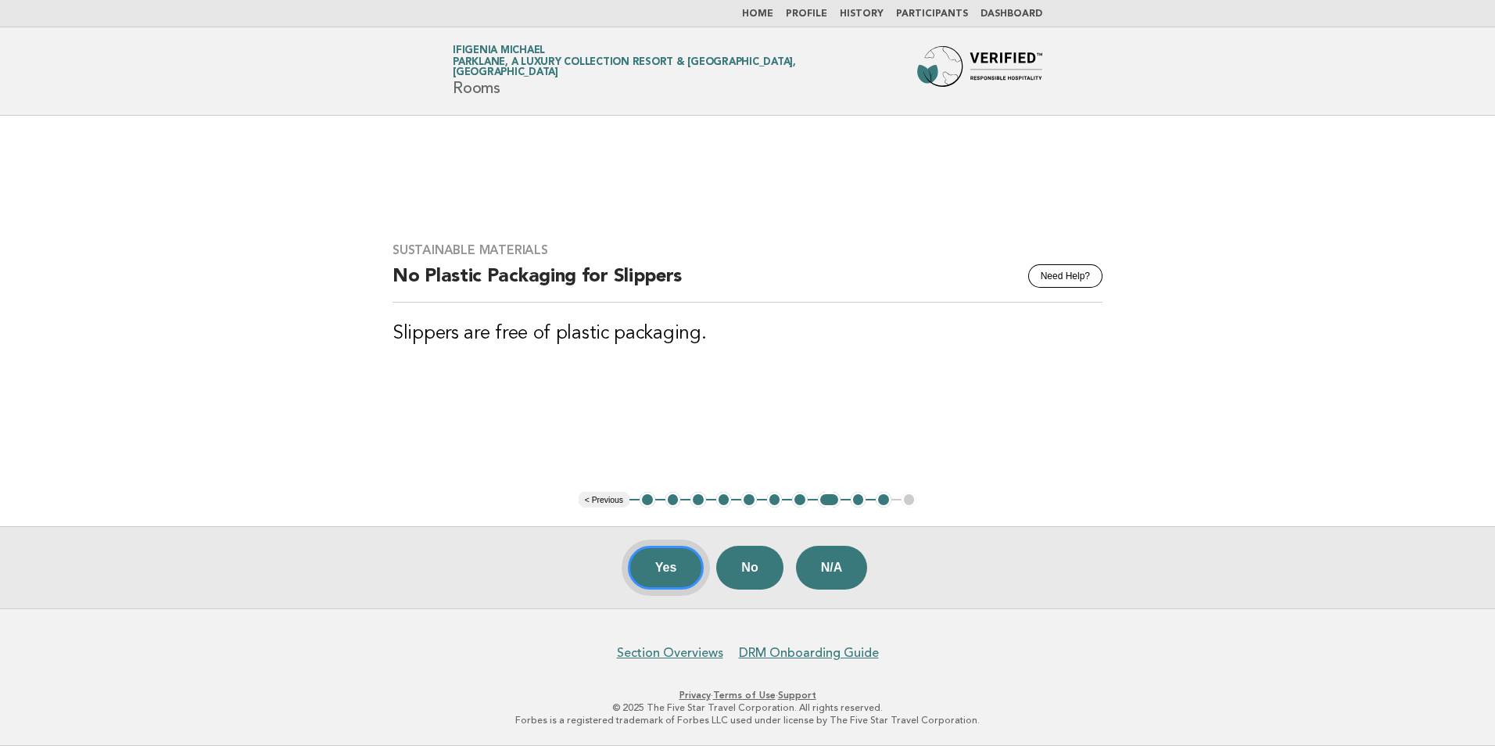
click at [642, 567] on button "Yes" at bounding box center [666, 568] width 77 height 44
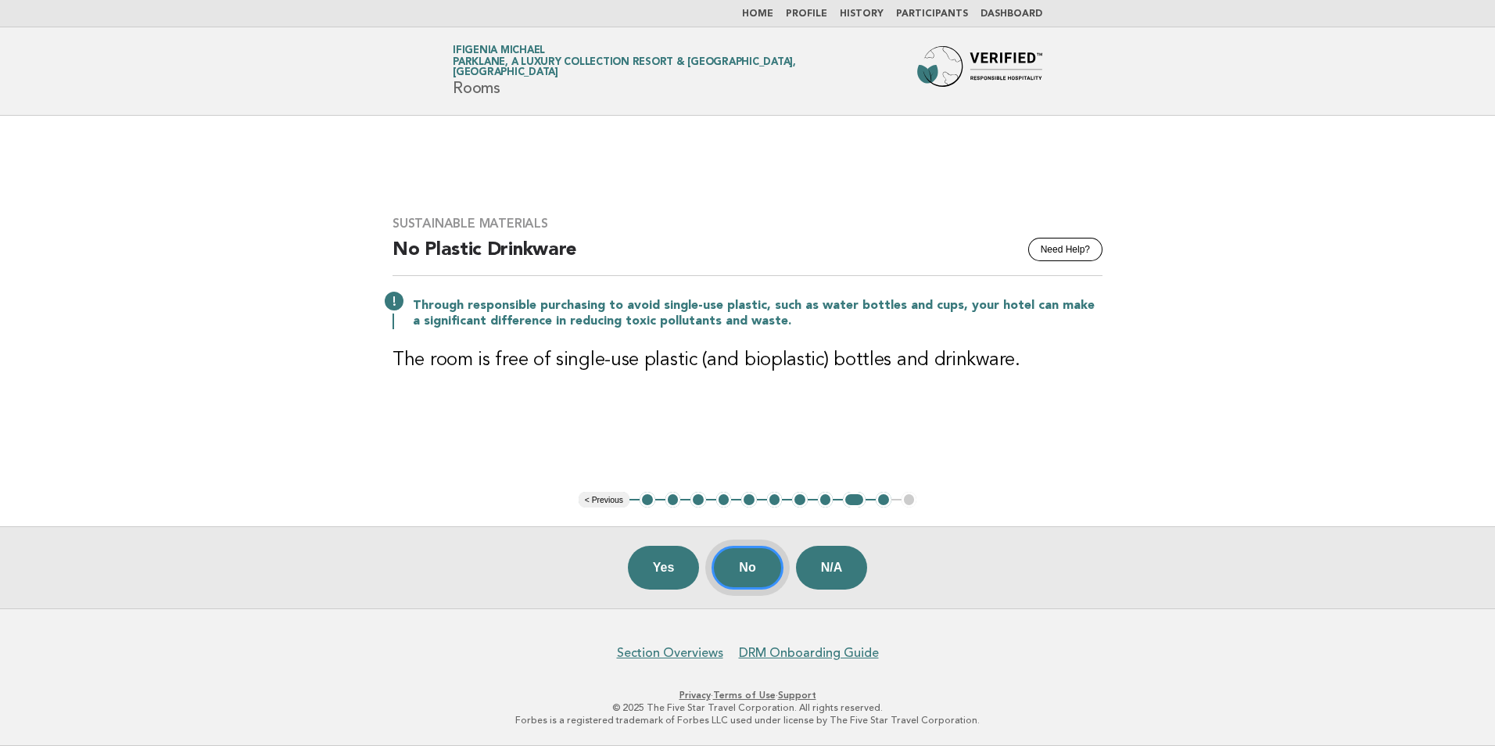
click at [759, 575] on button "No" at bounding box center [746, 568] width 71 height 44
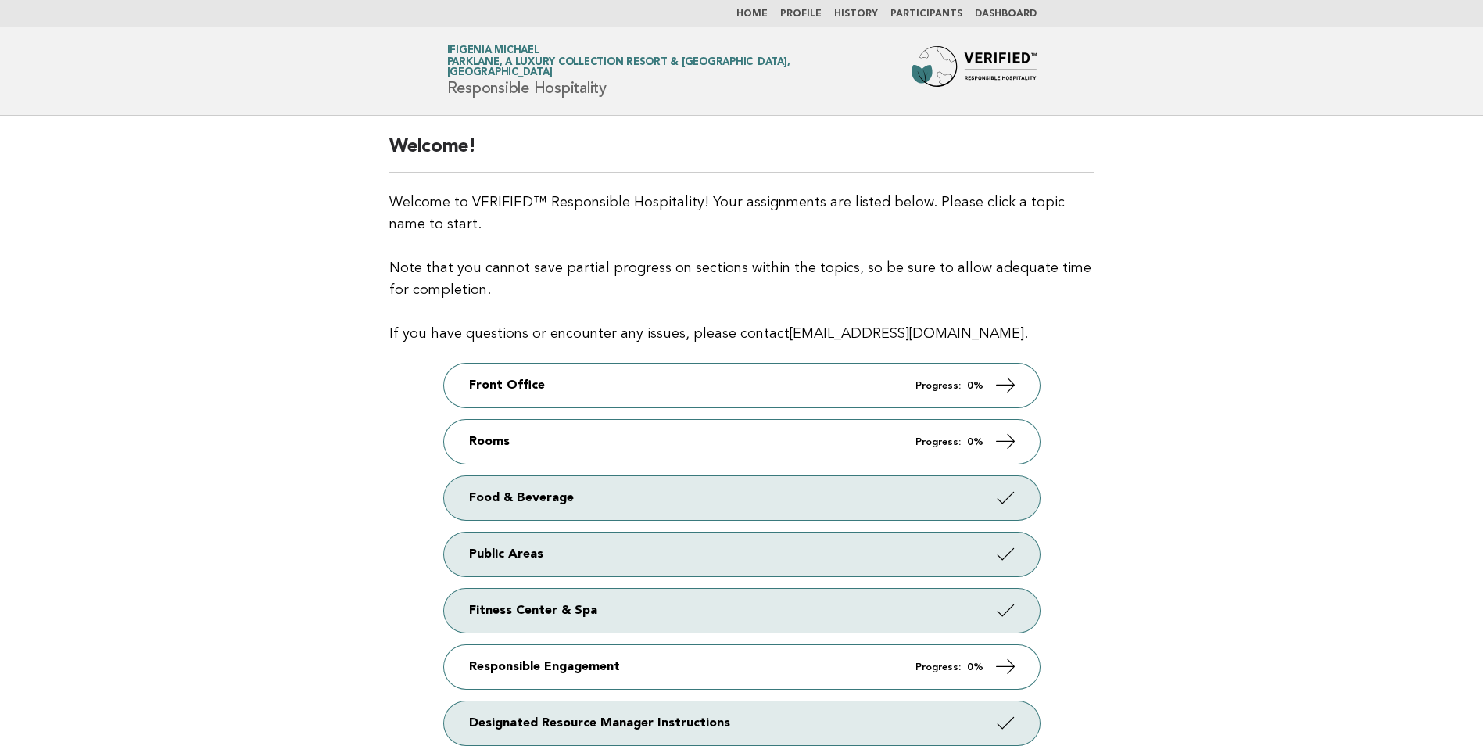
scroll to position [192, 0]
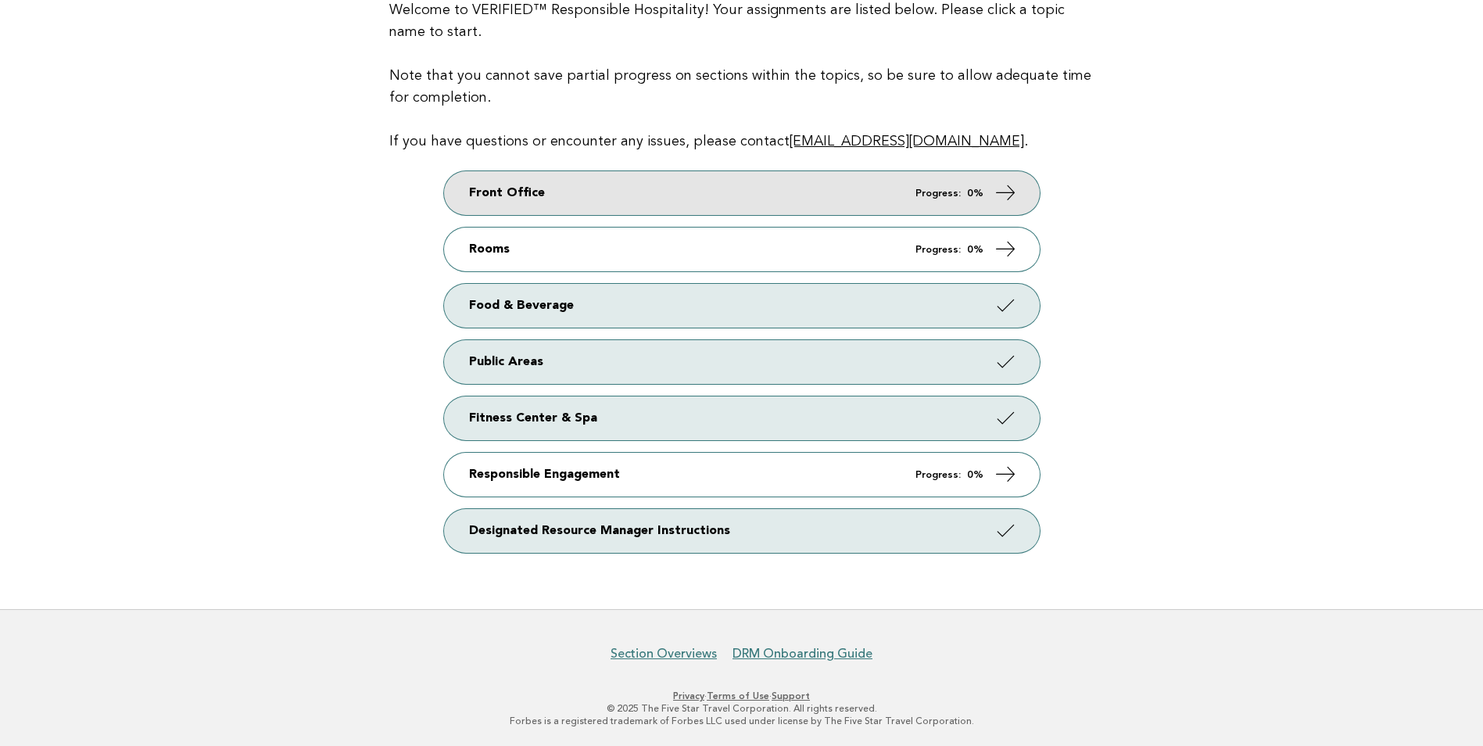
click at [646, 187] on link "Front Office Progress: 0%" at bounding box center [742, 193] width 596 height 44
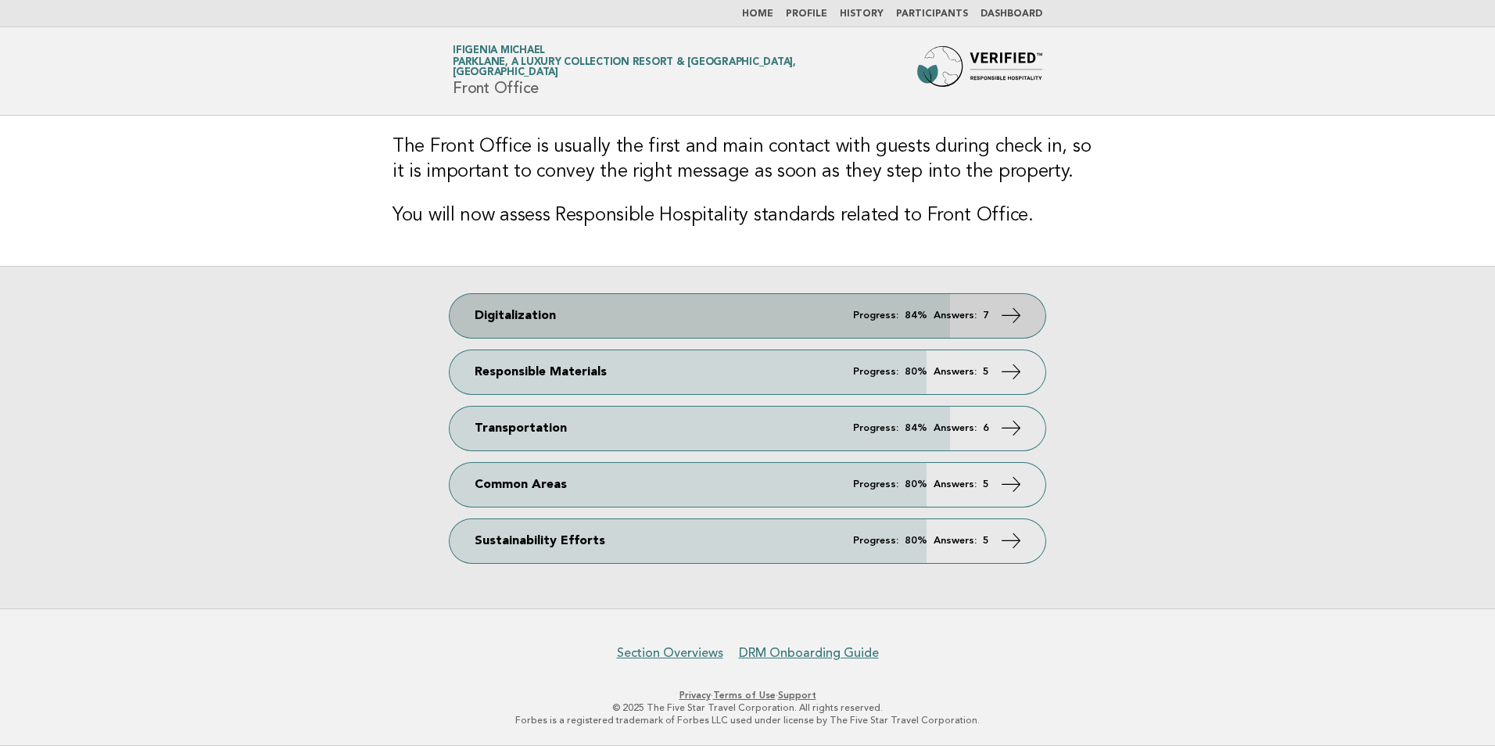
click at [723, 315] on link "Digitalization Progress: 84% Answers: 7" at bounding box center [747, 316] width 596 height 44
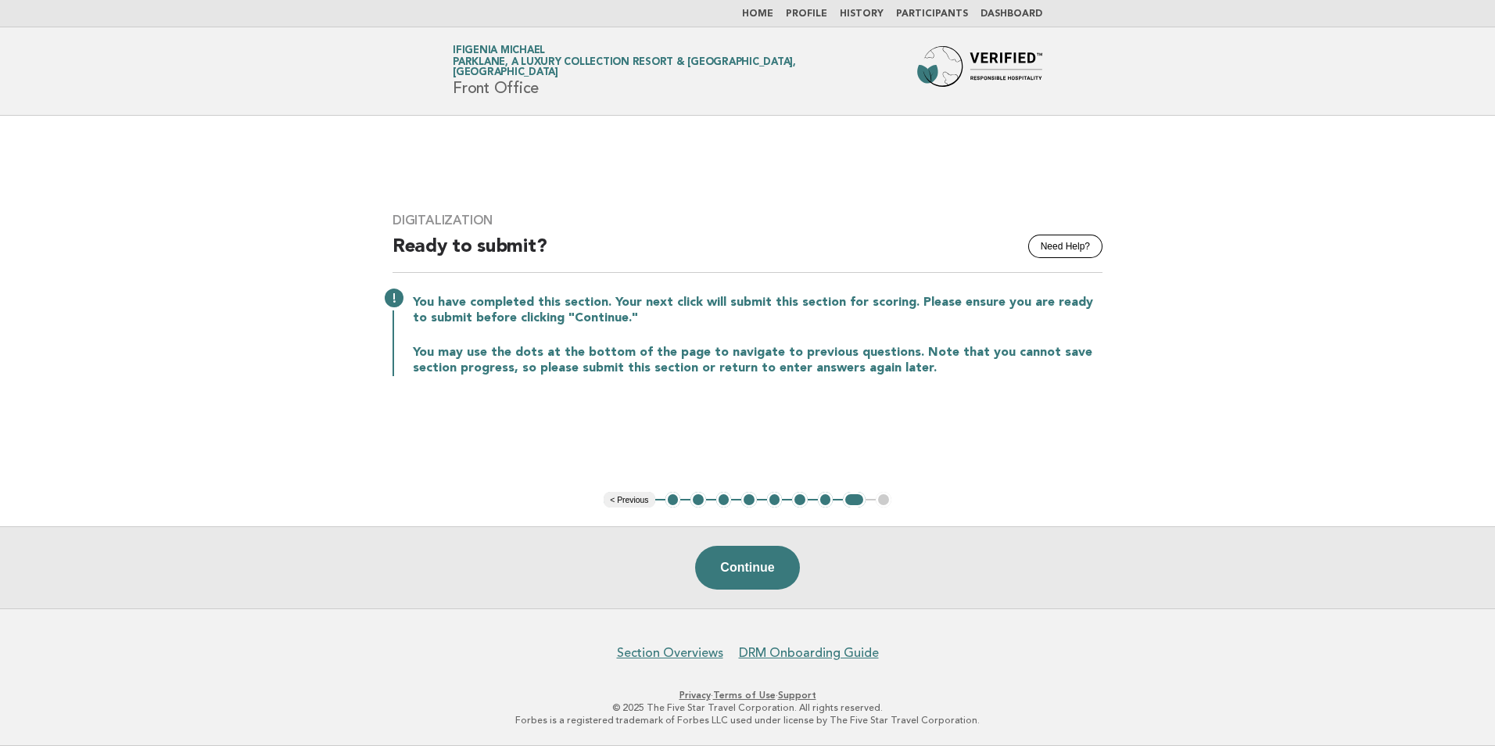
click at [638, 496] on button "< Previous" at bounding box center [628, 500] width 51 height 16
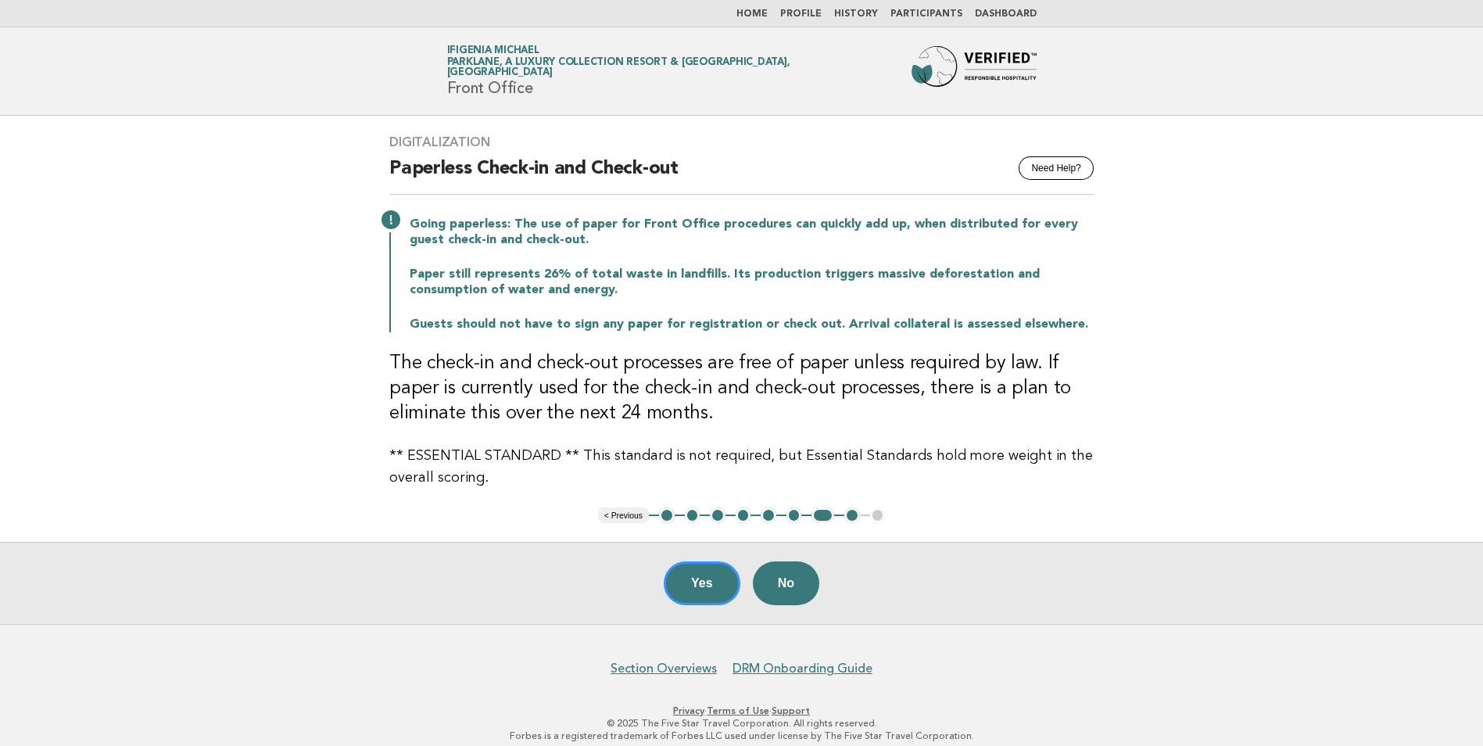
click at [629, 511] on button "< Previous" at bounding box center [623, 515] width 51 height 16
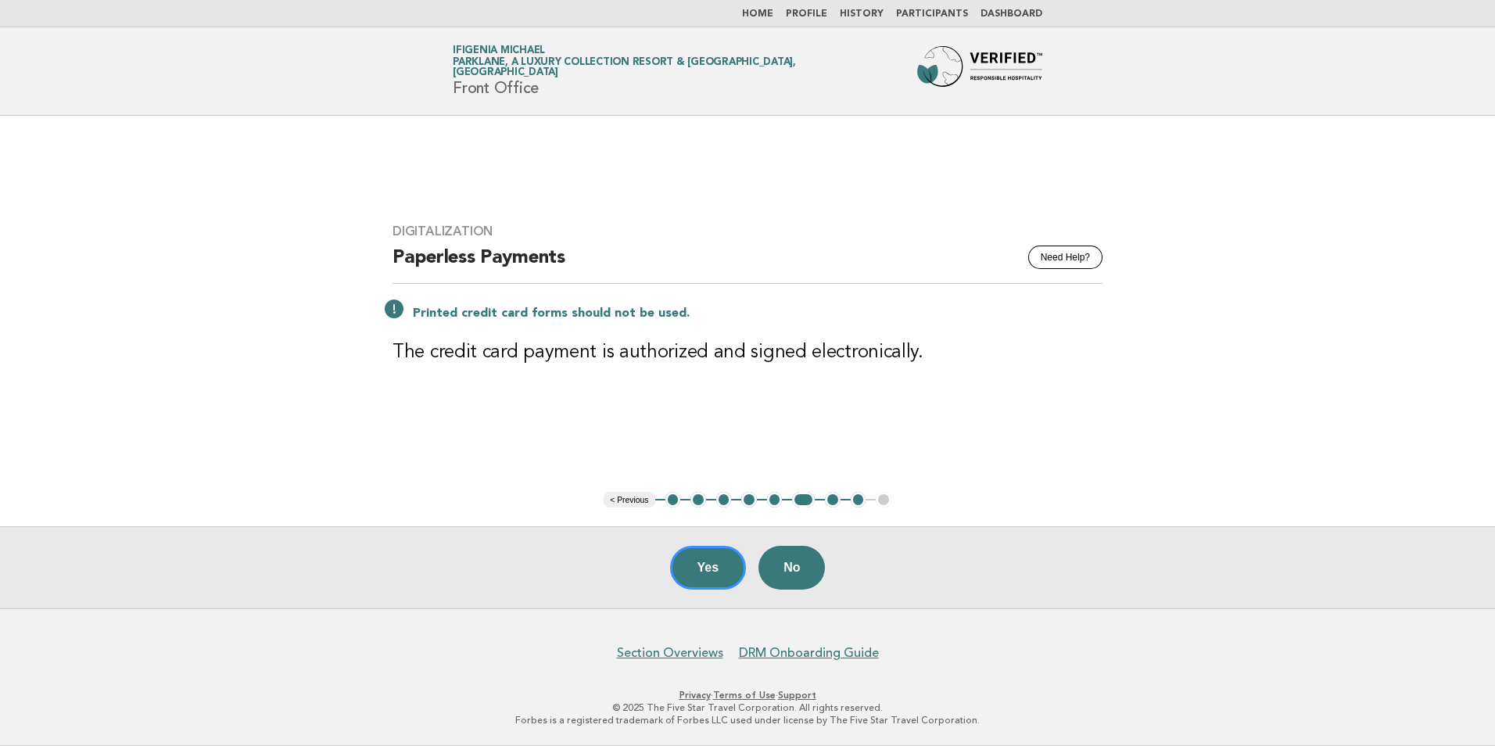
click at [627, 507] on button "< Previous" at bounding box center [628, 500] width 51 height 16
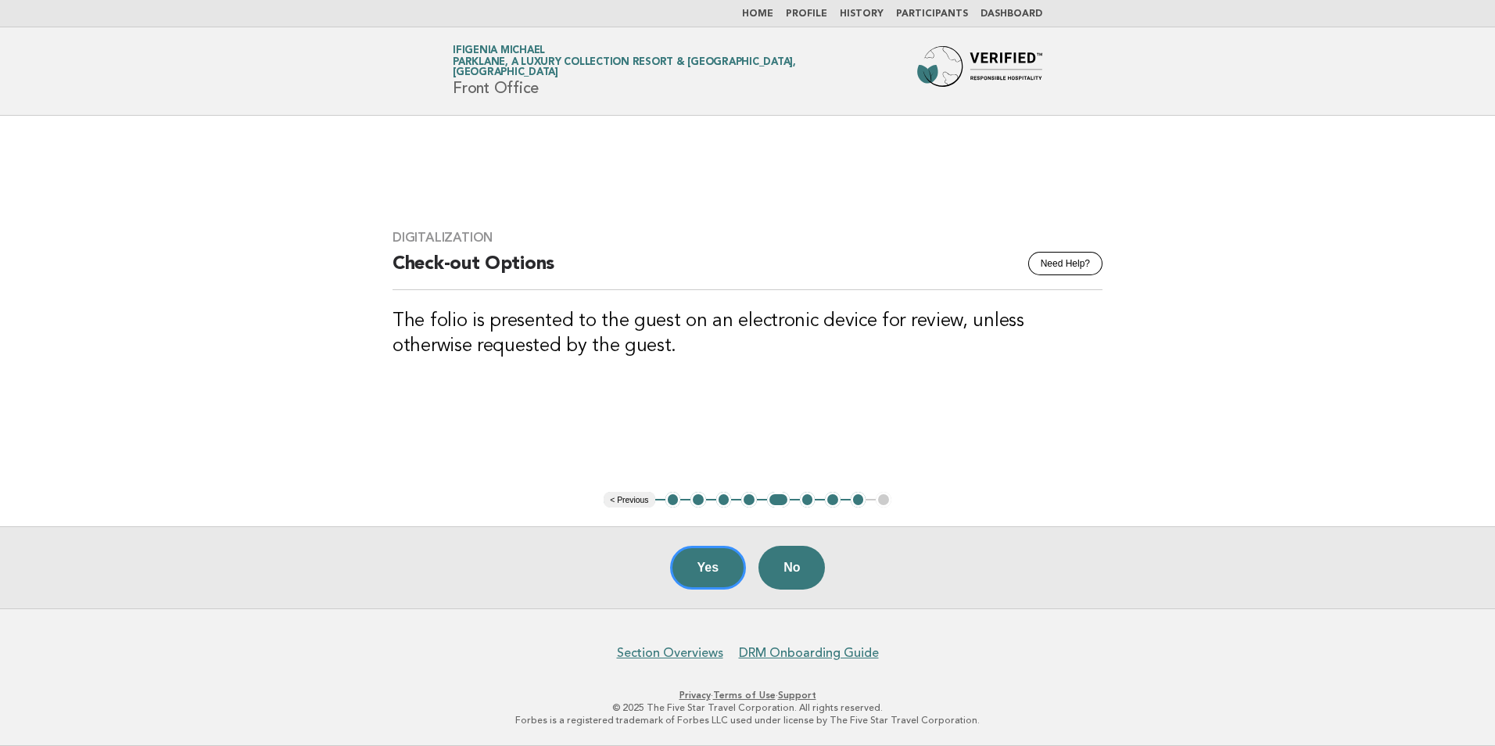
click at [629, 491] on main "Digitalization Need Help? Check-out Options The folio is presented to the guest…" at bounding box center [747, 362] width 1495 height 492
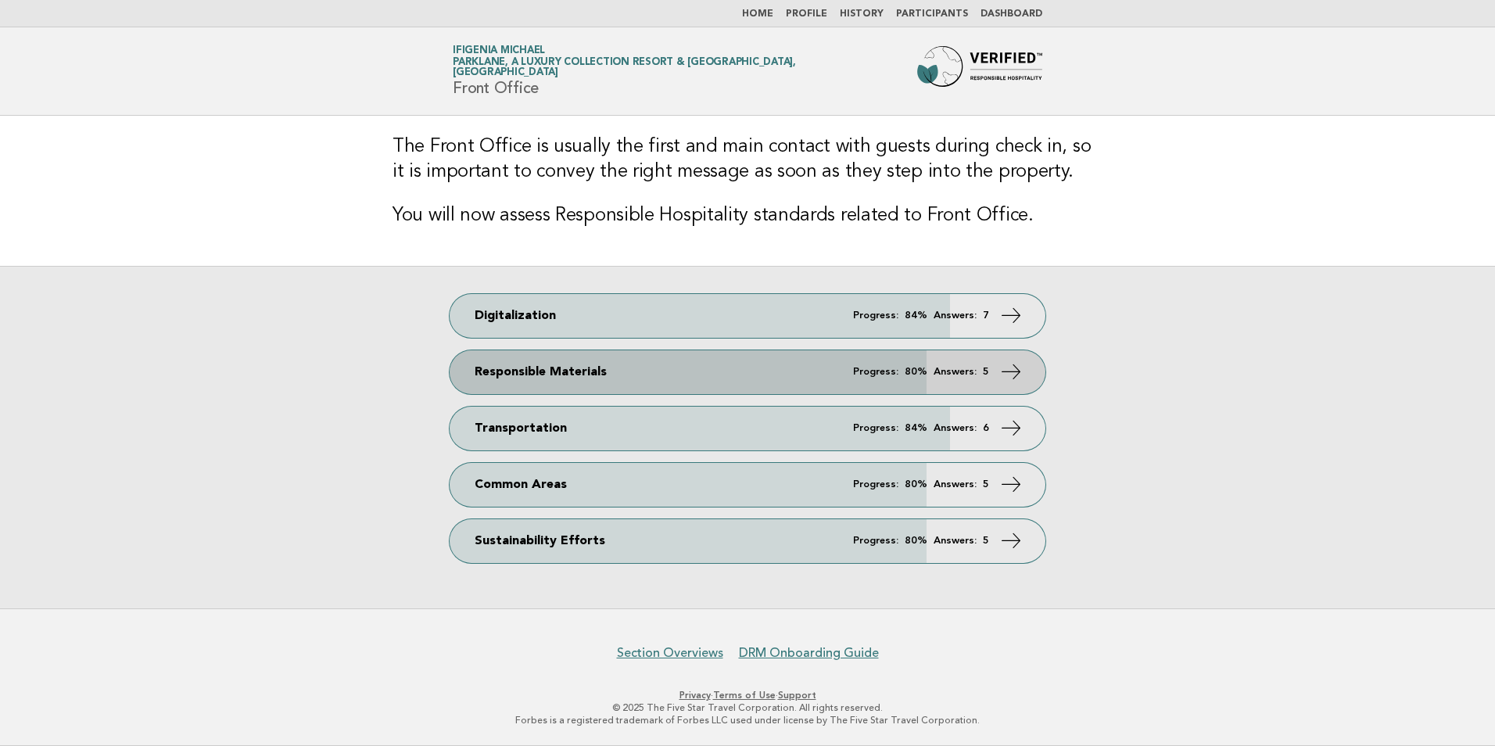
click at [662, 375] on link "Responsible Materials Progress: 80% Answers: 5" at bounding box center [747, 372] width 596 height 44
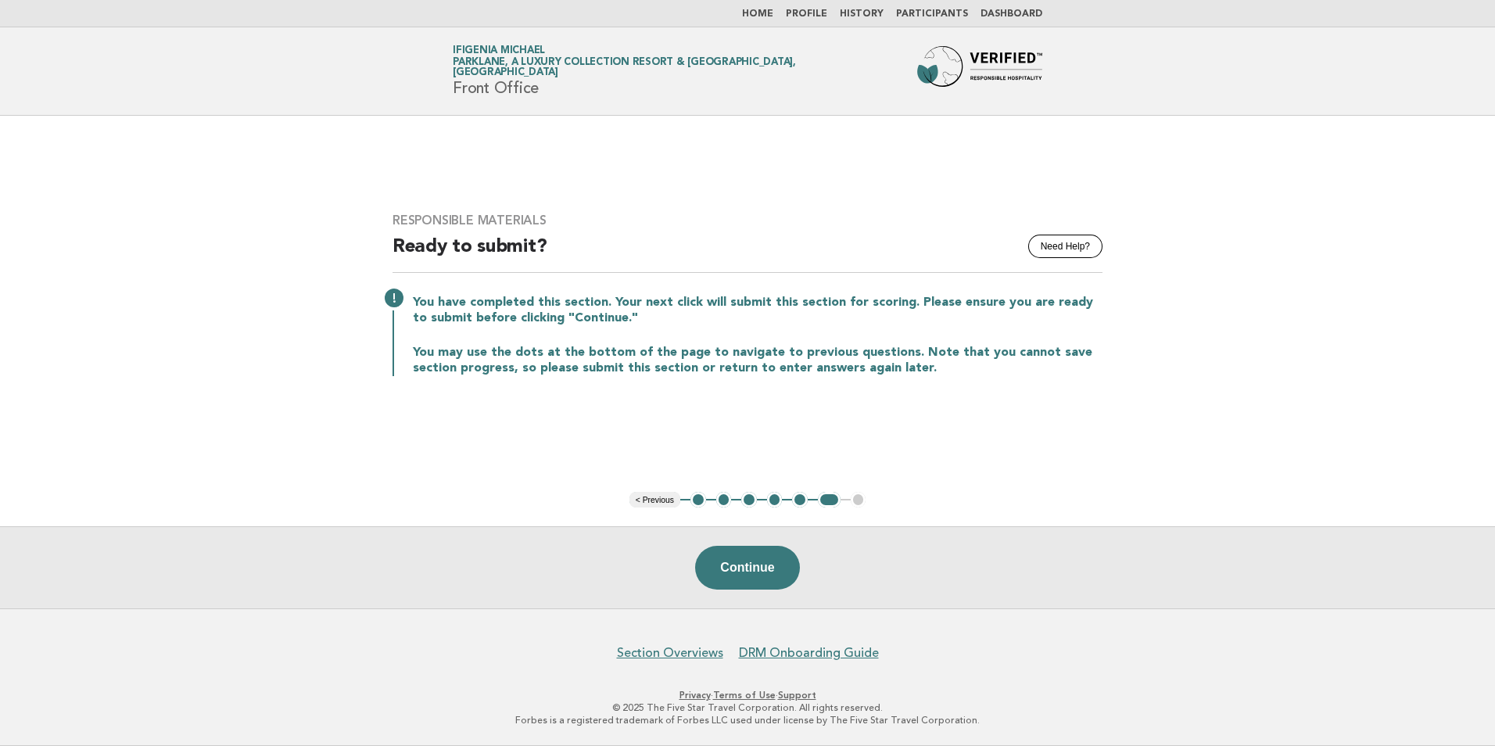
click at [640, 500] on button "< Previous" at bounding box center [654, 500] width 51 height 16
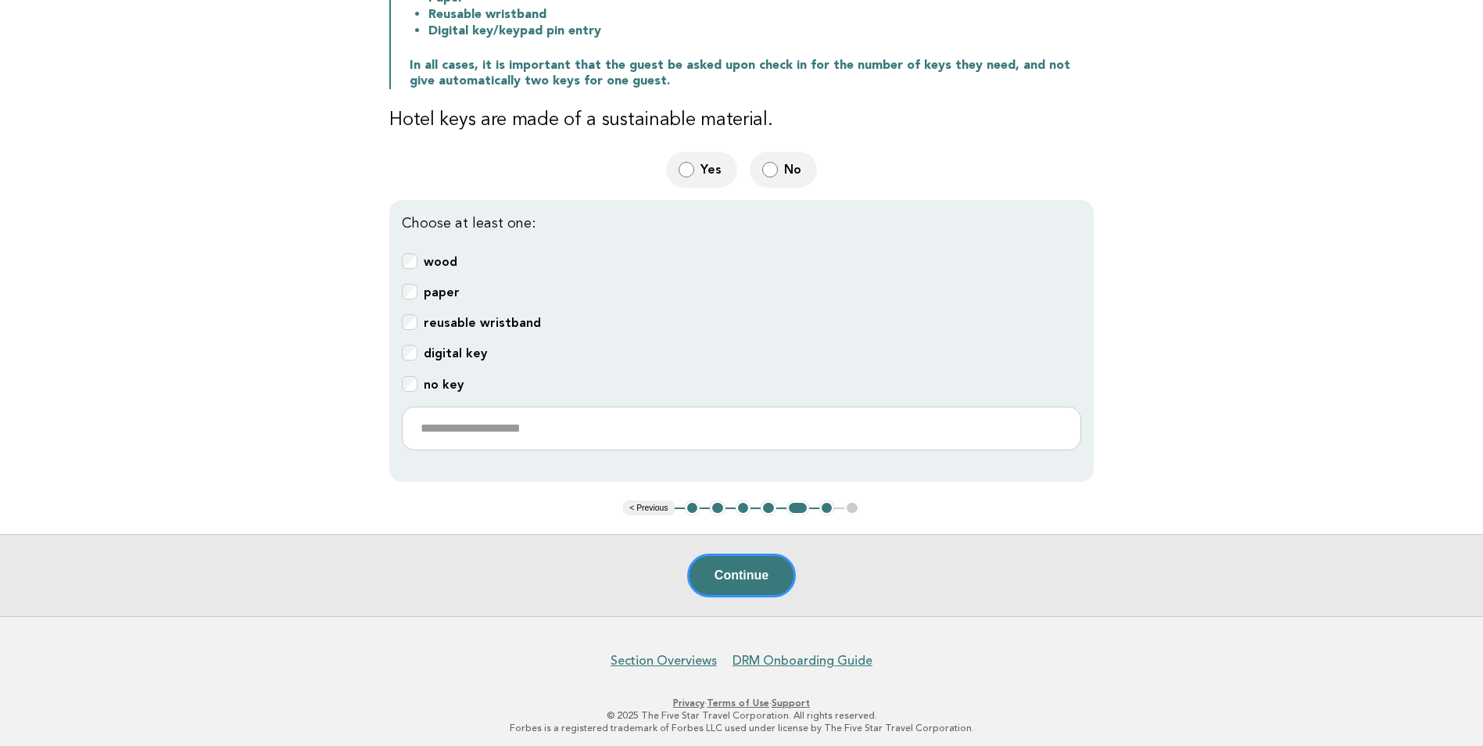
scroll to position [333, 0]
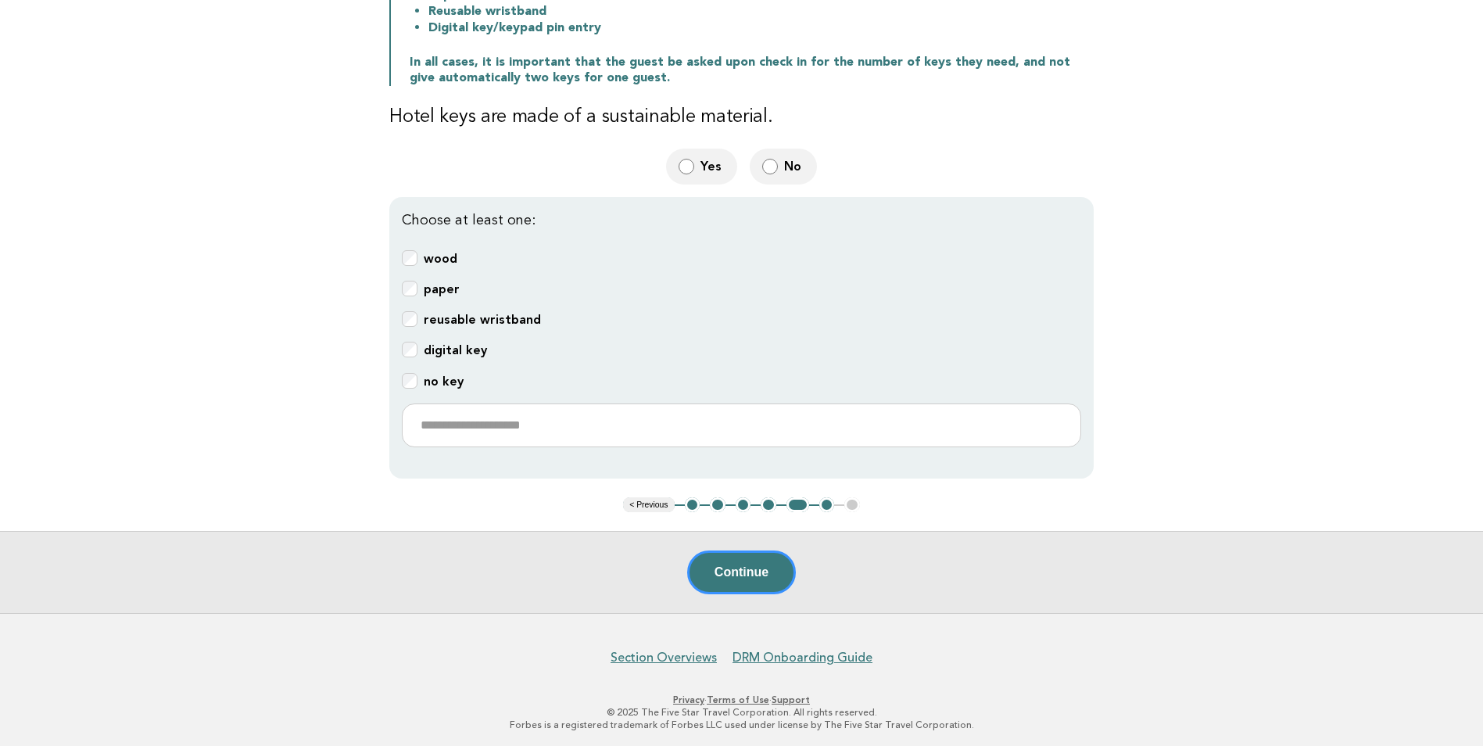
click at [658, 498] on button "< Previous" at bounding box center [648, 505] width 51 height 16
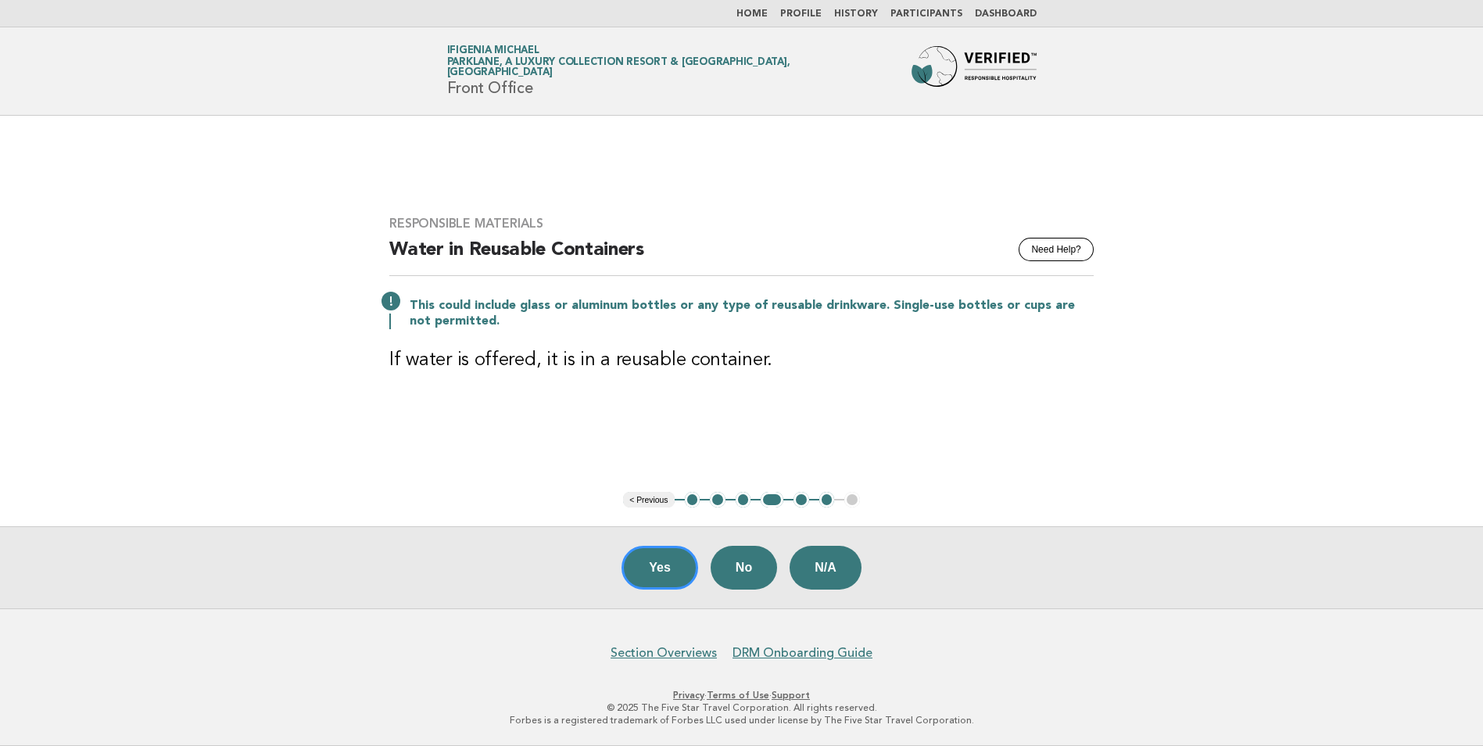
scroll to position [0, 0]
click at [658, 498] on button "< Previous" at bounding box center [654, 500] width 51 height 16
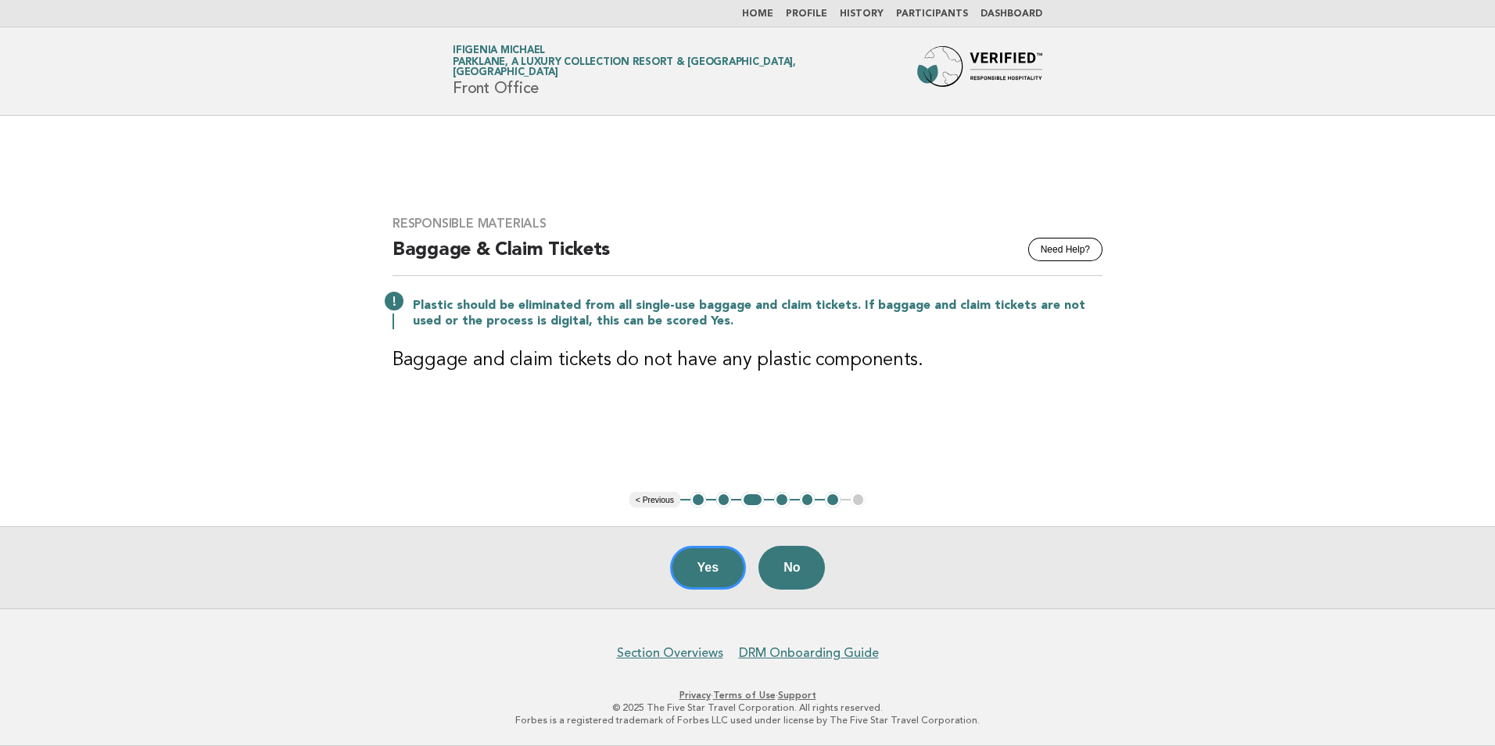
click at [658, 498] on button "< Previous" at bounding box center [654, 500] width 51 height 16
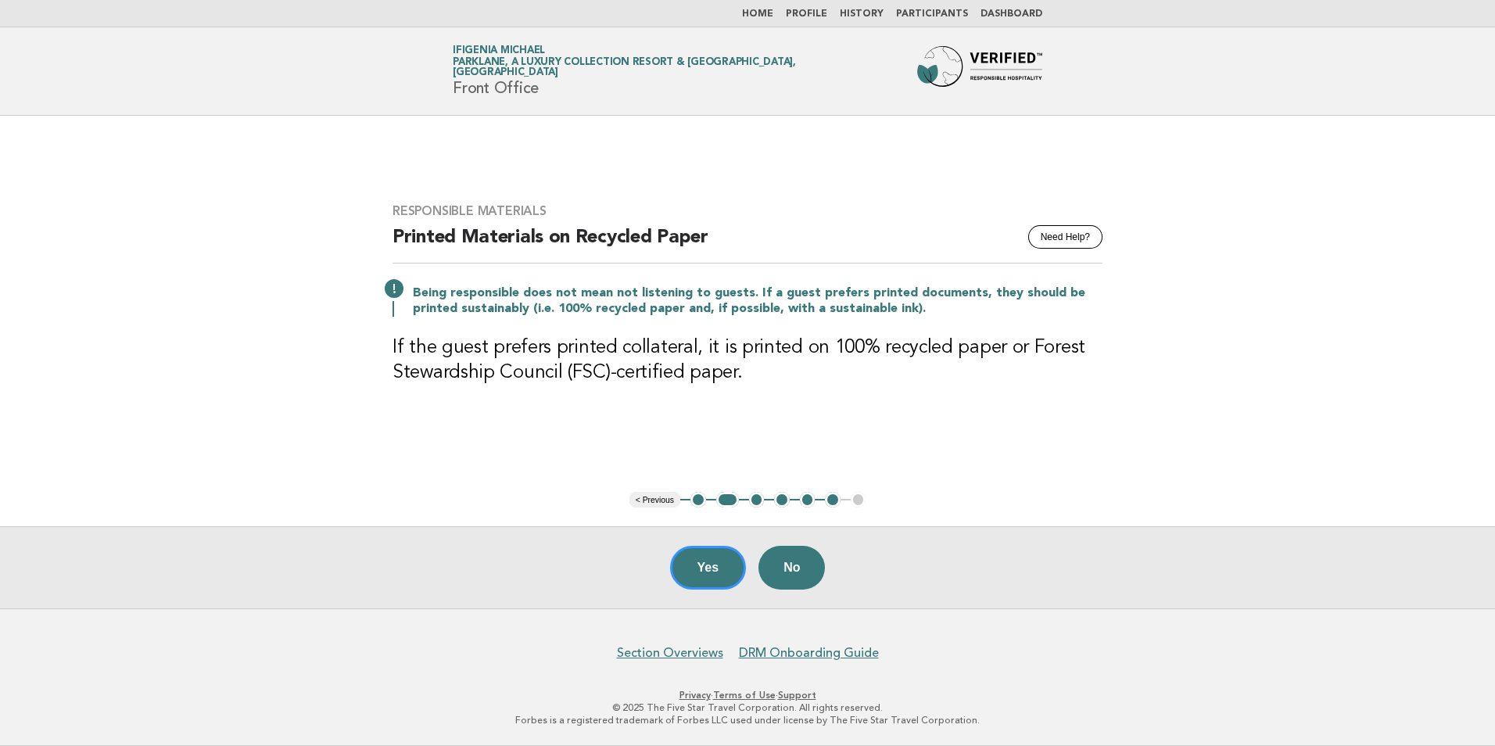
click at [658, 498] on button "< Previous" at bounding box center [654, 500] width 51 height 16
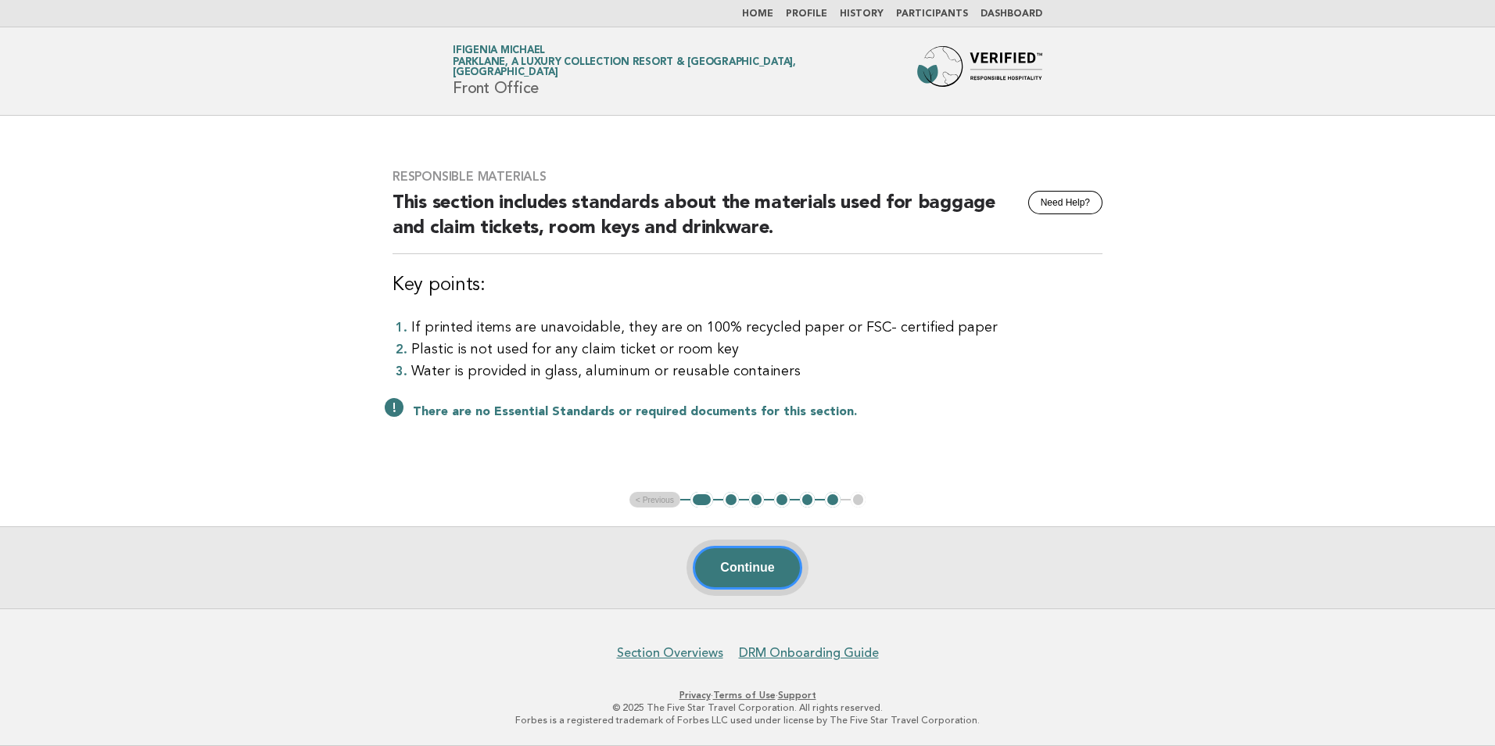
click at [729, 564] on button "Continue" at bounding box center [747, 568] width 109 height 44
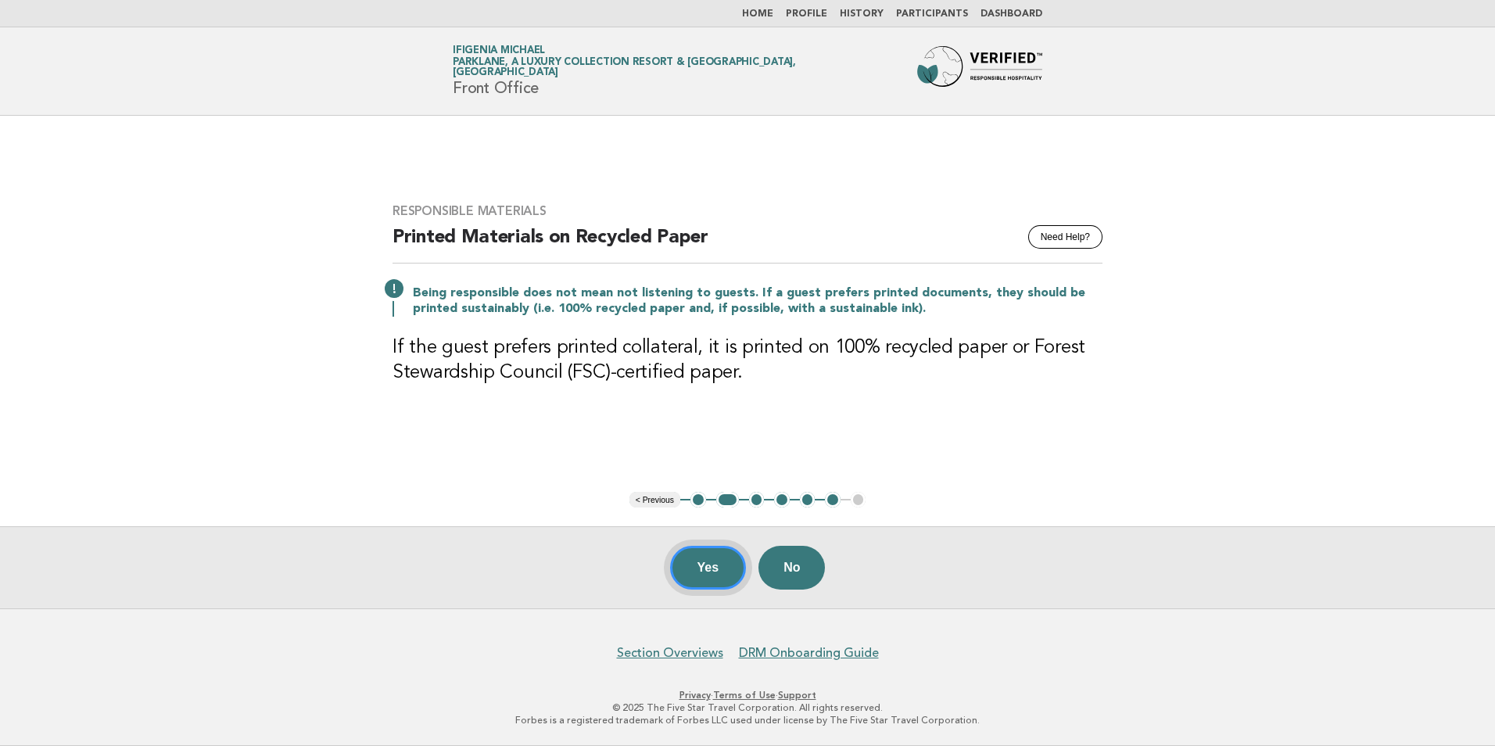
click at [711, 571] on button "Yes" at bounding box center [708, 568] width 77 height 44
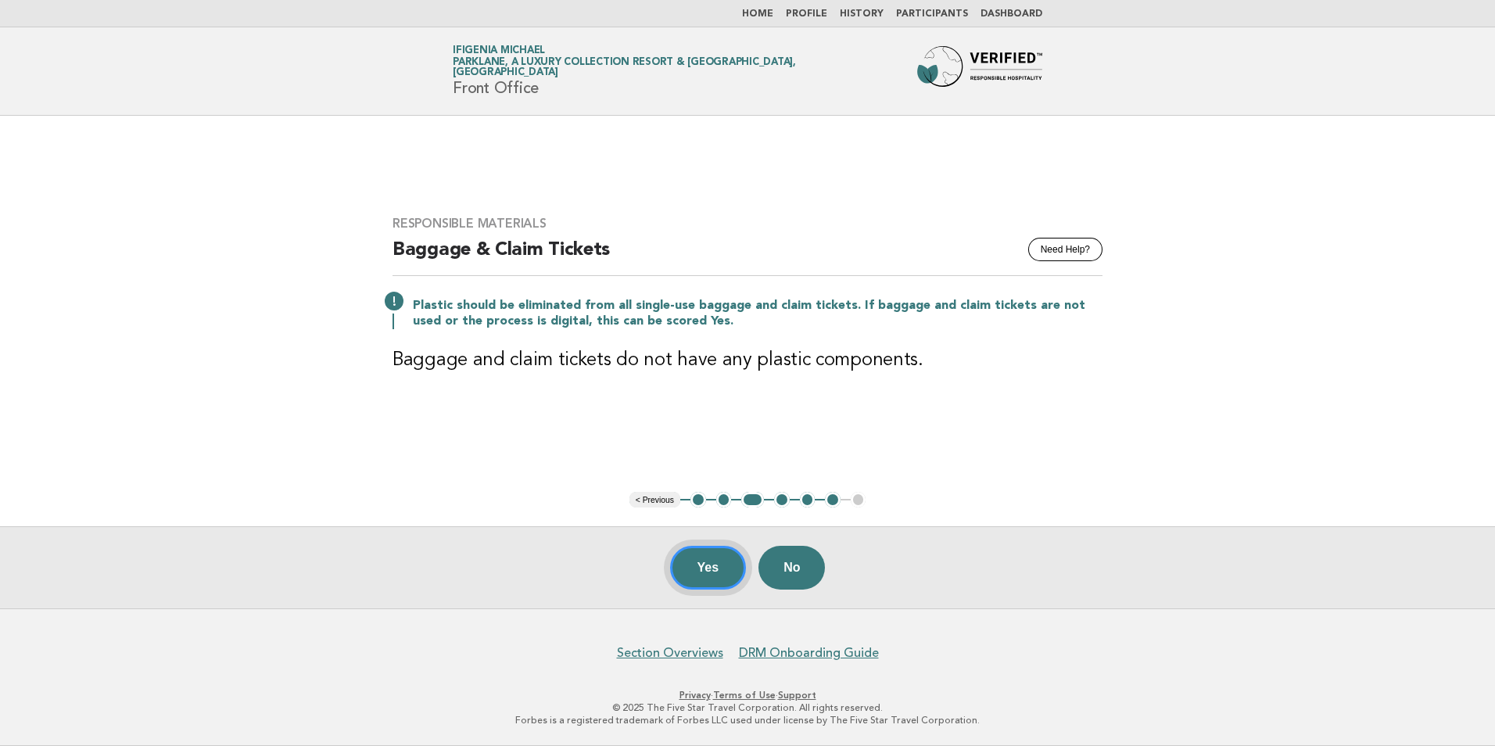
click at [704, 571] on button "Yes" at bounding box center [708, 568] width 77 height 44
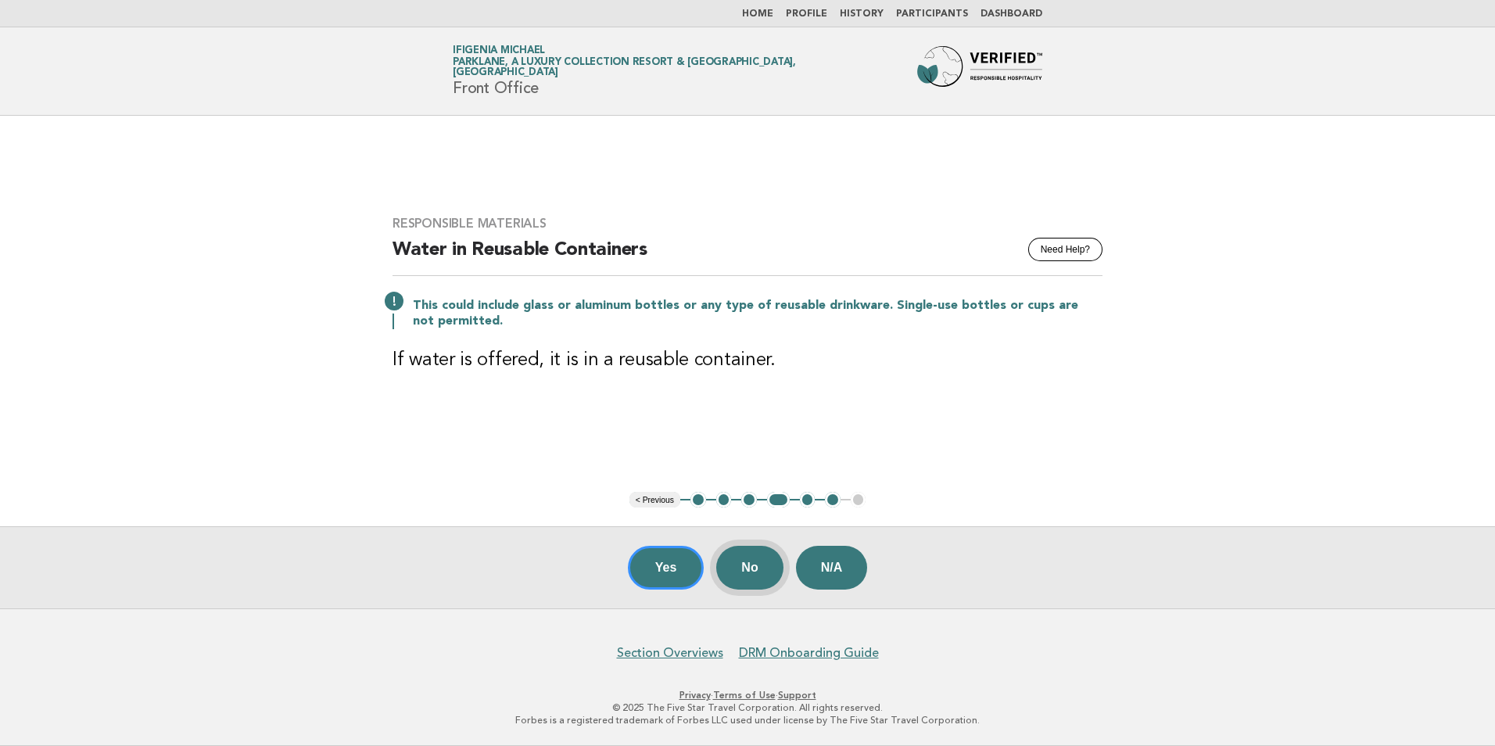
click at [745, 568] on button "No" at bounding box center [749, 568] width 66 height 44
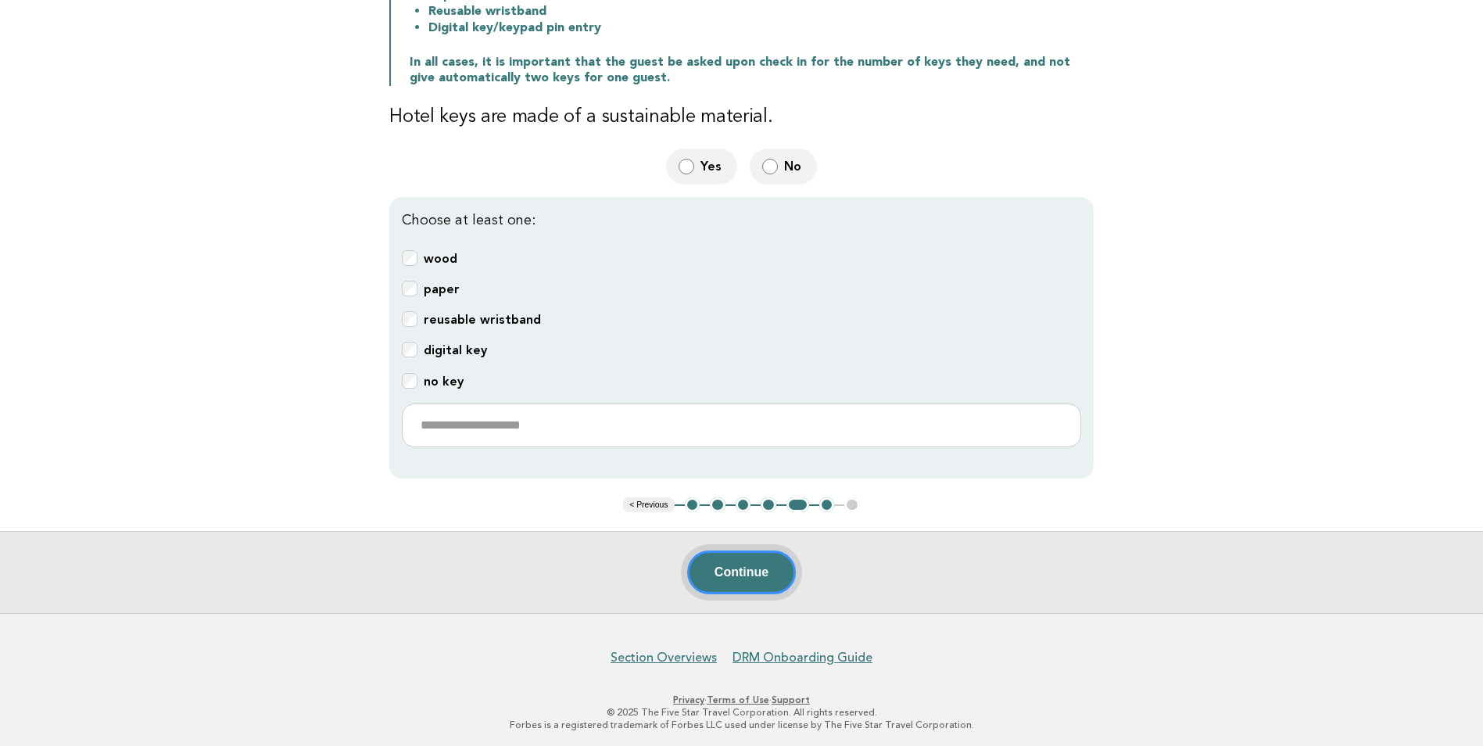
click at [743, 557] on button "Continue" at bounding box center [741, 572] width 109 height 44
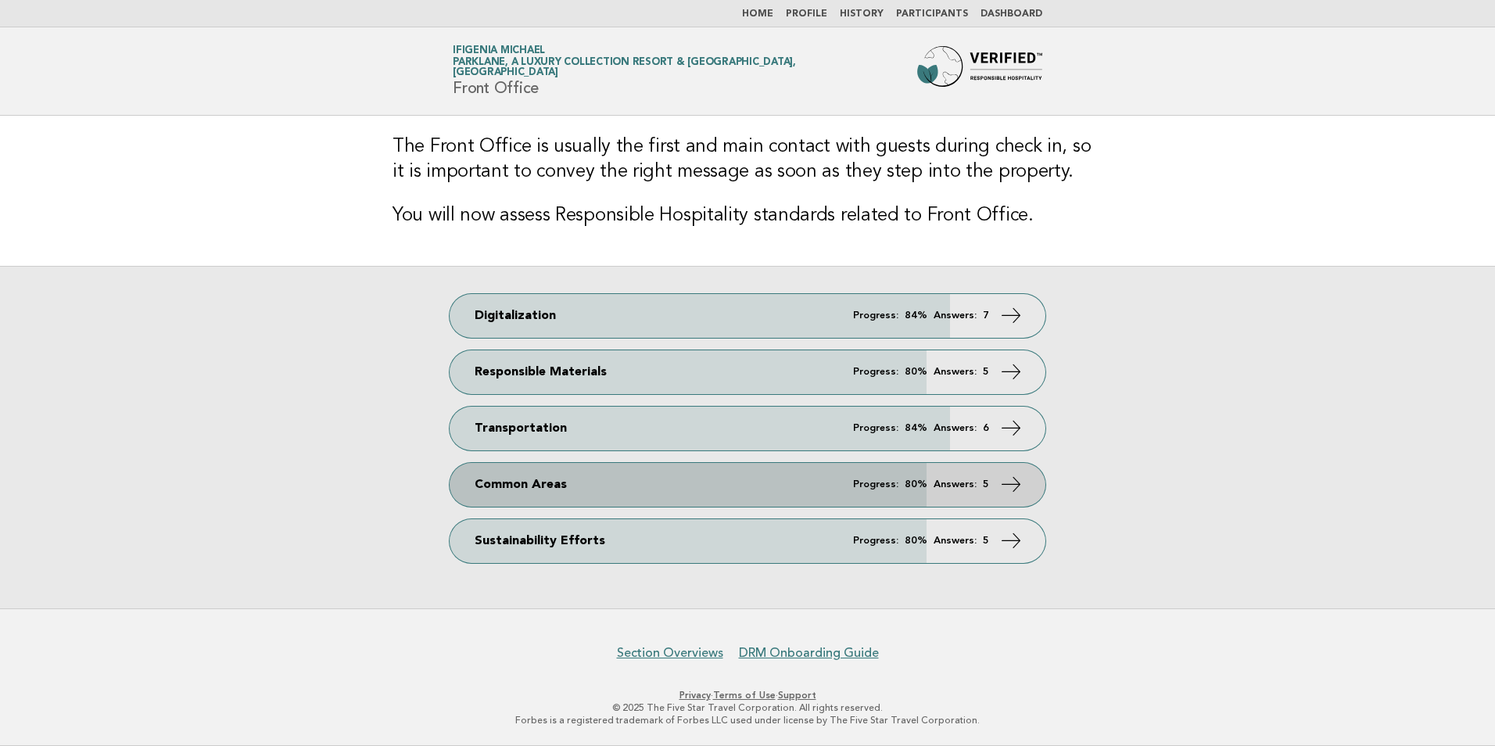
click at [580, 482] on link "Common Areas Progress: 80% Answers: 5" at bounding box center [747, 485] width 596 height 44
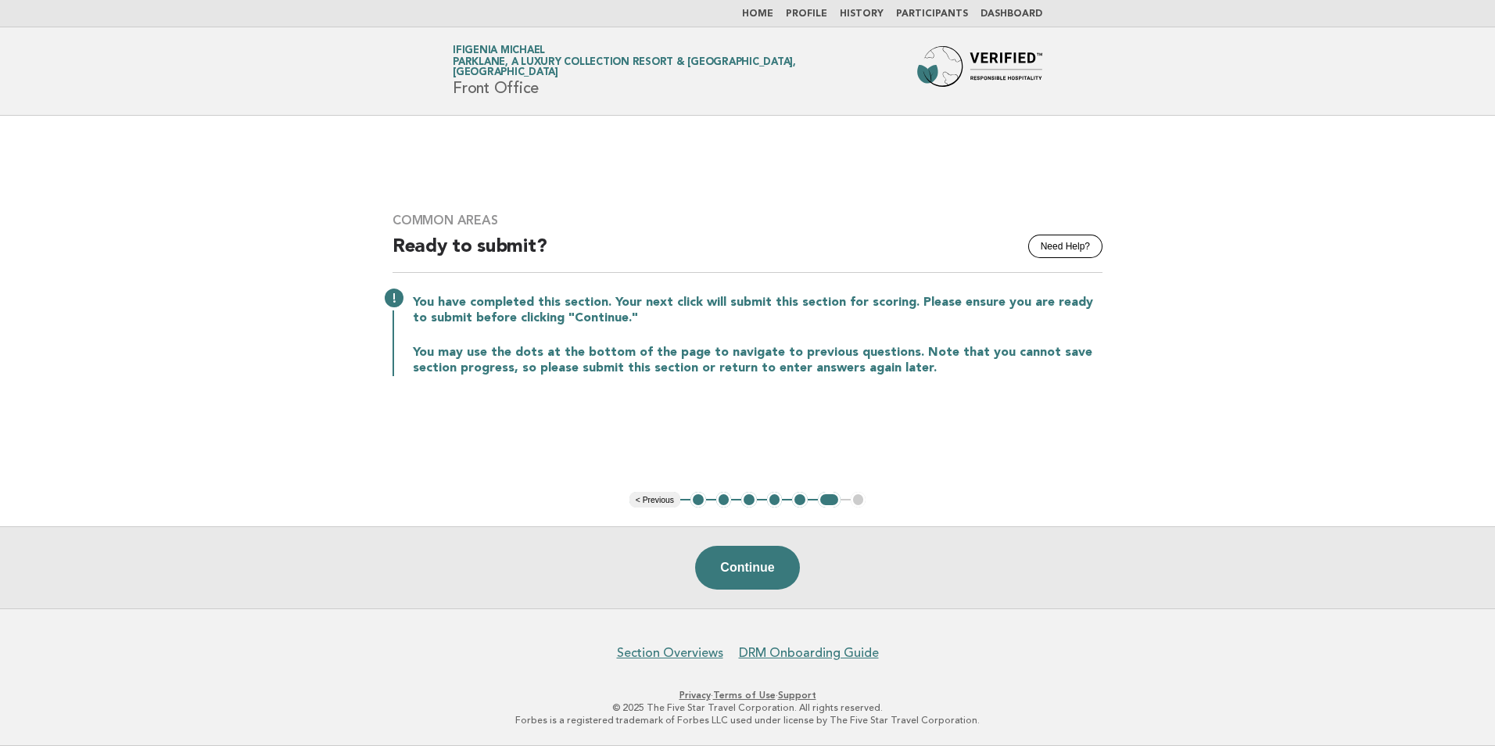
click at [666, 496] on button "< Previous" at bounding box center [654, 500] width 51 height 16
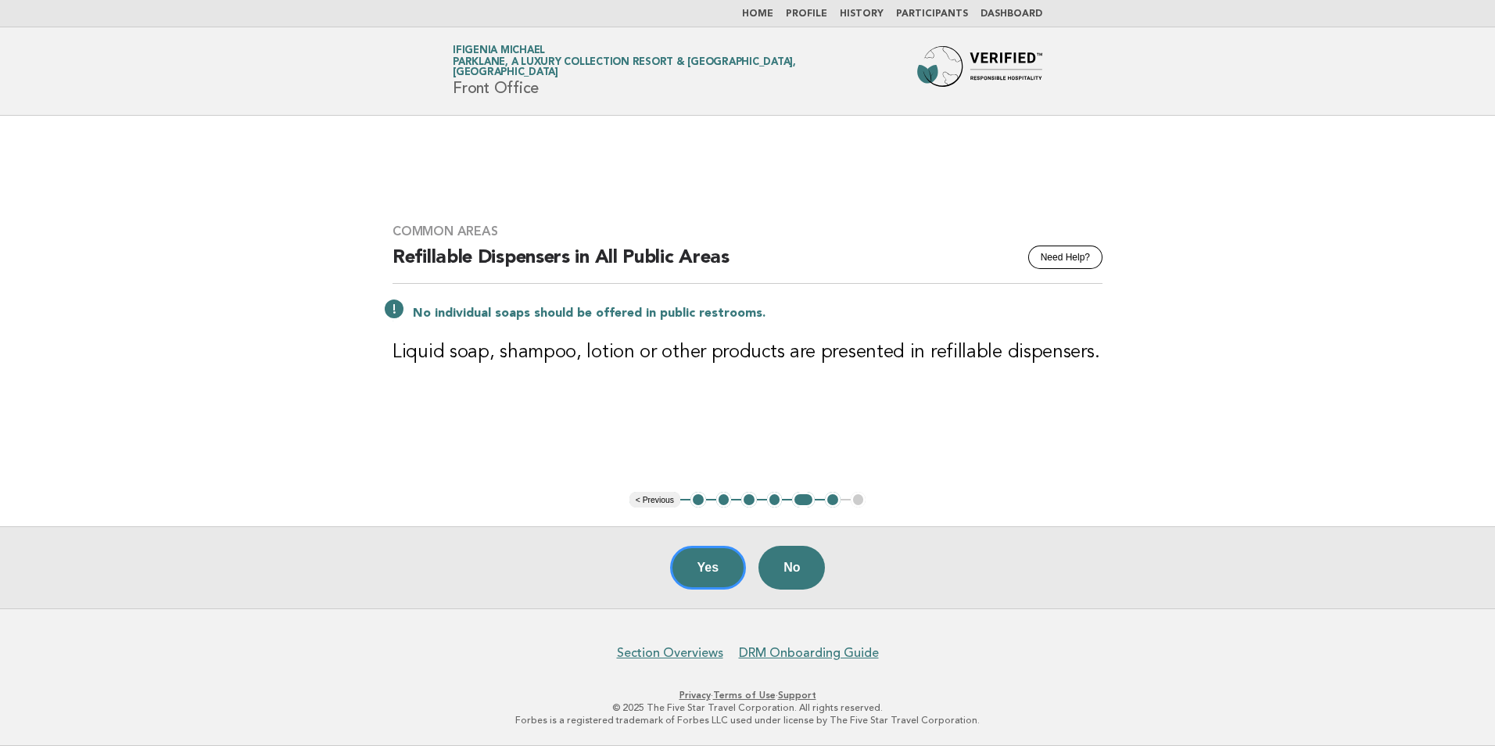
click at [662, 500] on button "< Previous" at bounding box center [654, 500] width 51 height 16
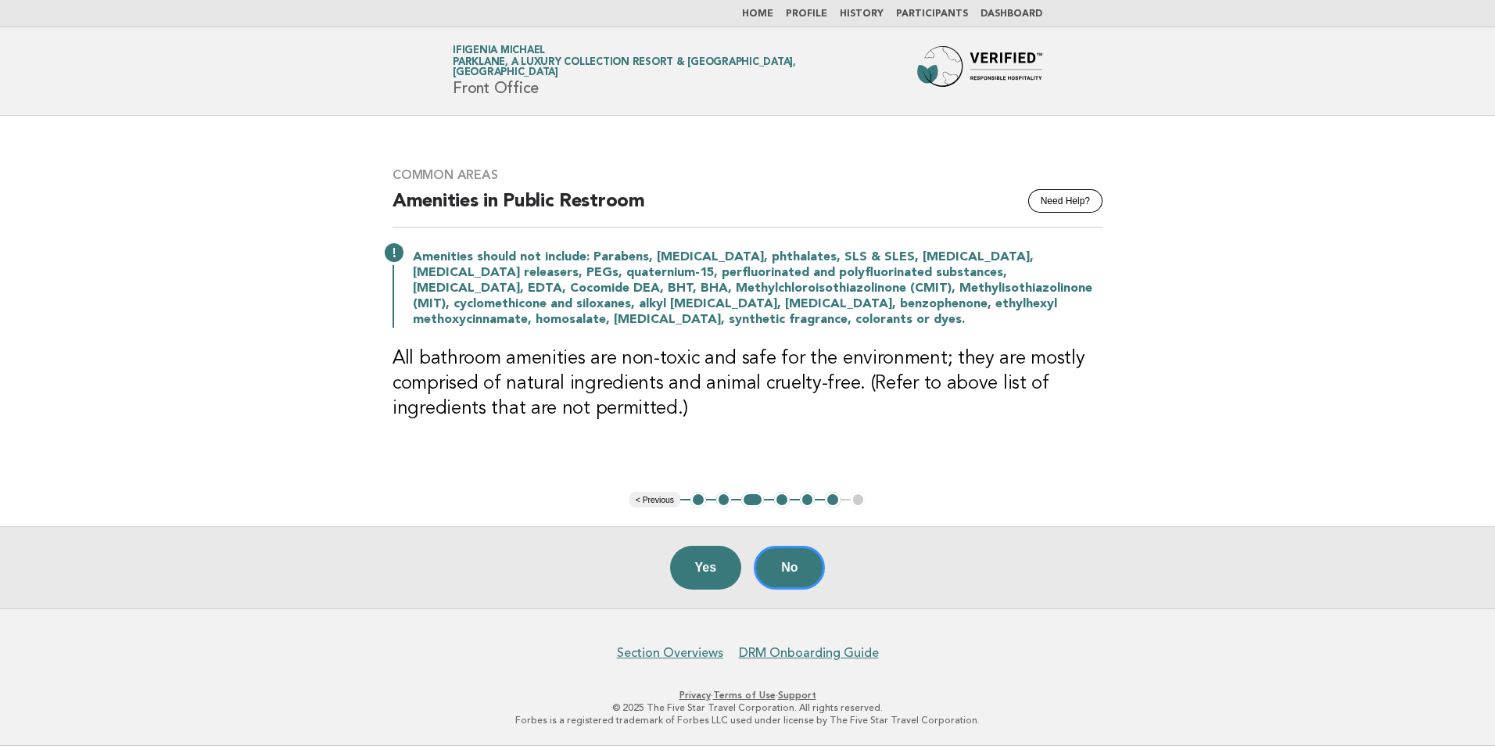
click at [661, 500] on button "< Previous" at bounding box center [654, 500] width 51 height 16
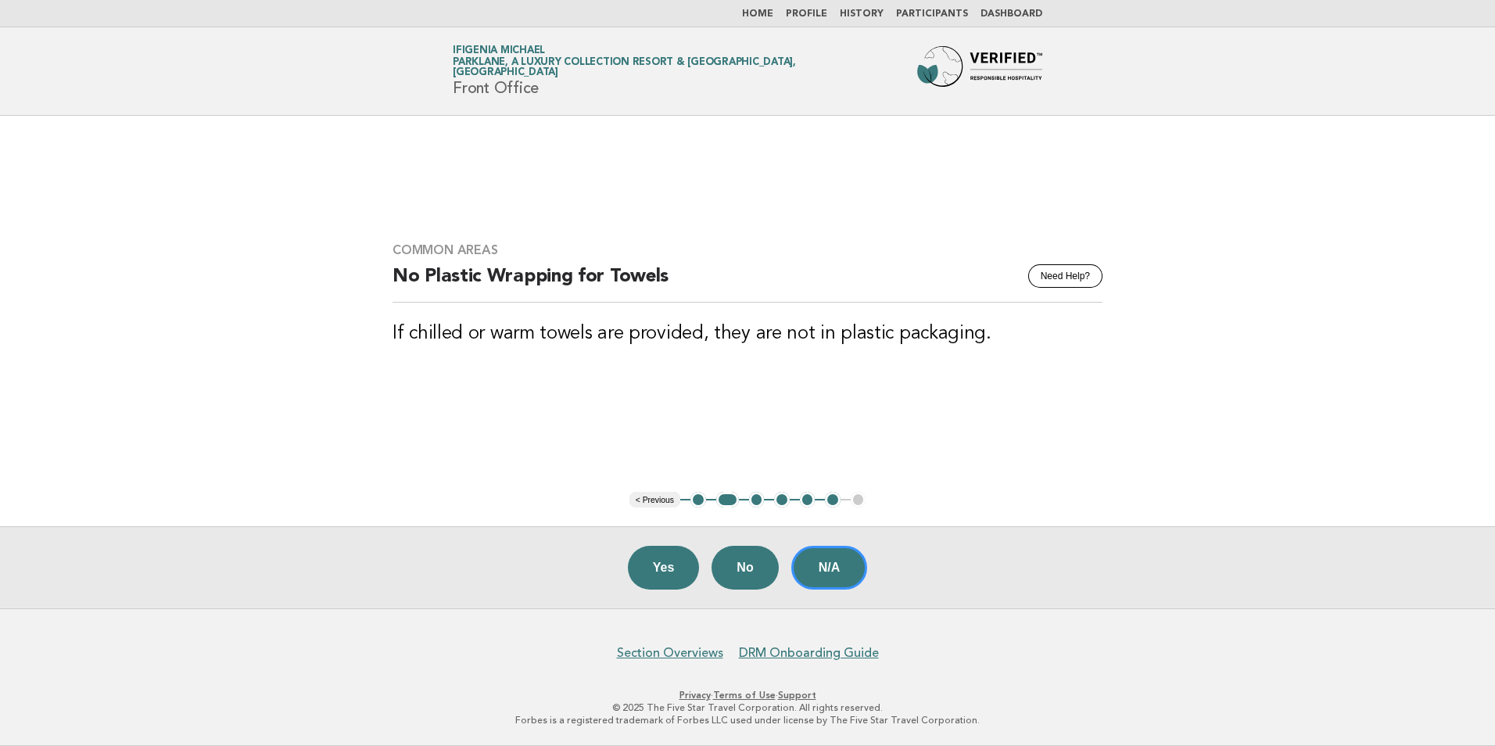
click at [661, 500] on button "< Previous" at bounding box center [654, 500] width 51 height 16
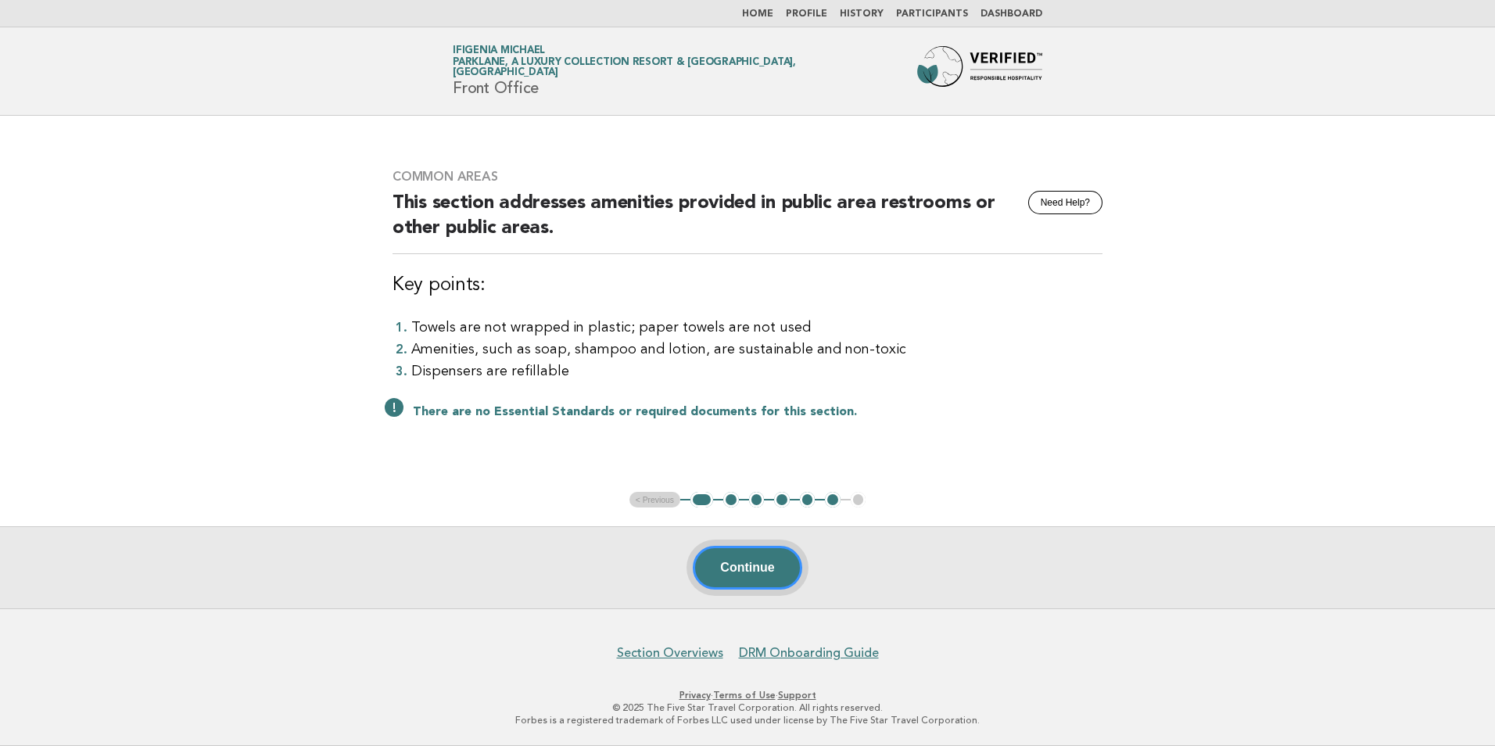
click at [739, 577] on button "Continue" at bounding box center [747, 568] width 109 height 44
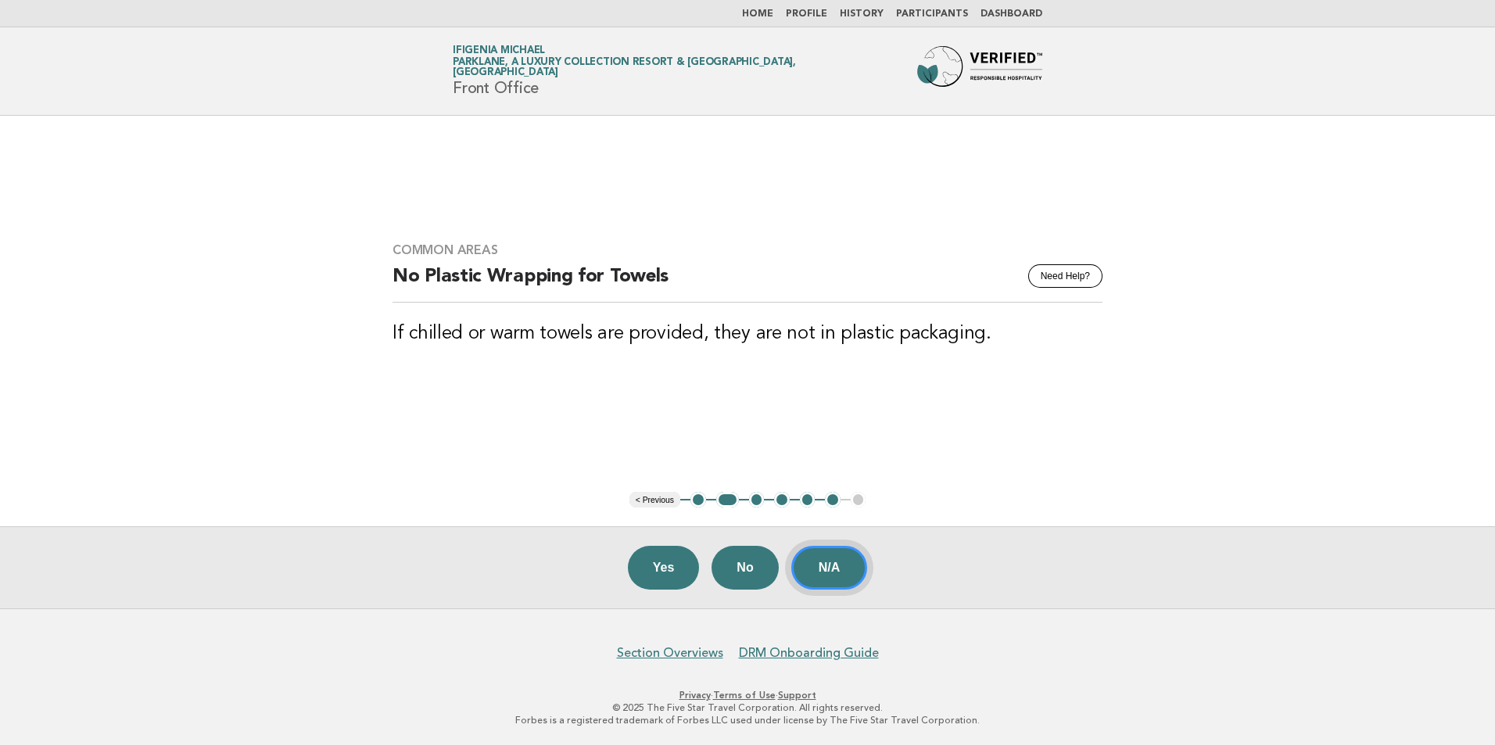
click at [840, 571] on button "N/A" at bounding box center [829, 568] width 77 height 44
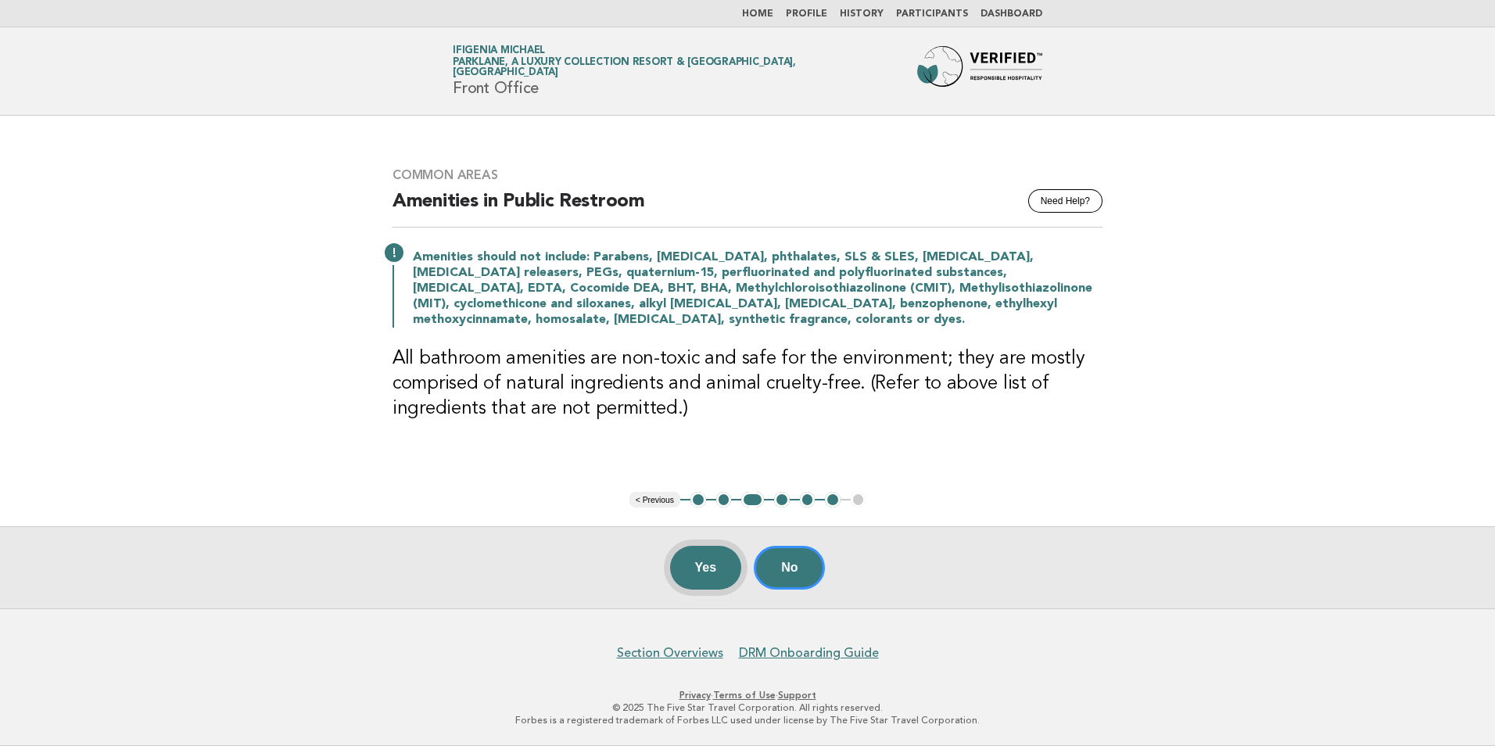
click at [718, 570] on button "Yes" at bounding box center [706, 568] width 72 height 44
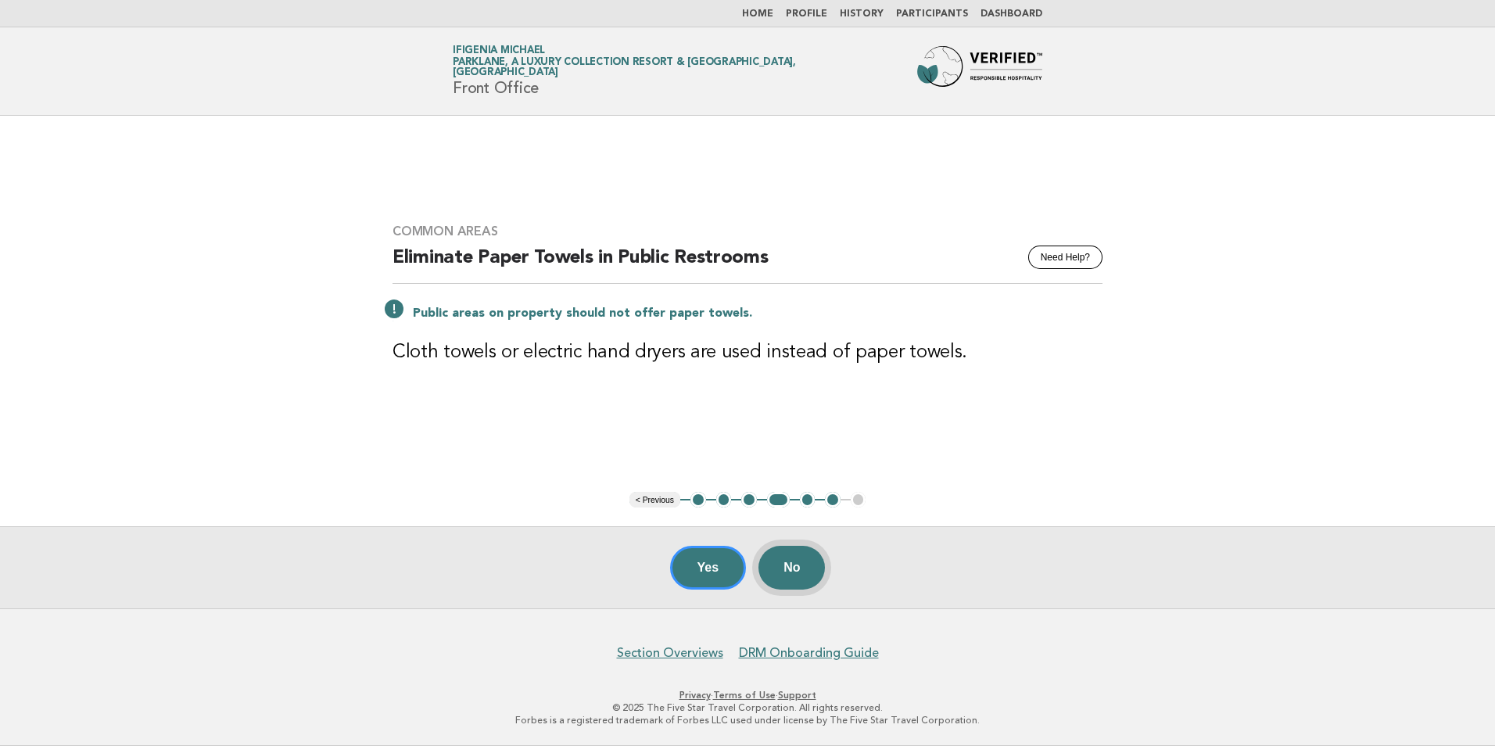
click at [800, 571] on button "No" at bounding box center [791, 568] width 66 height 44
click at [700, 572] on button "Yes" at bounding box center [708, 568] width 77 height 44
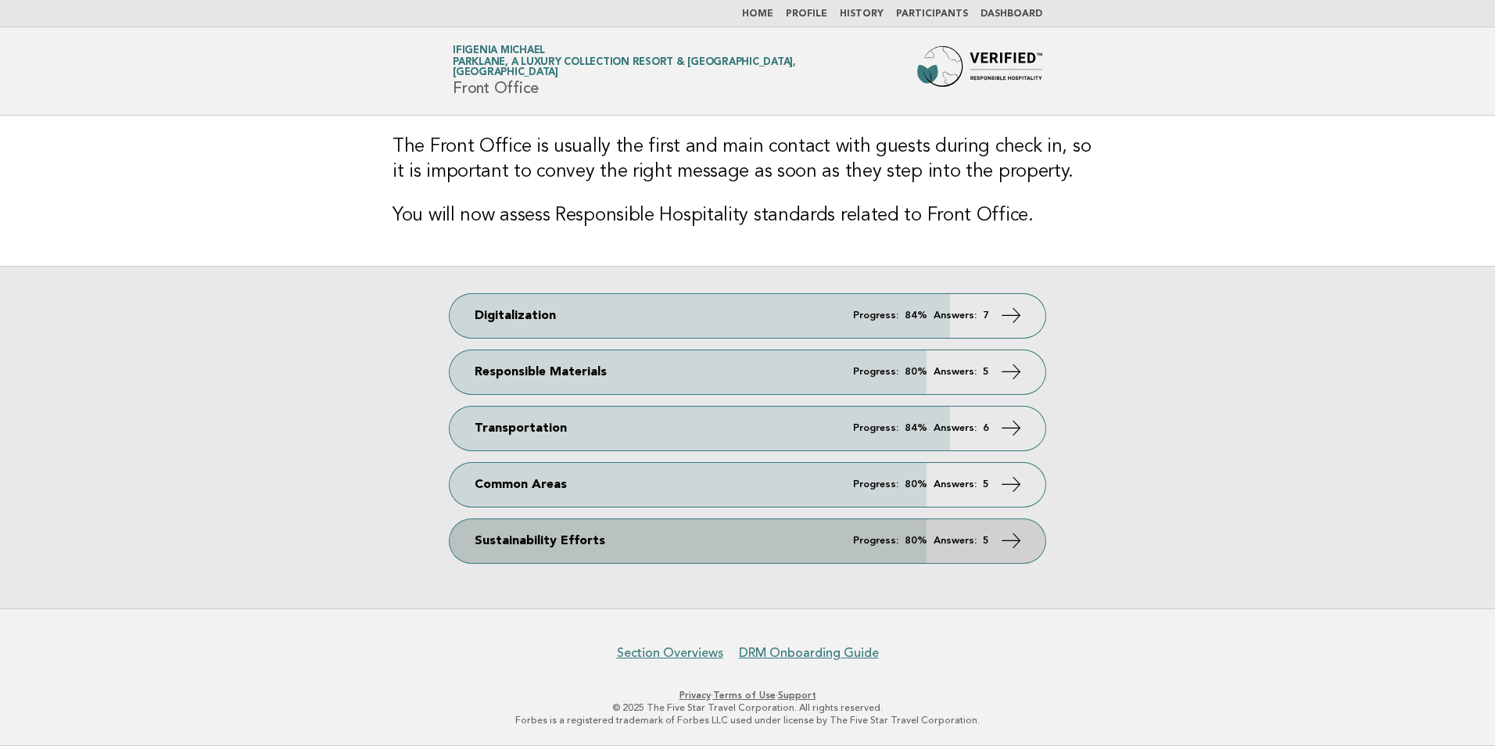
click at [596, 540] on link "Sustainability Efforts Progress: 80% Answers: 5" at bounding box center [747, 541] width 596 height 44
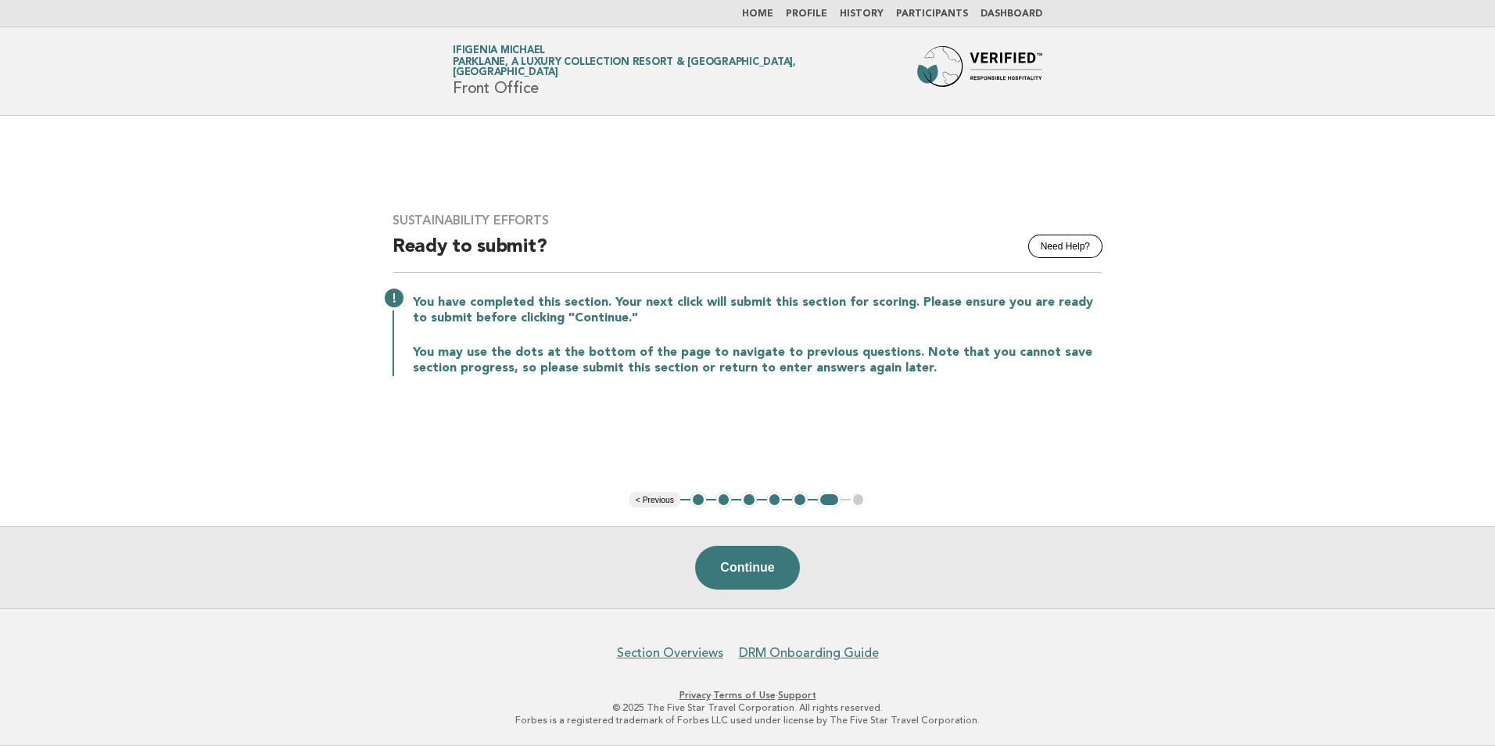
click at [649, 496] on button "< Previous" at bounding box center [654, 500] width 51 height 16
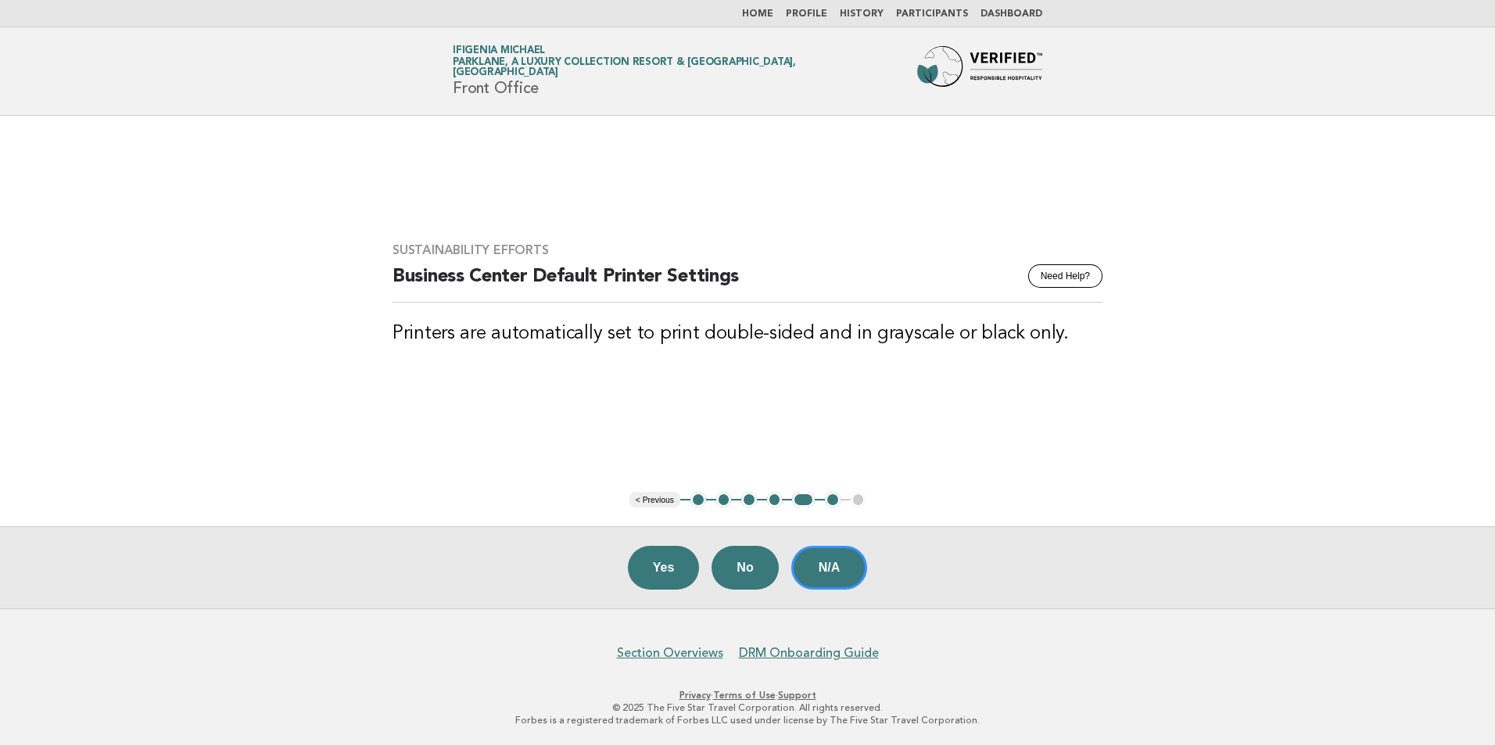
click at [649, 503] on button "< Previous" at bounding box center [654, 500] width 51 height 16
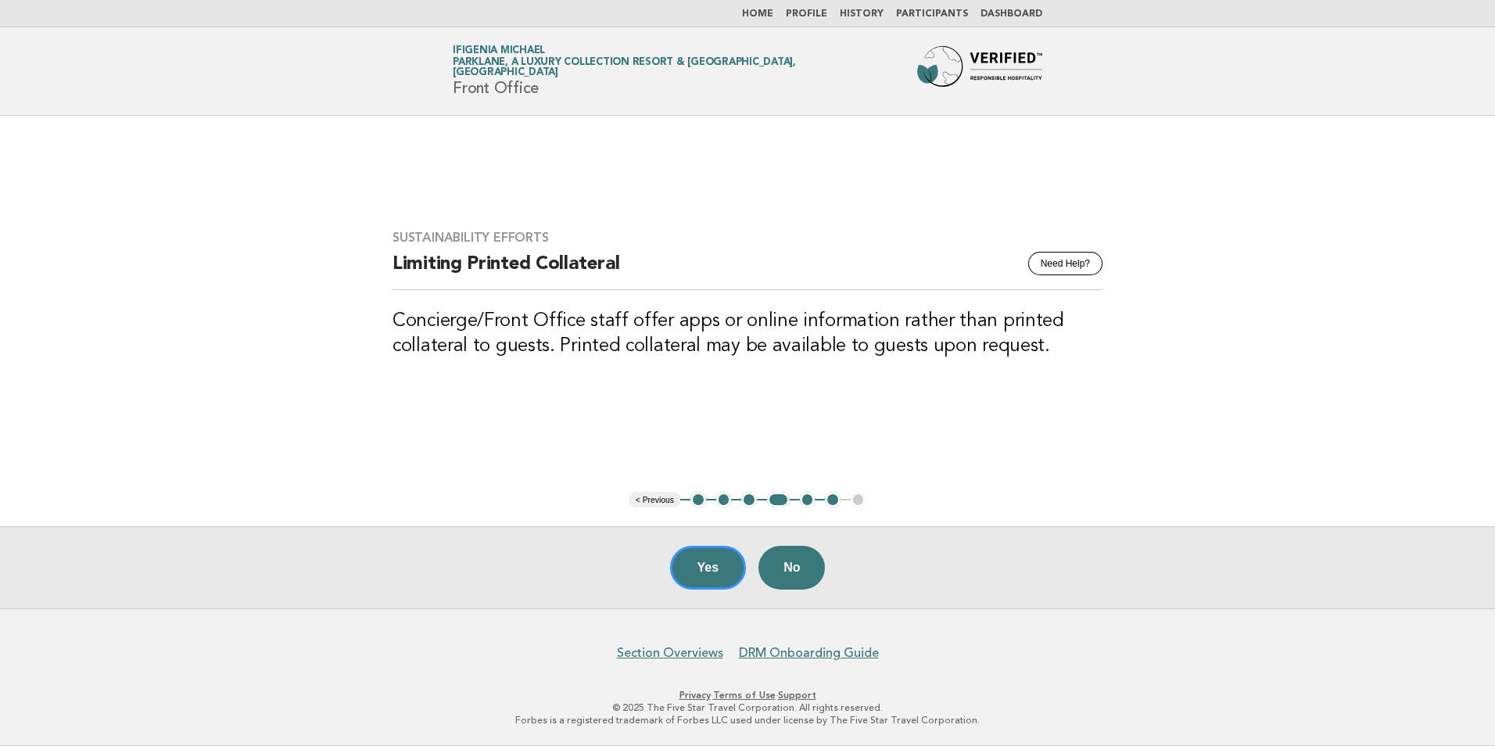
click at [649, 503] on button "< Previous" at bounding box center [654, 500] width 51 height 16
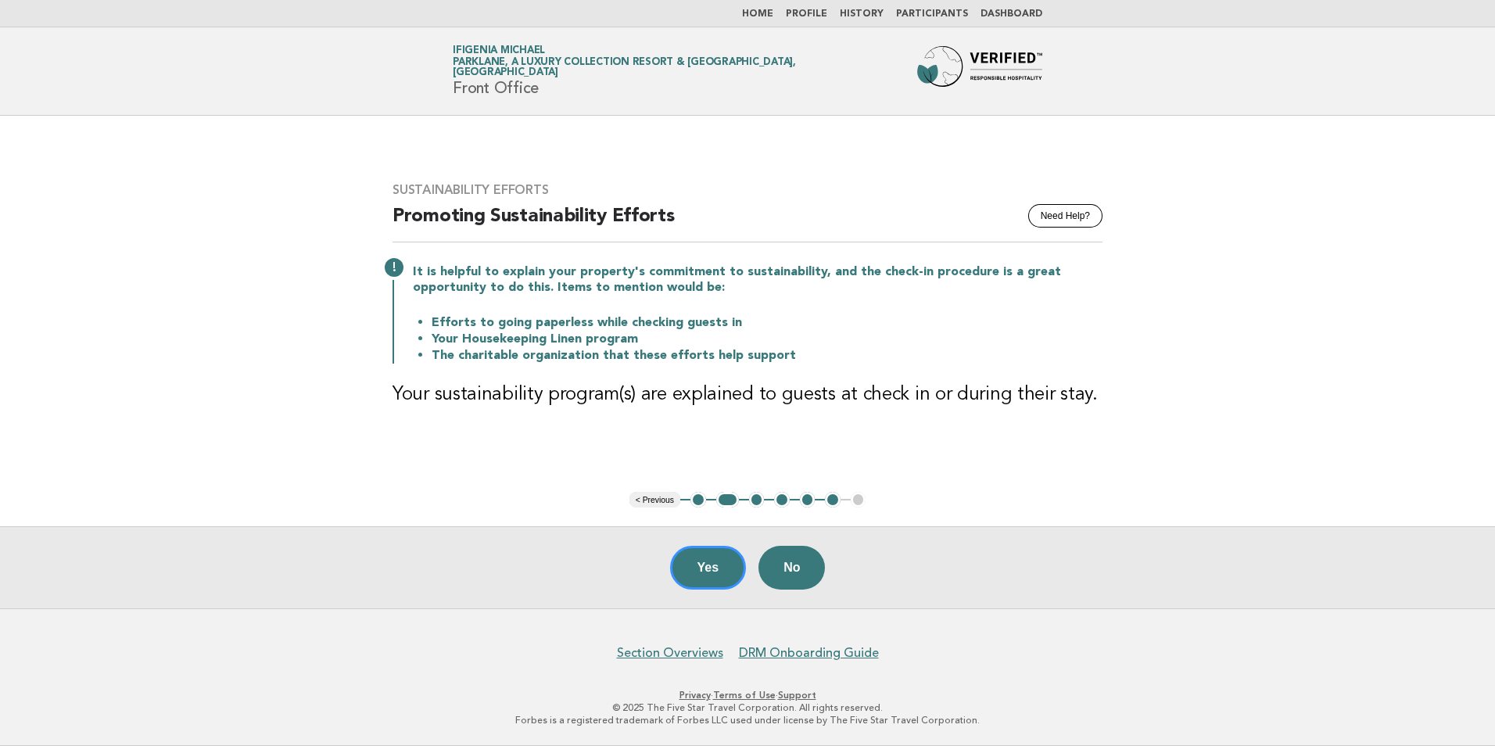
click at [649, 503] on button "< Previous" at bounding box center [654, 500] width 51 height 16
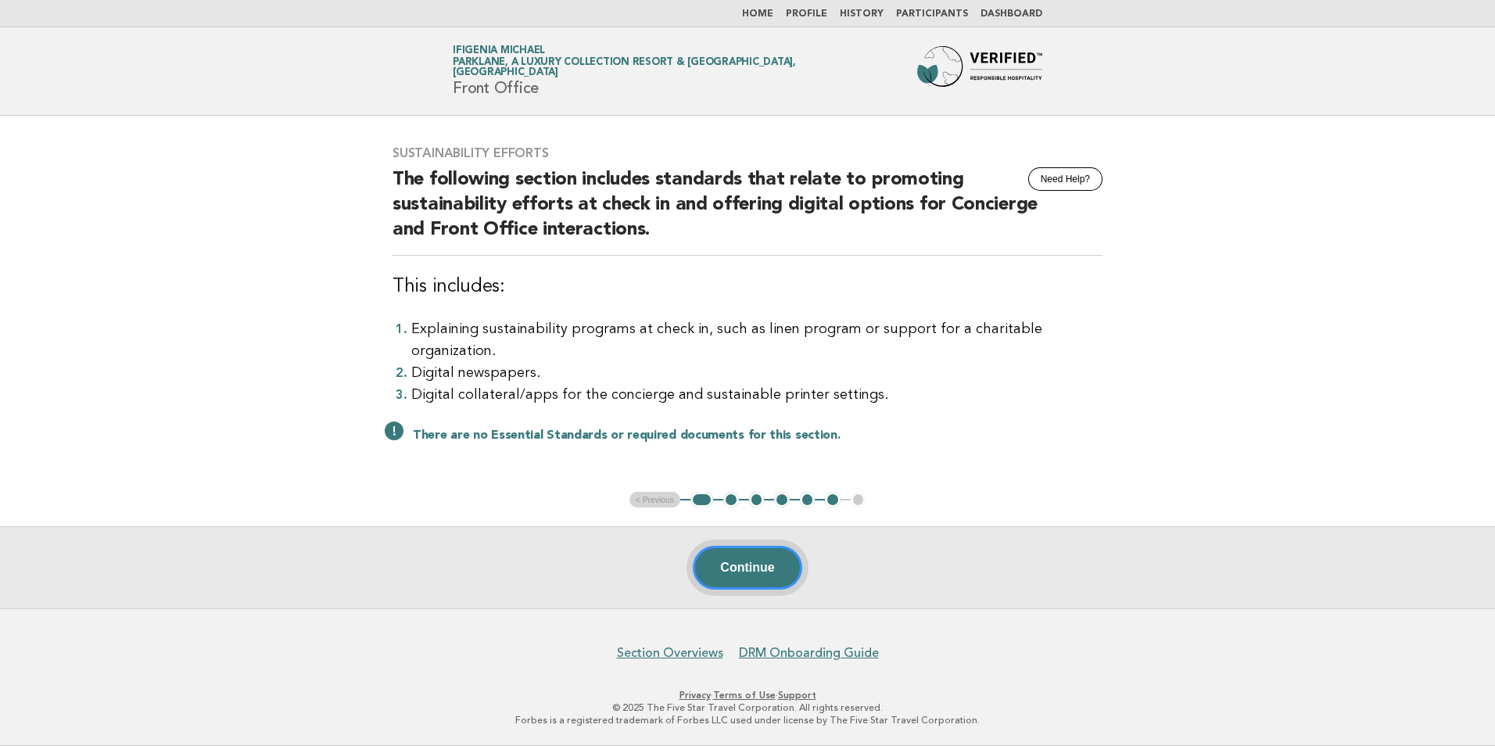
click at [739, 567] on button "Continue" at bounding box center [747, 568] width 109 height 44
